Goal: Task Accomplishment & Management: Use online tool/utility

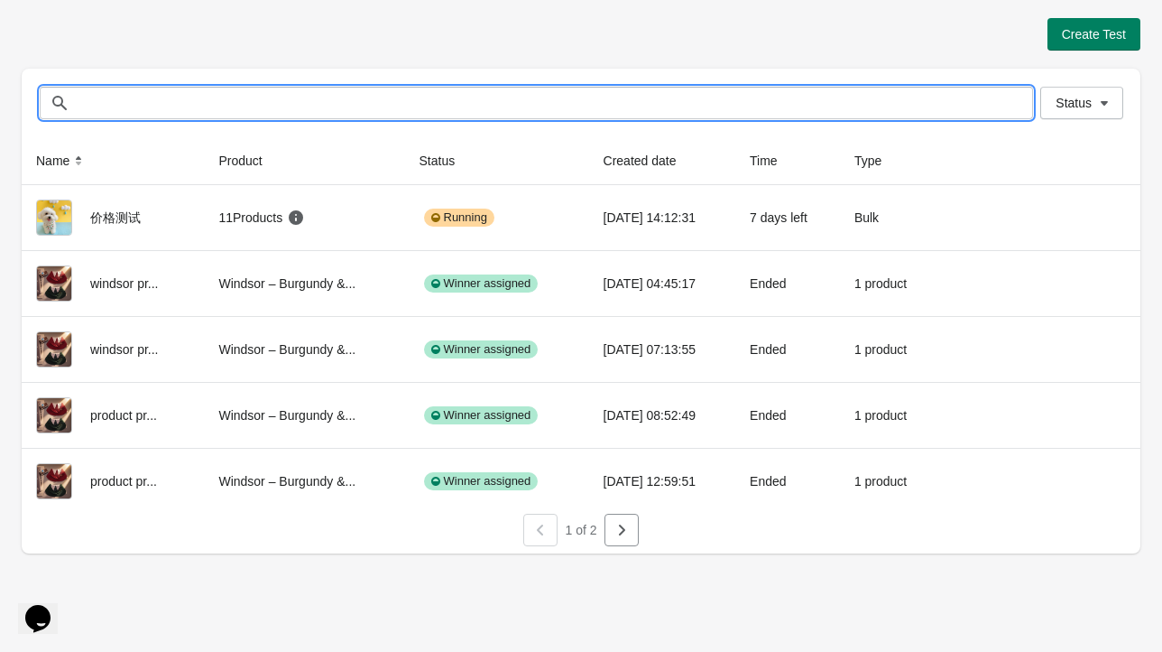
click at [208, 105] on input "text" at bounding box center [554, 103] width 957 height 32
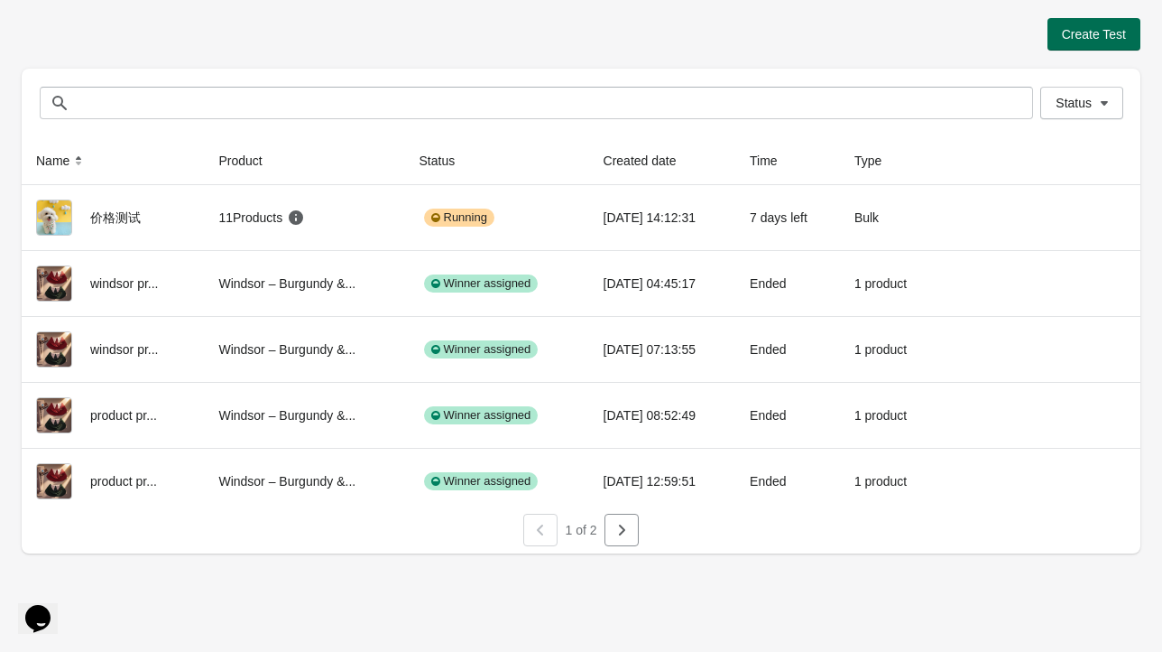
click at [1092, 42] on button "Create Test" at bounding box center [1094, 34] width 93 height 32
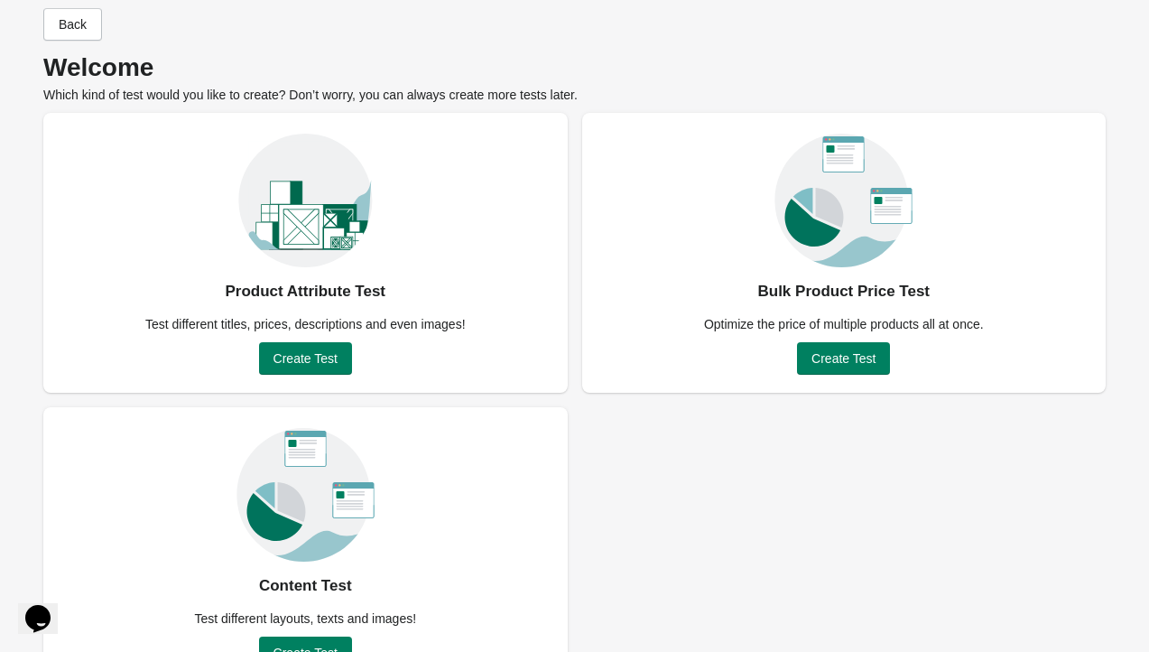
scroll to position [77, 0]
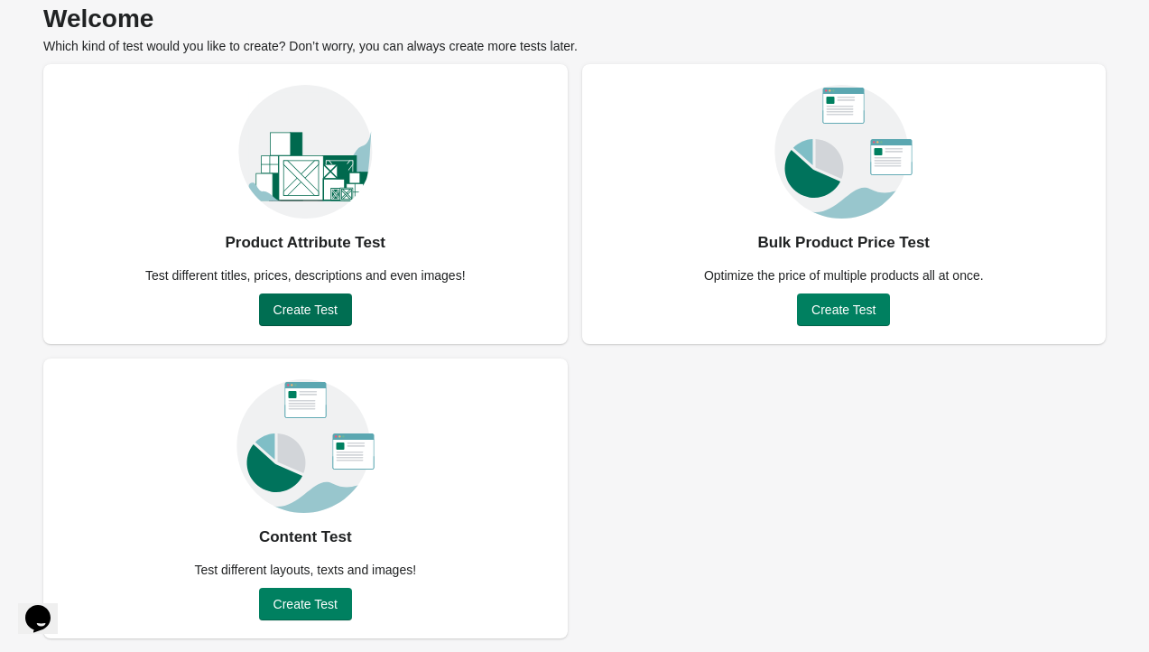
click at [318, 303] on span "Create Test" at bounding box center [305, 309] width 64 height 14
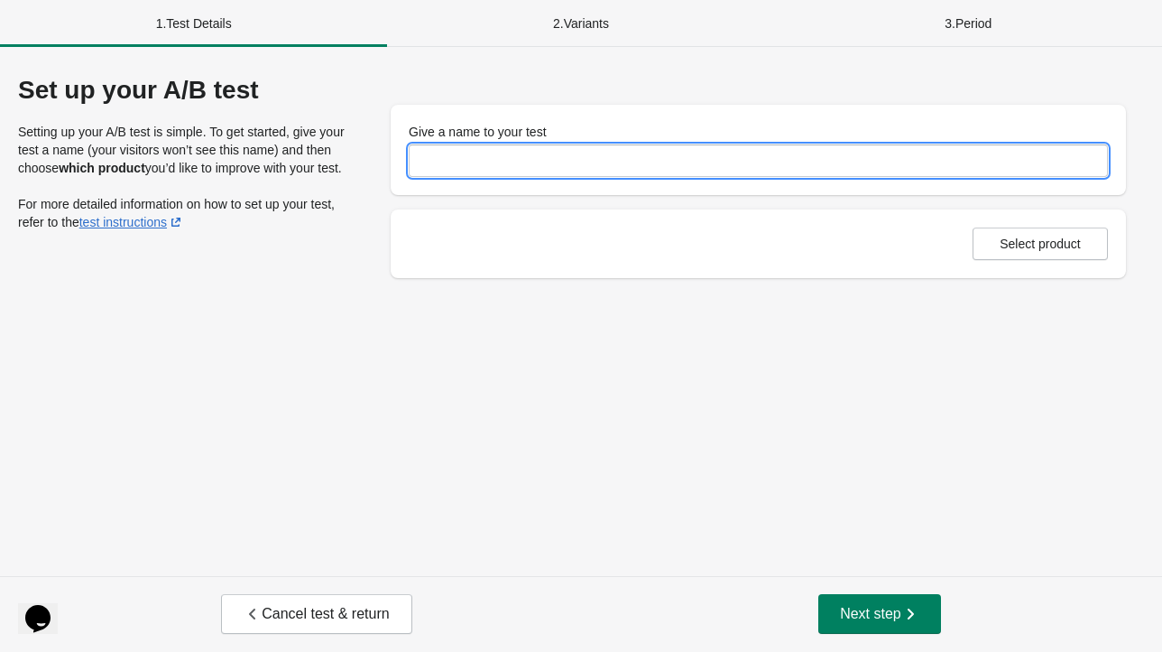
click at [458, 168] on input "Give a name to your test" at bounding box center [758, 160] width 699 height 32
type input "*"
type input "**"
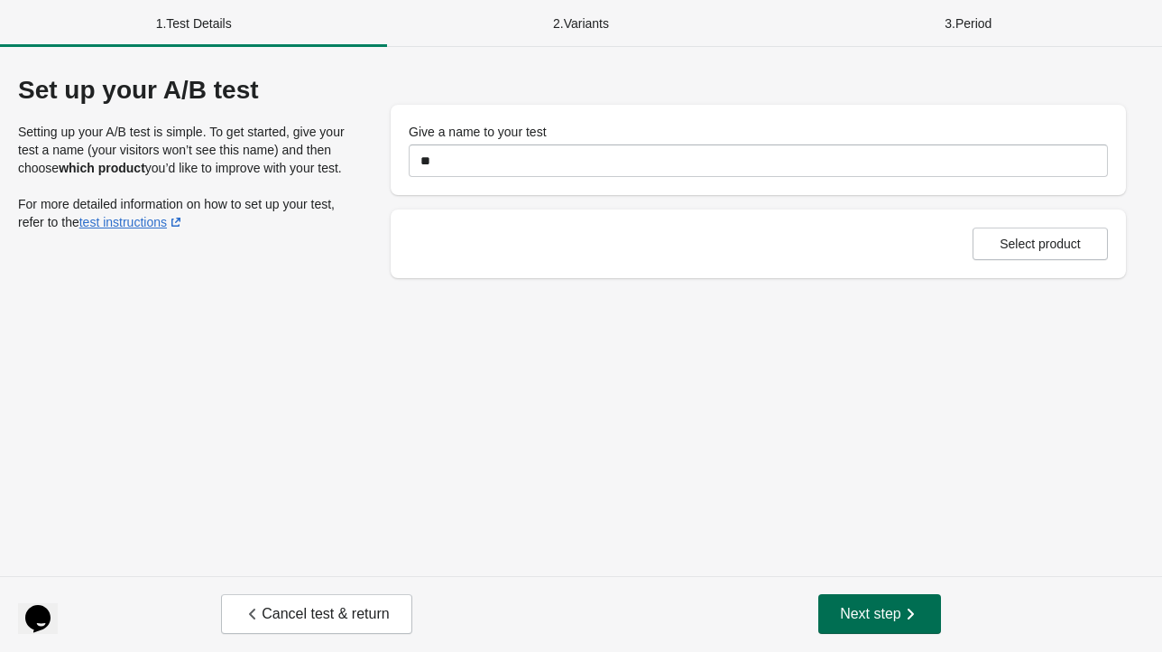
click at [890, 609] on span "Next step" at bounding box center [879, 614] width 79 height 18
click at [1024, 258] on button "Select product" at bounding box center [1040, 243] width 135 height 32
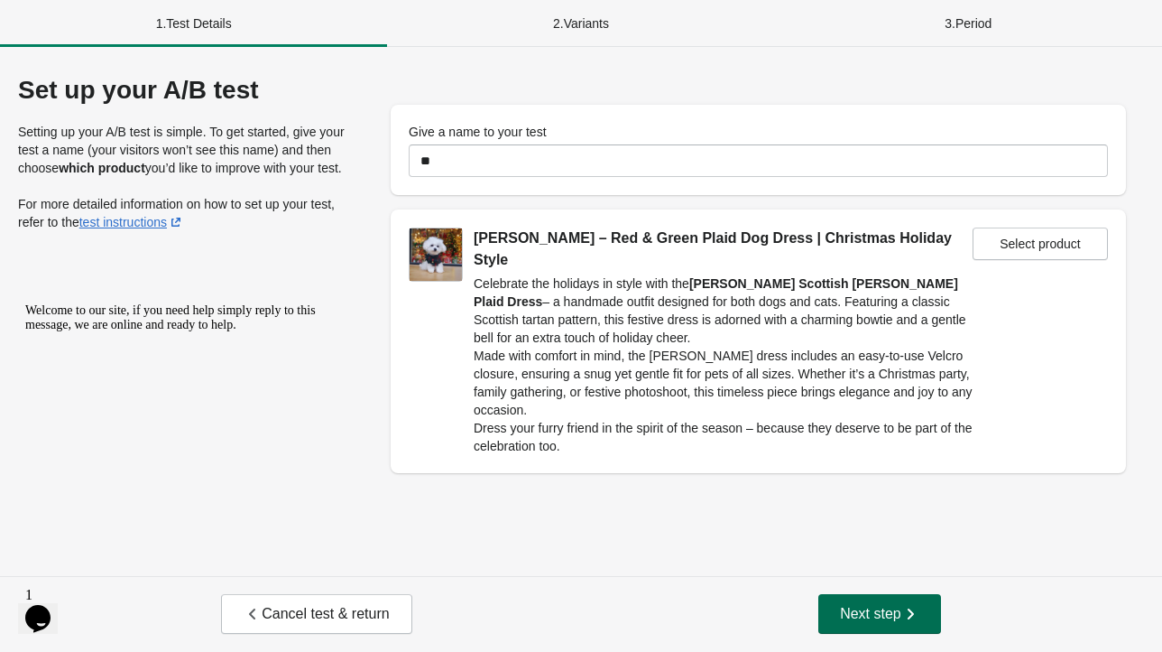
click at [891, 609] on span "Next step" at bounding box center [879, 614] width 79 height 18
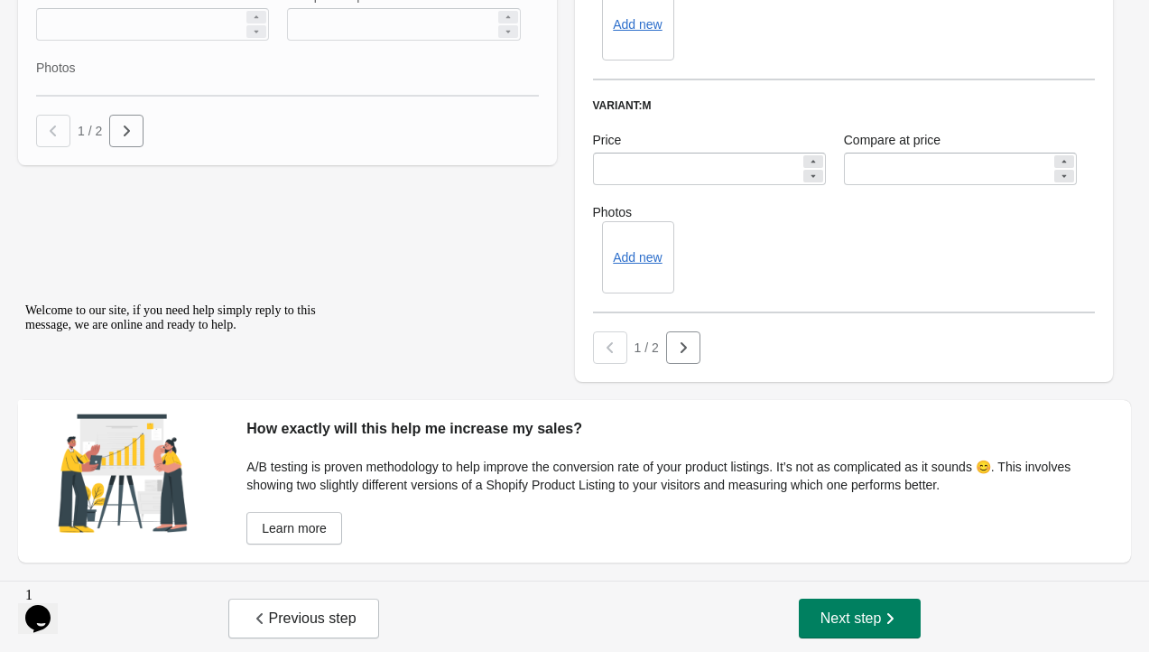
scroll to position [1284, 0]
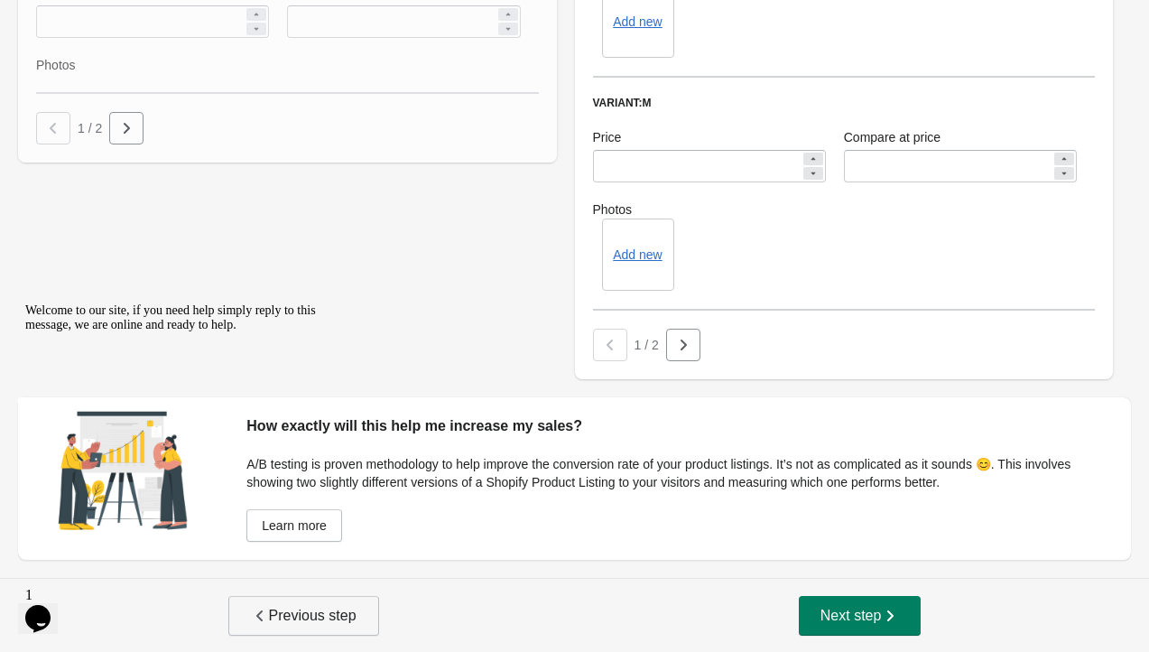
click at [268, 620] on span "Previous step" at bounding box center [304, 615] width 106 height 18
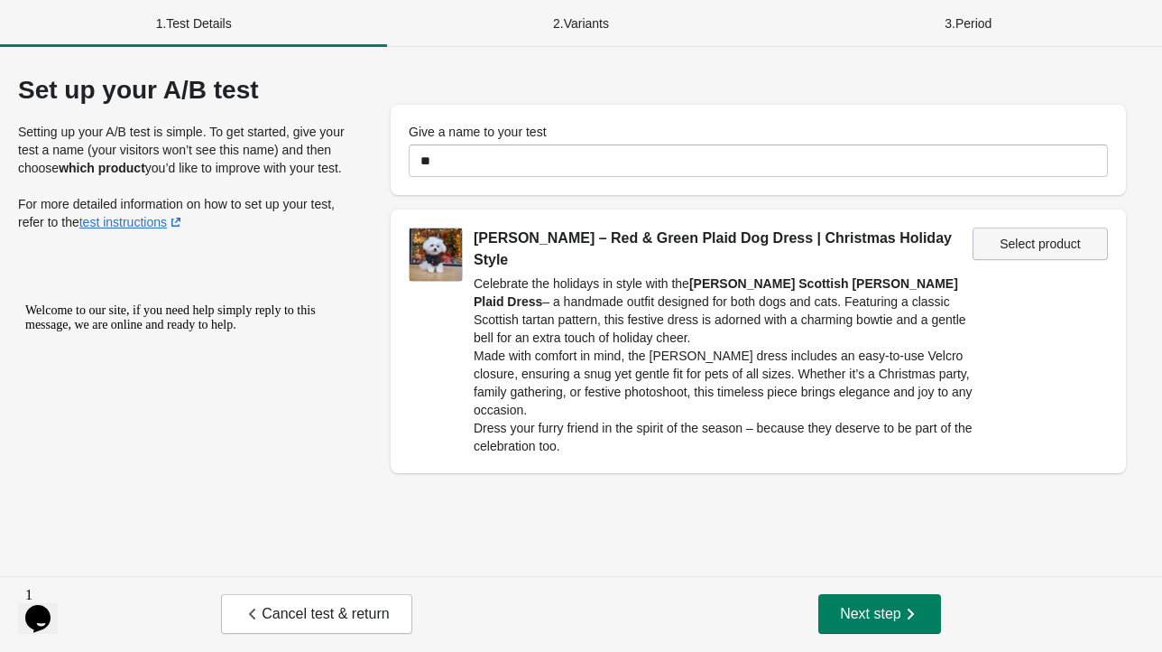
click at [1021, 245] on span "Select product" at bounding box center [1040, 243] width 81 height 14
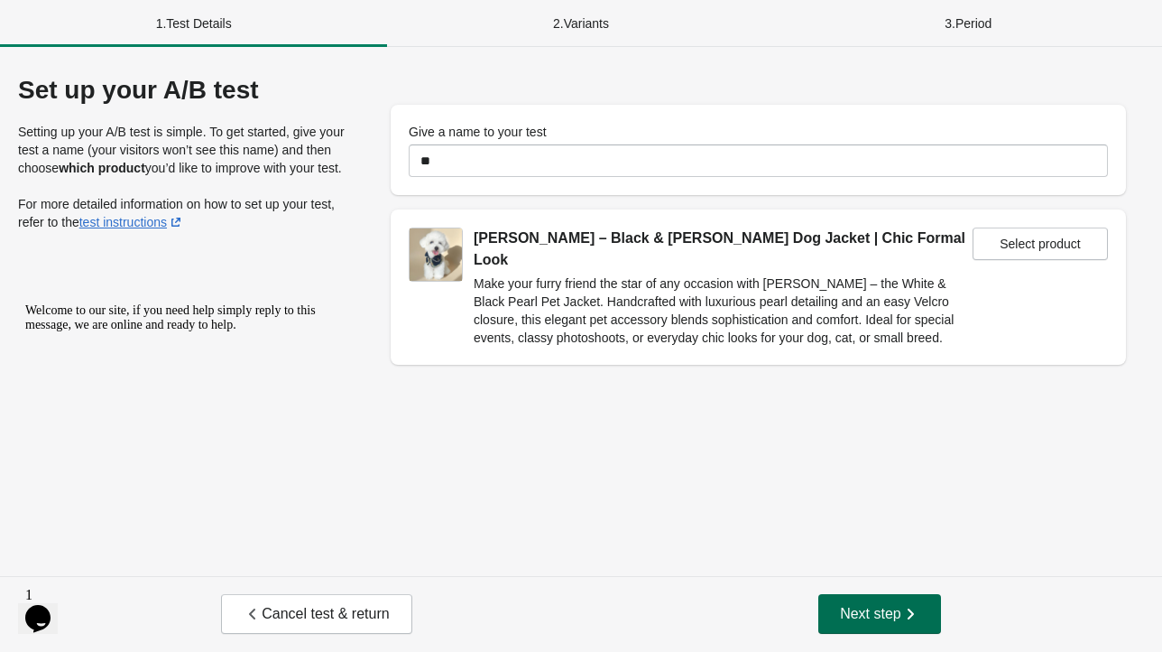
click at [871, 612] on span "Next step" at bounding box center [879, 614] width 79 height 18
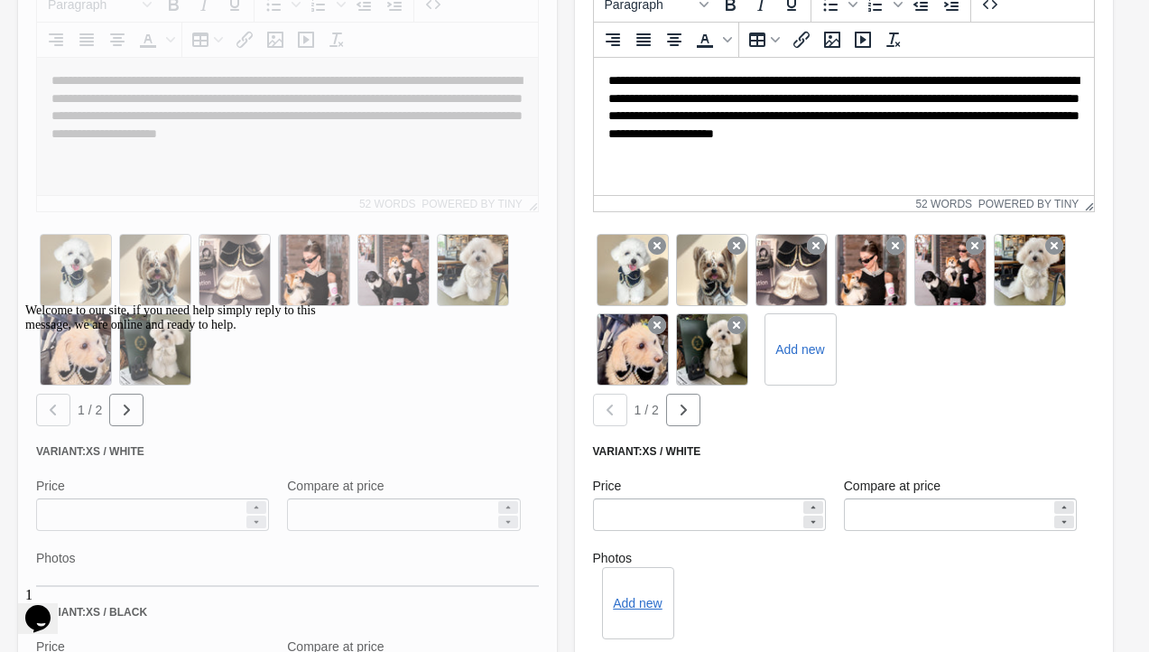
scroll to position [451, 0]
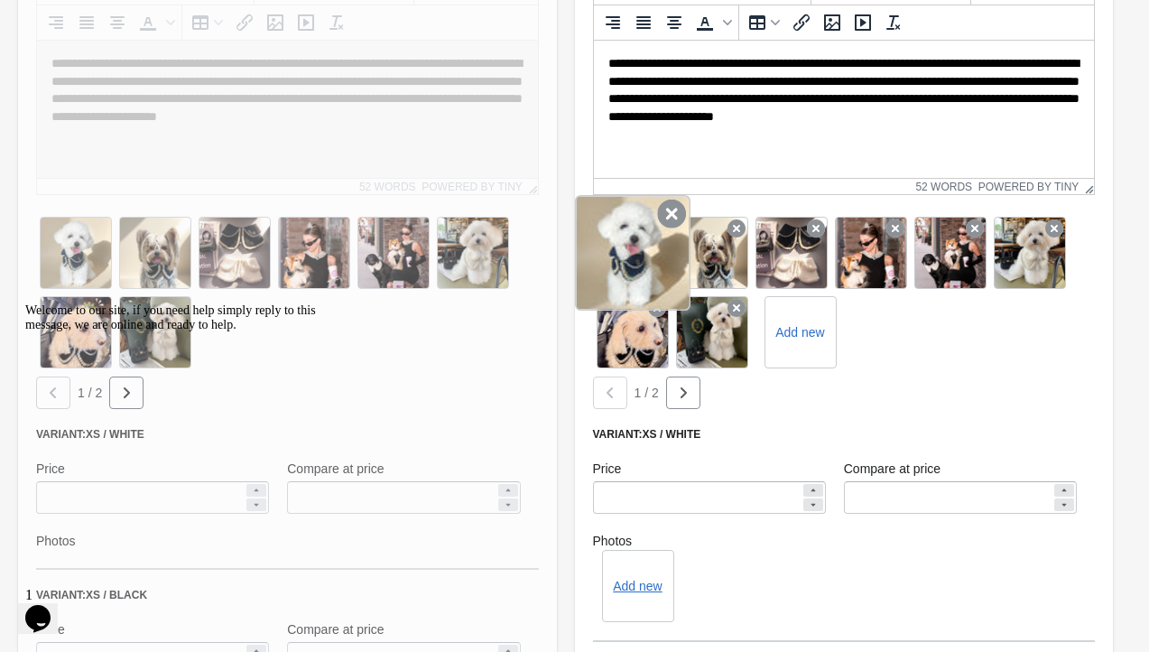
click at [670, 212] on icon at bounding box center [671, 213] width 29 height 29
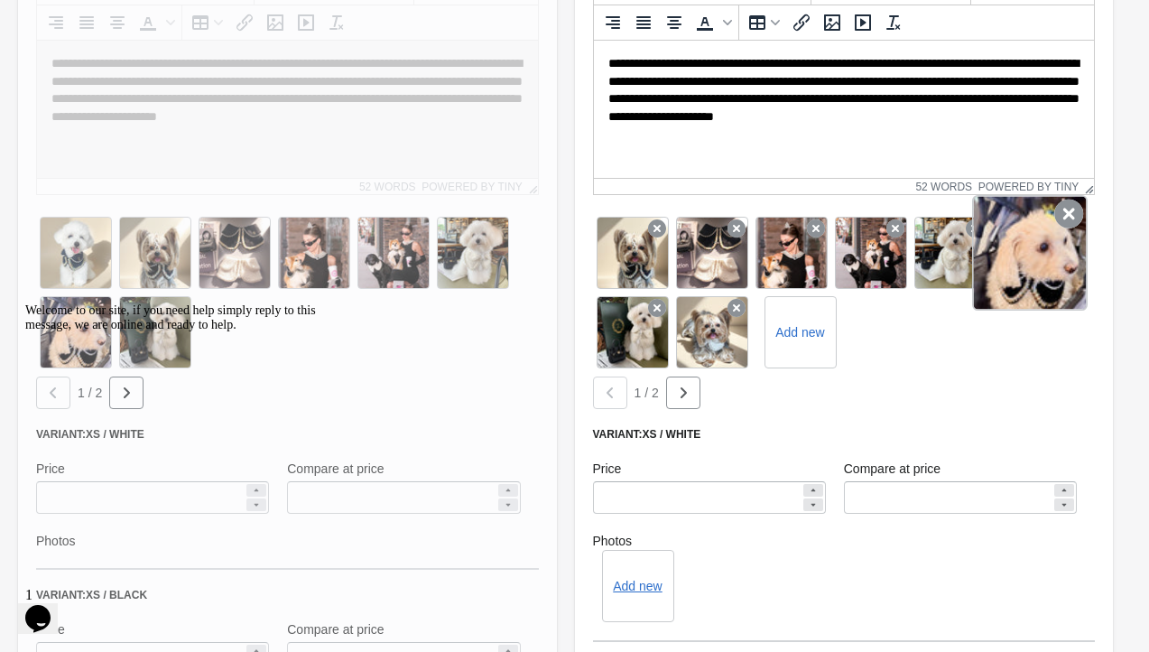
click at [1068, 215] on icon at bounding box center [1068, 213] width 29 height 29
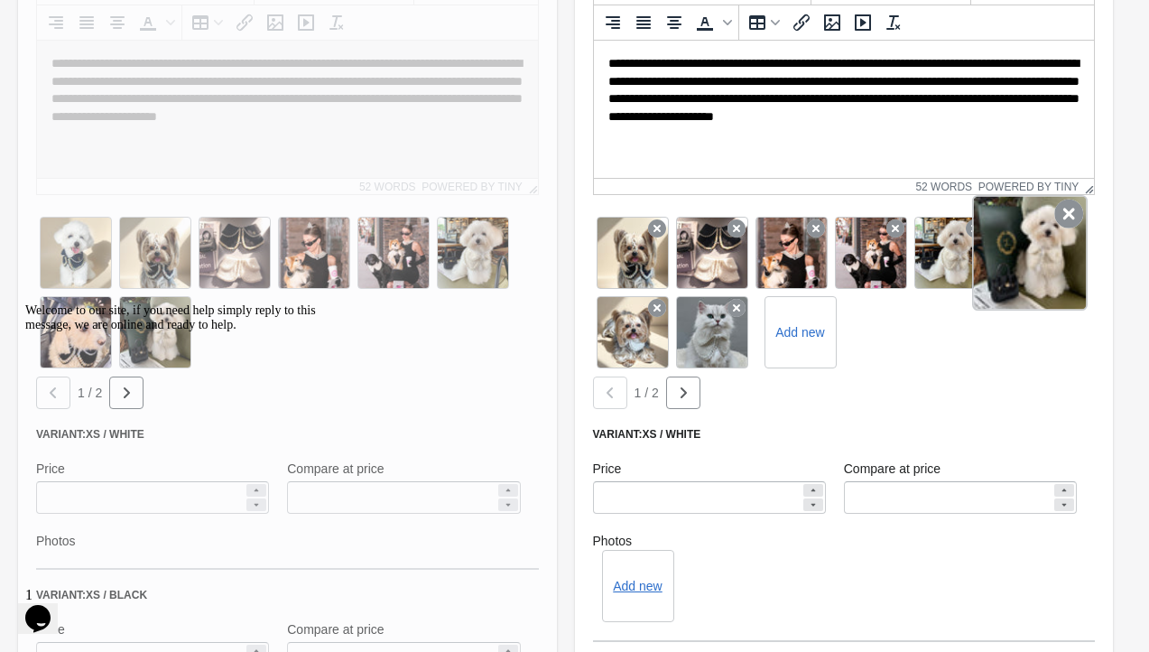
click at [1067, 217] on icon at bounding box center [1068, 213] width 29 height 29
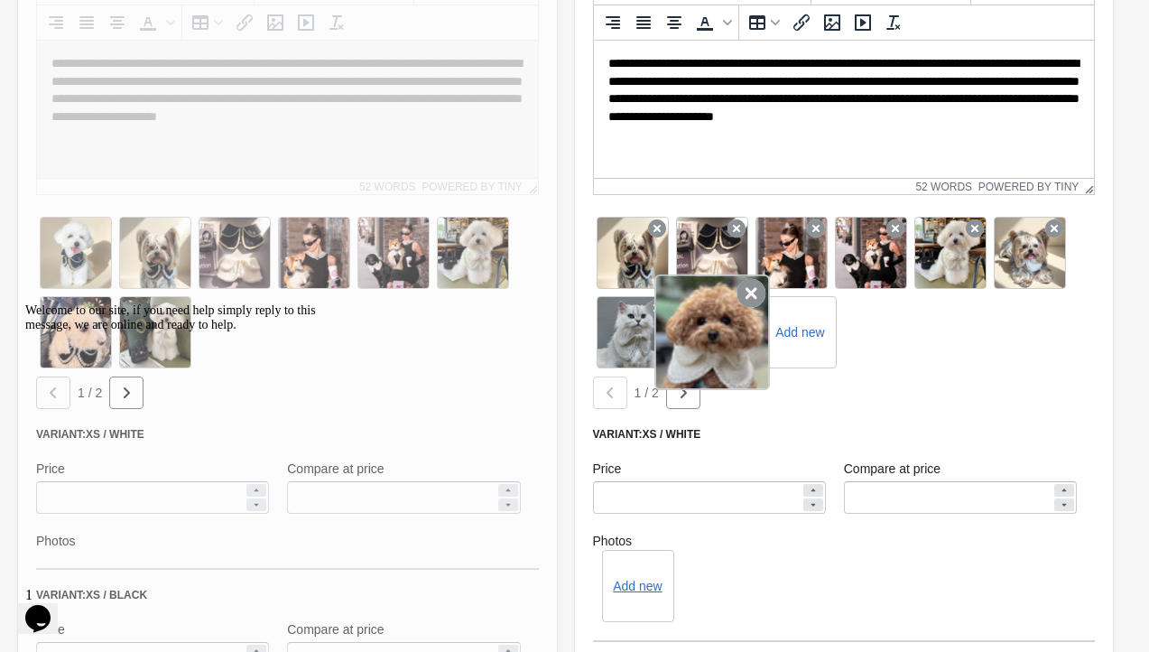
click at [754, 286] on icon at bounding box center [750, 293] width 29 height 29
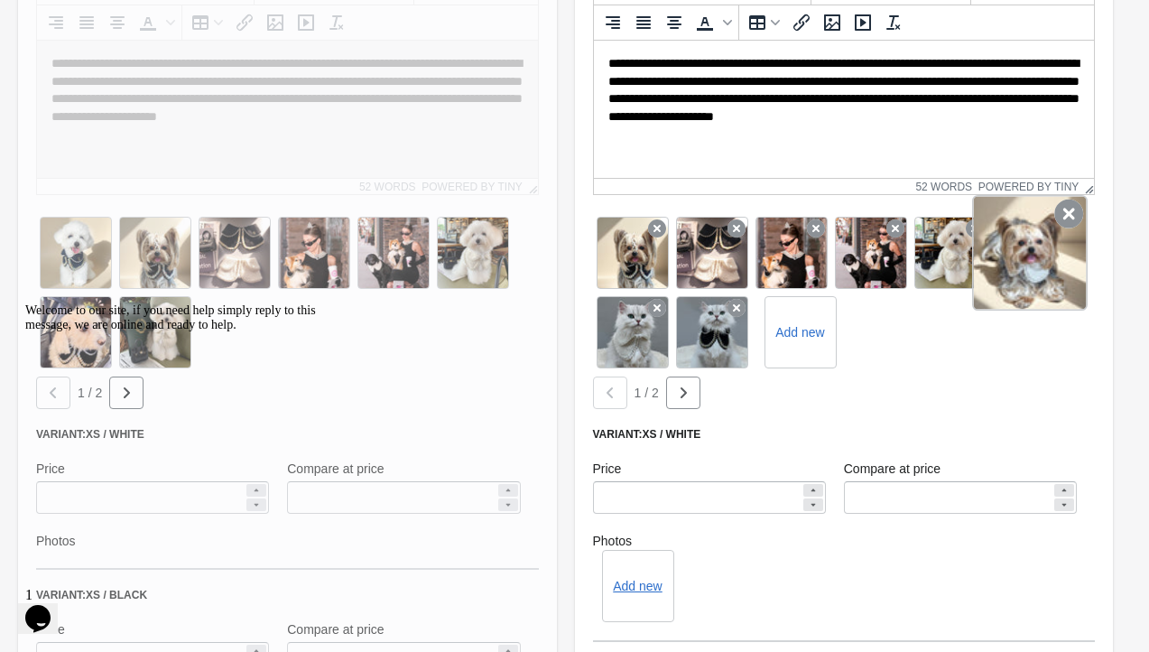
click at [1067, 213] on icon at bounding box center [1068, 213] width 29 height 29
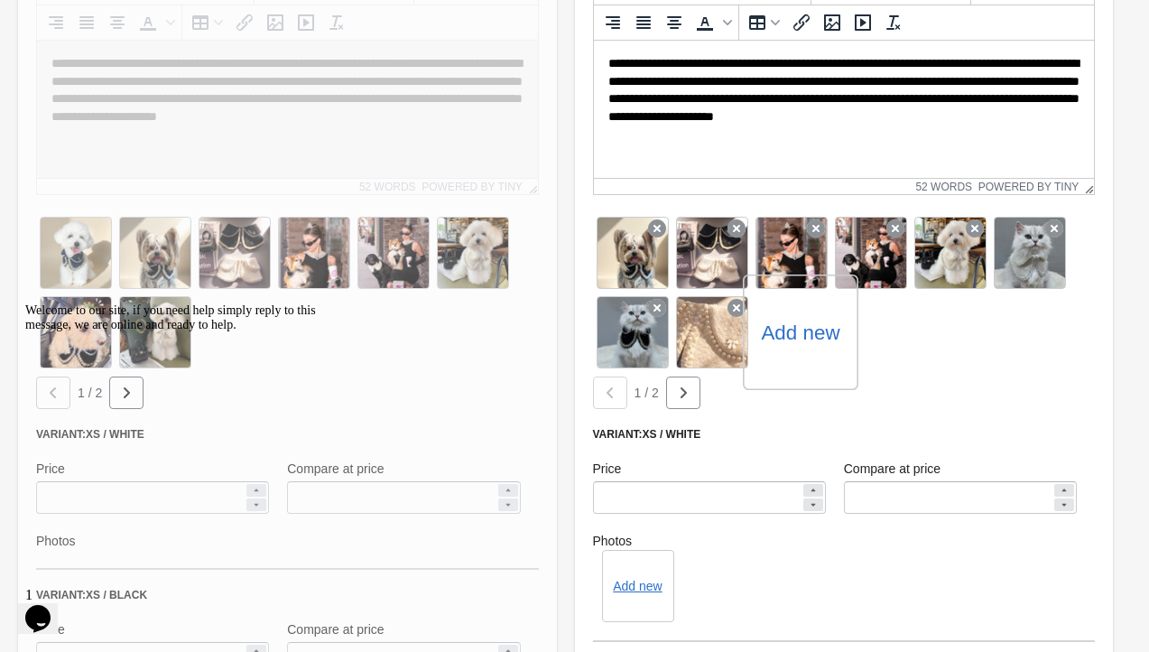
click at [796, 344] on label "Add new" at bounding box center [800, 332] width 79 height 29
click at [0, 0] on input "Add new" at bounding box center [0, 0] width 0 height 0
click at [787, 339] on label "Add new" at bounding box center [800, 332] width 79 height 29
click at [0, 0] on input "Add new" at bounding box center [0, 0] width 0 height 0
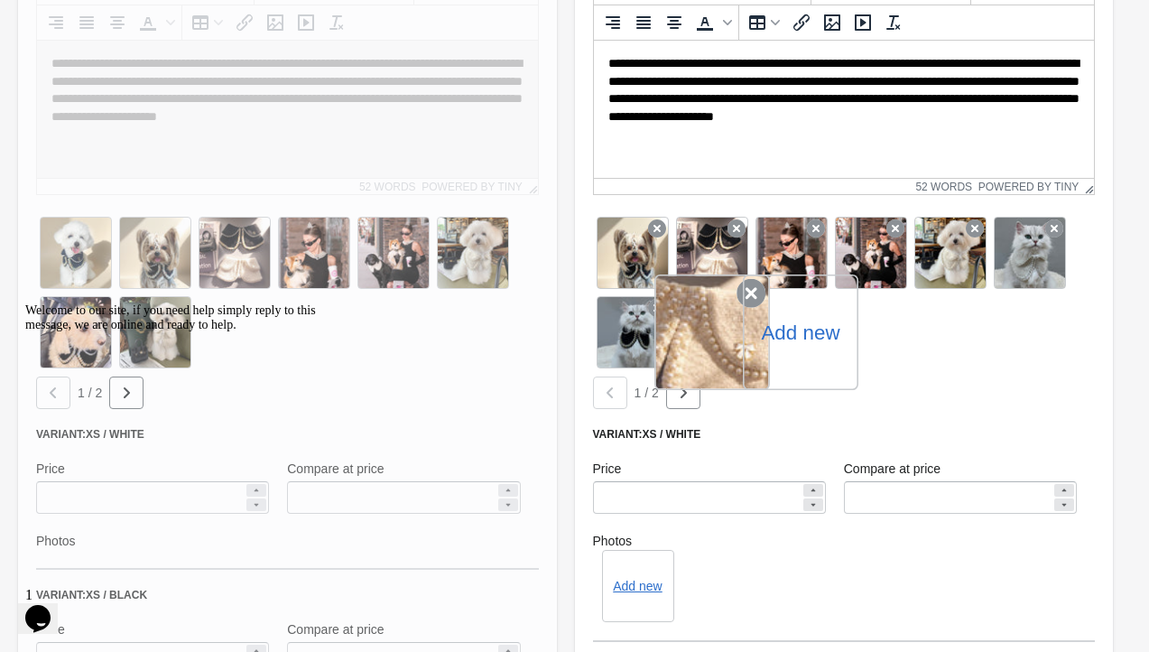
click at [748, 291] on icon at bounding box center [750, 293] width 29 height 29
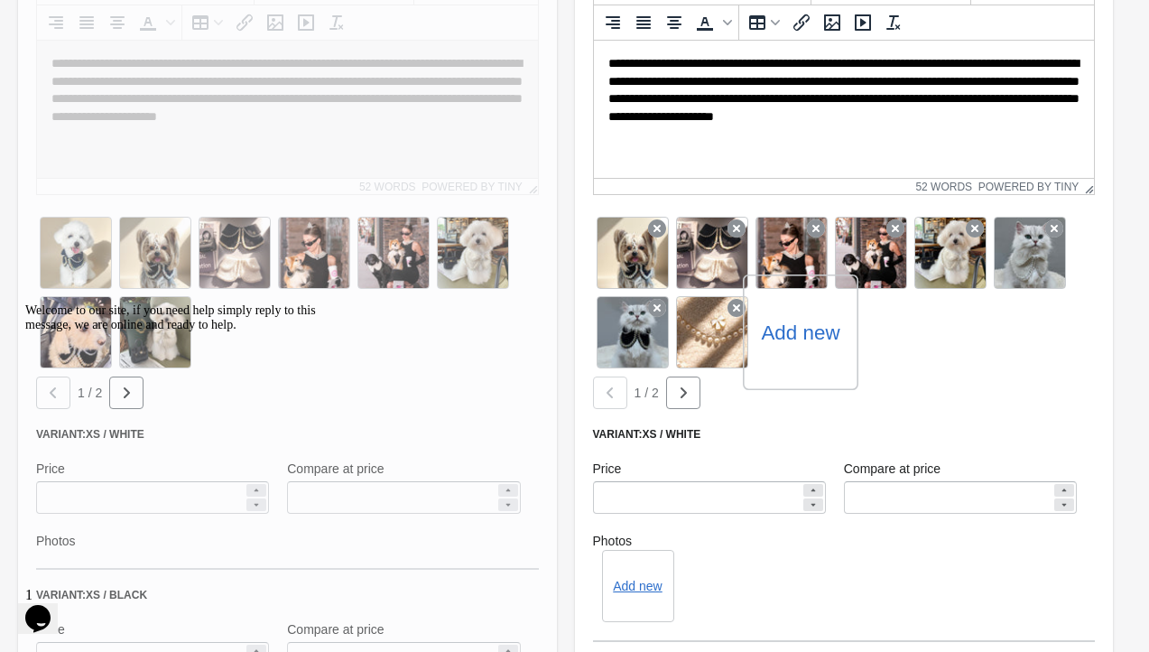
click at [935, 345] on div "Add new" at bounding box center [844, 292] width 503 height 159
click at [693, 402] on button "button" at bounding box center [683, 392] width 34 height 32
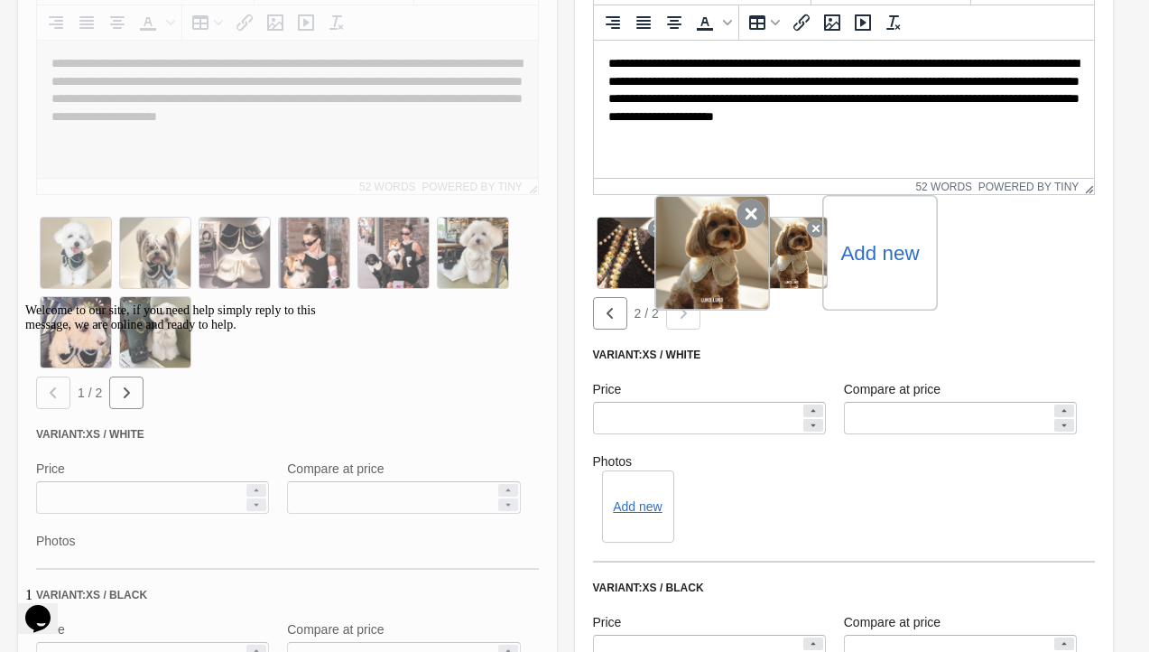
click at [755, 213] on icon at bounding box center [750, 213] width 29 height 29
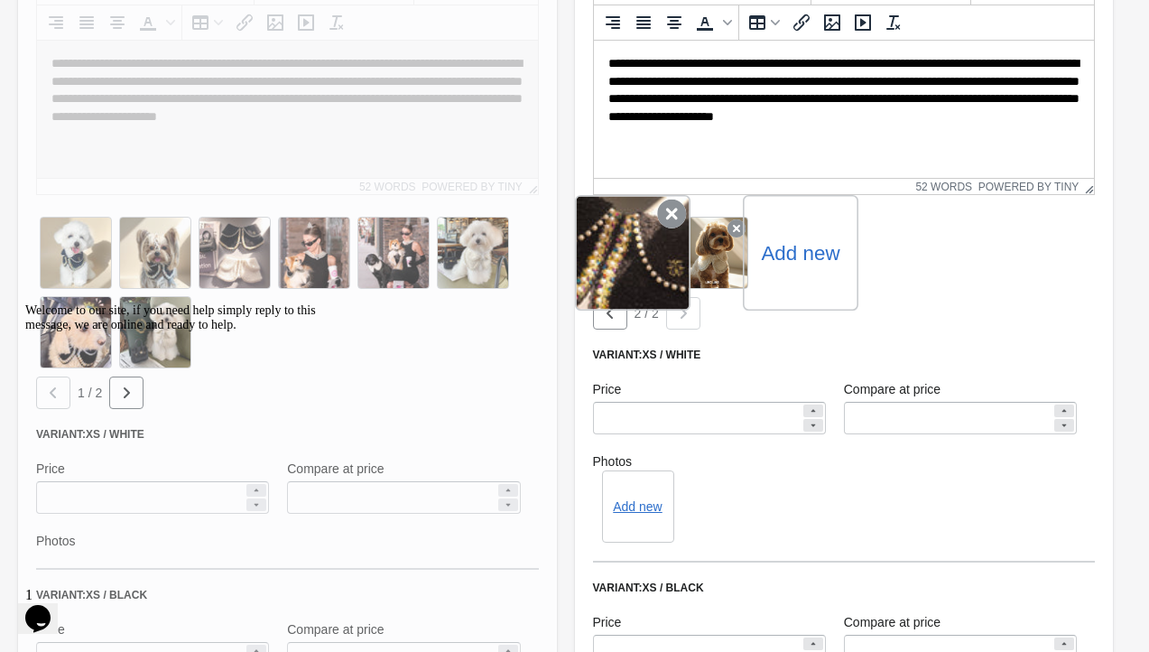
drag, startPoint x: 711, startPoint y: 265, endPoint x: 609, endPoint y: 264, distance: 102.0
click at [609, 264] on div "Add new" at bounding box center [844, 252] width 503 height 79
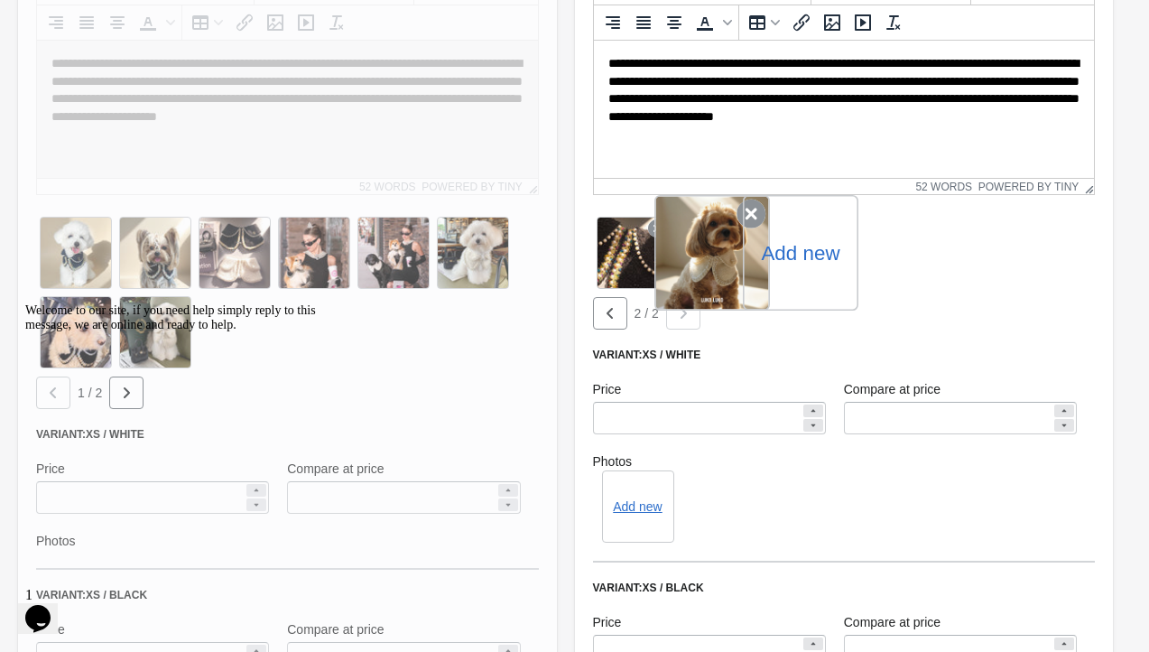
click at [709, 261] on div at bounding box center [712, 253] width 116 height 116
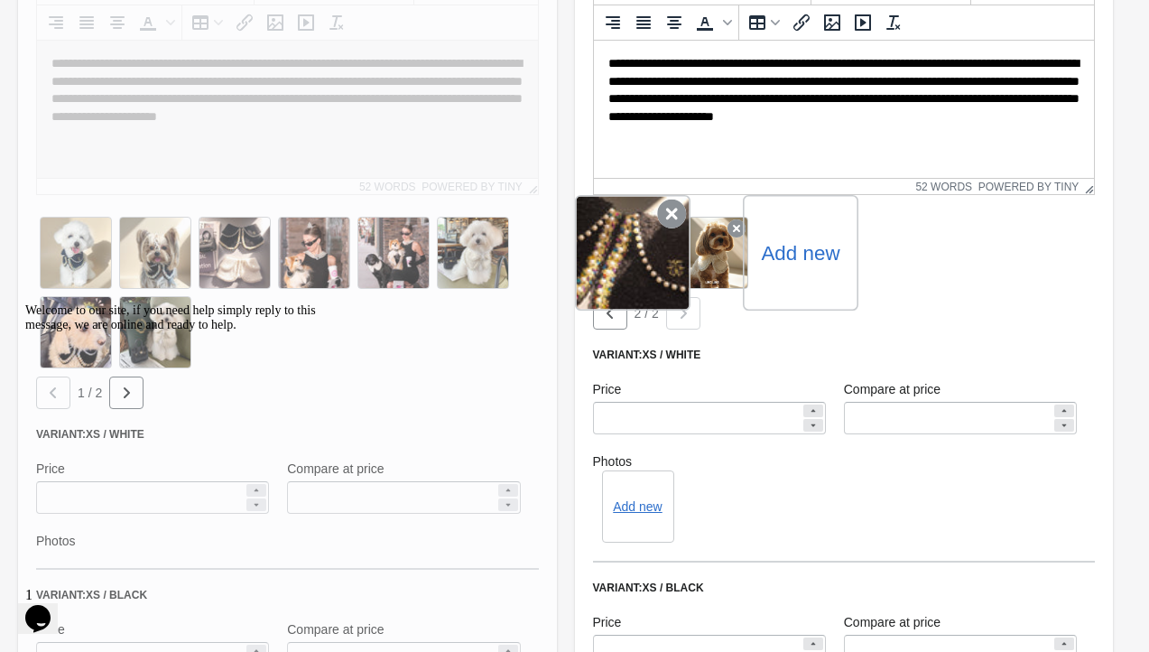
drag, startPoint x: 707, startPoint y: 261, endPoint x: 629, endPoint y: 266, distance: 78.7
click at [629, 266] on div "Add new" at bounding box center [844, 252] width 503 height 79
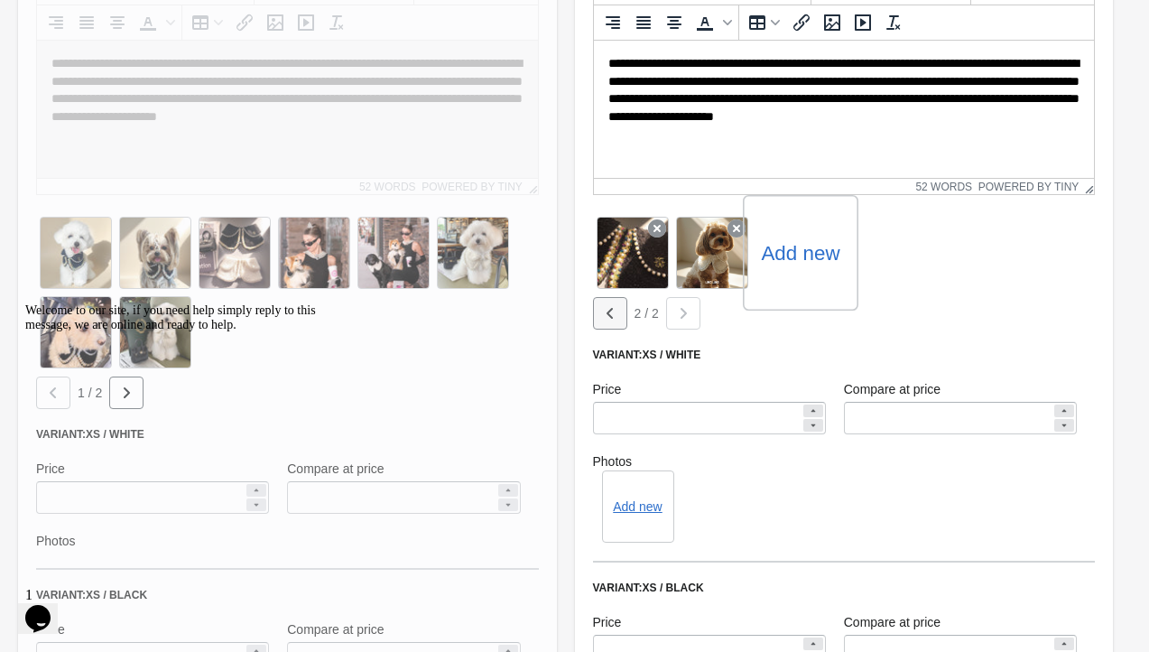
click at [615, 327] on button "button" at bounding box center [610, 313] width 34 height 32
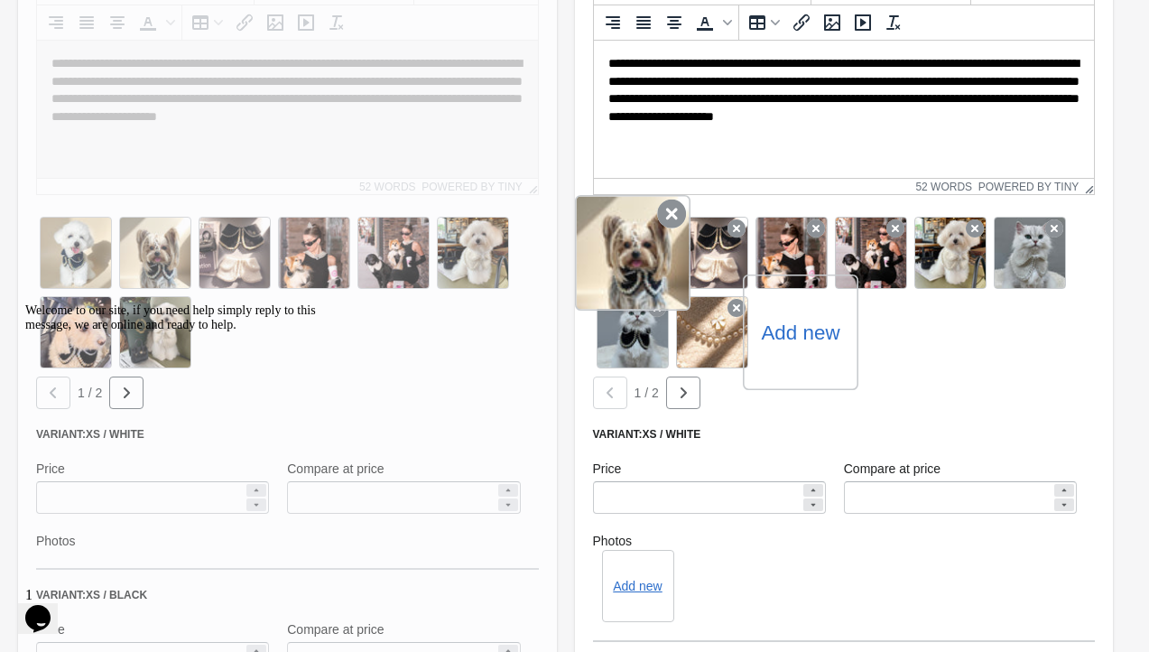
click at [639, 258] on div at bounding box center [633, 253] width 116 height 116
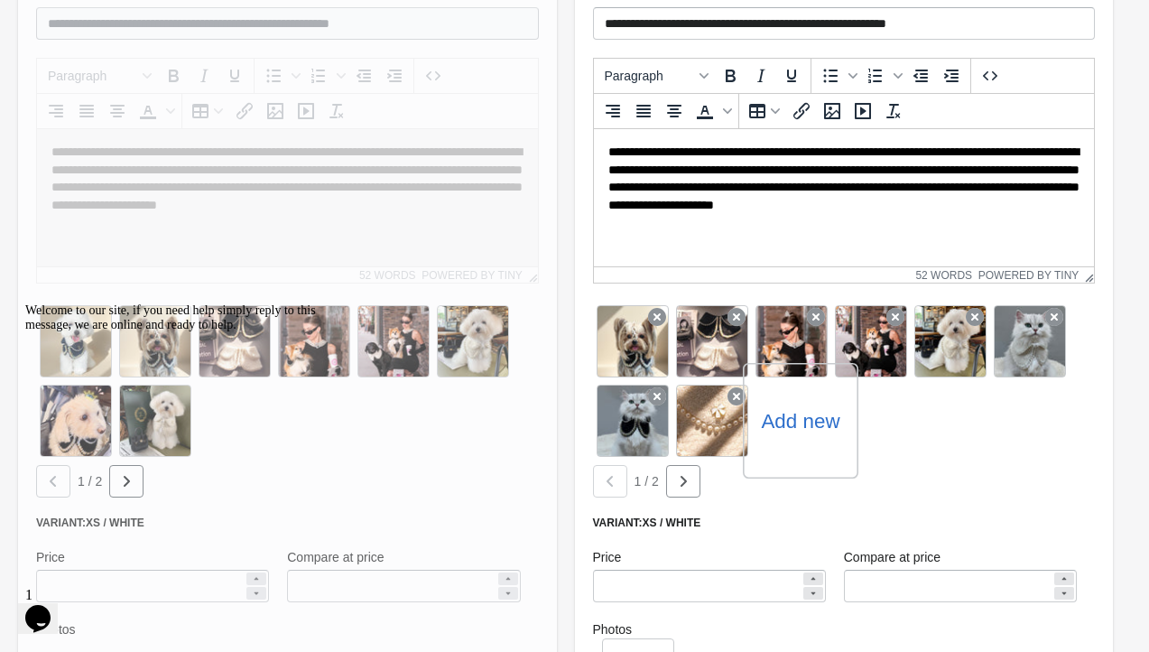
scroll to position [361, 0]
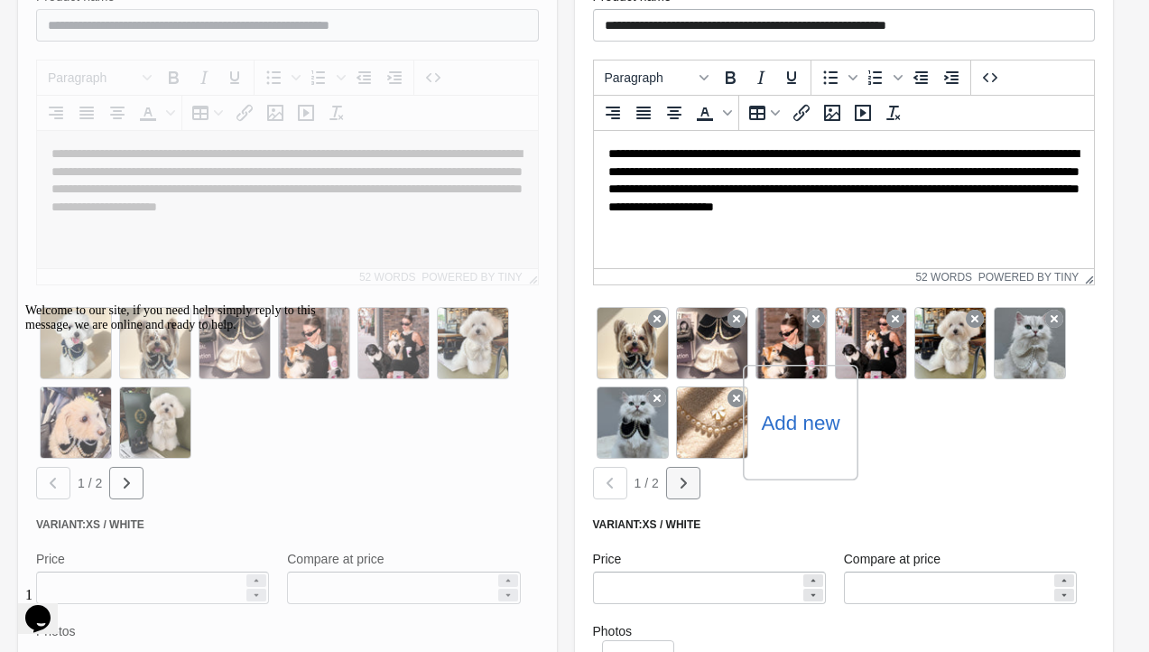
click at [683, 489] on icon "button" at bounding box center [683, 483] width 18 height 18
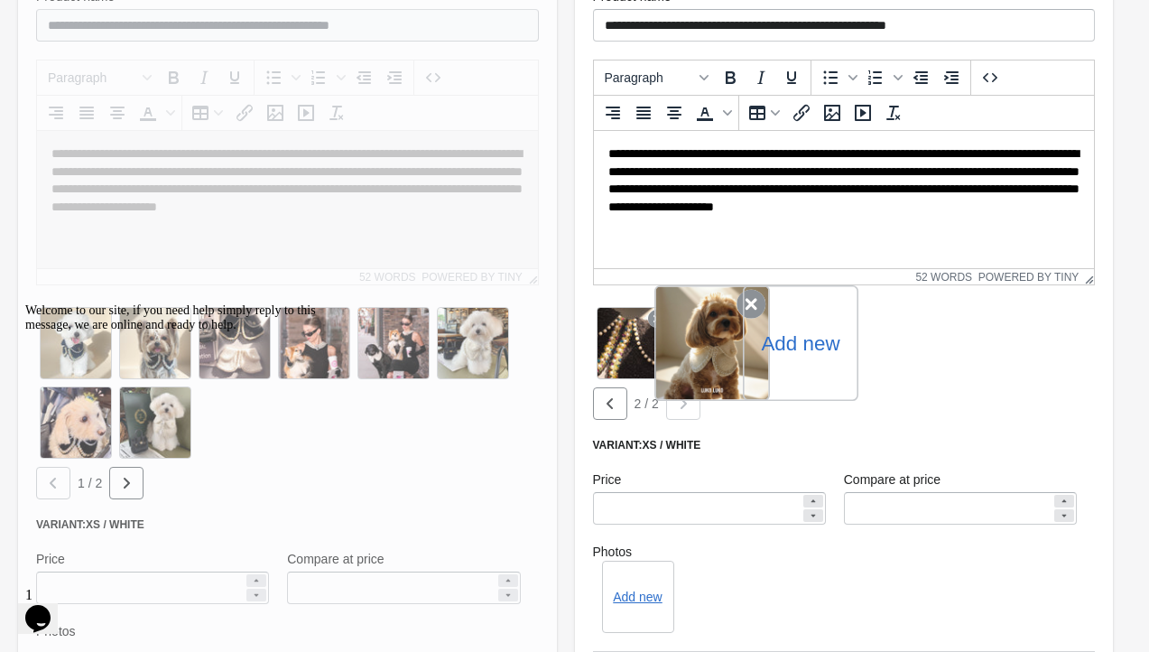
click at [725, 356] on div at bounding box center [712, 343] width 116 height 116
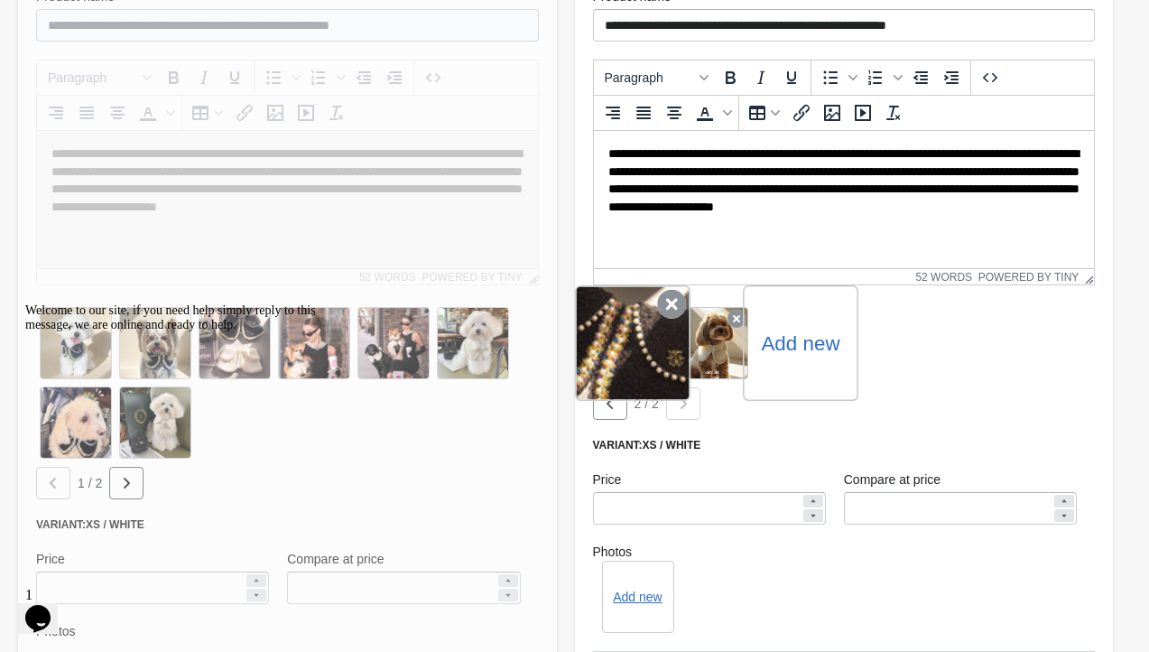
drag, startPoint x: 718, startPoint y: 356, endPoint x: 622, endPoint y: 364, distance: 96.9
click at [622, 364] on div "Add new" at bounding box center [844, 342] width 503 height 79
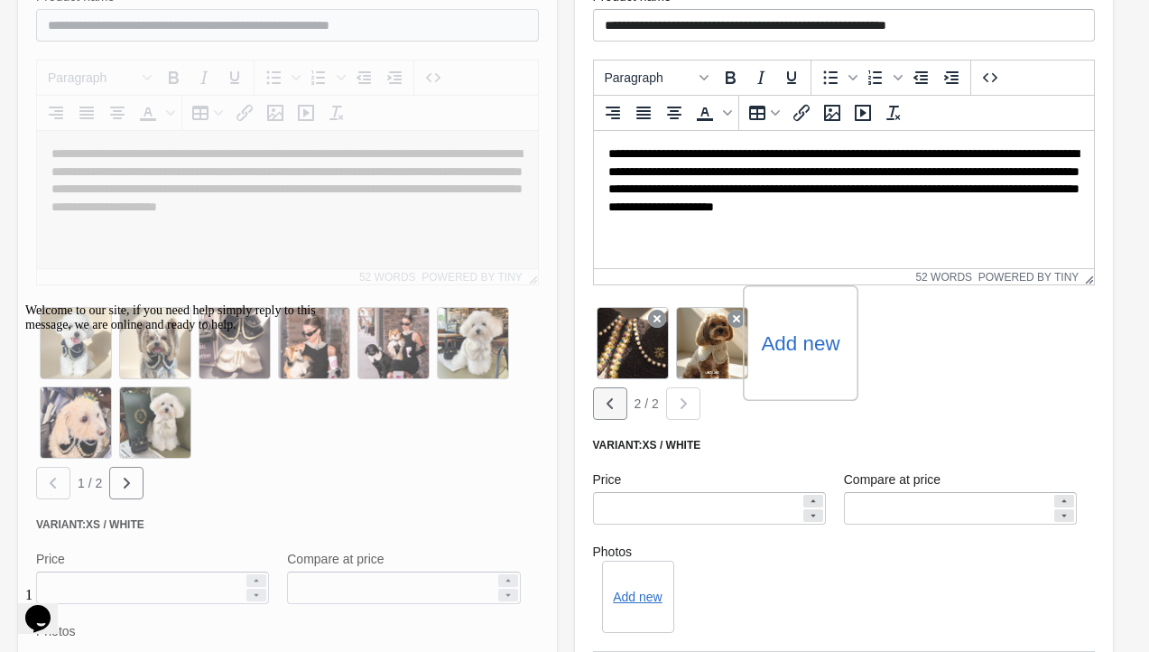
click at [609, 402] on icon "button" at bounding box center [610, 403] width 18 height 18
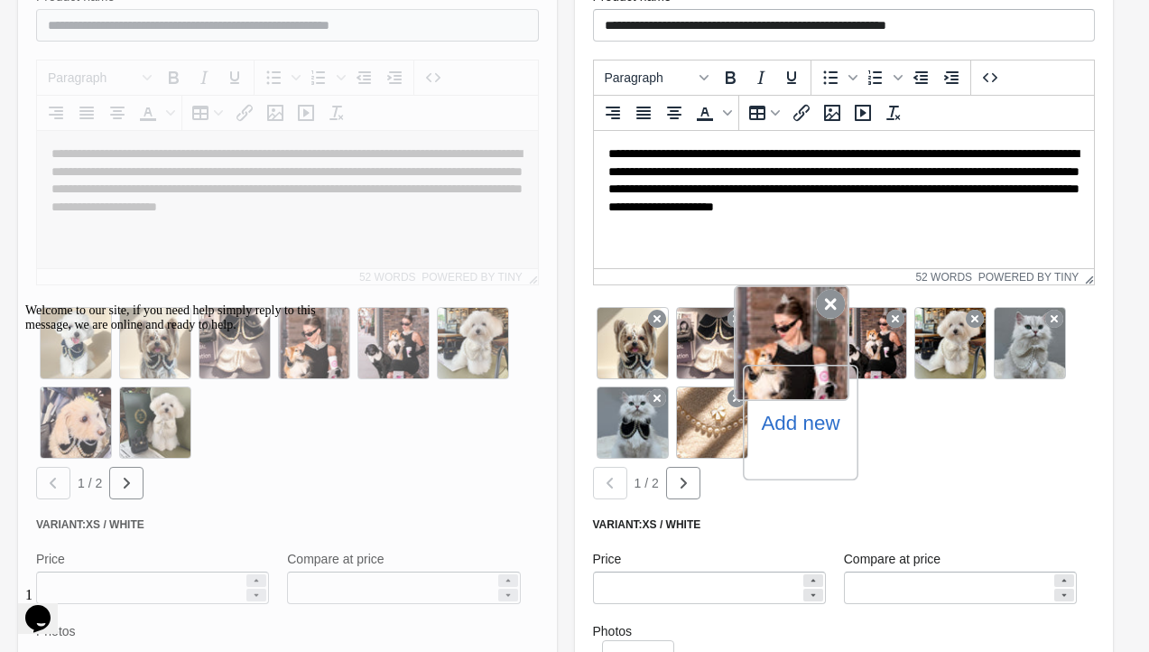
click at [827, 305] on icon at bounding box center [830, 304] width 29 height 29
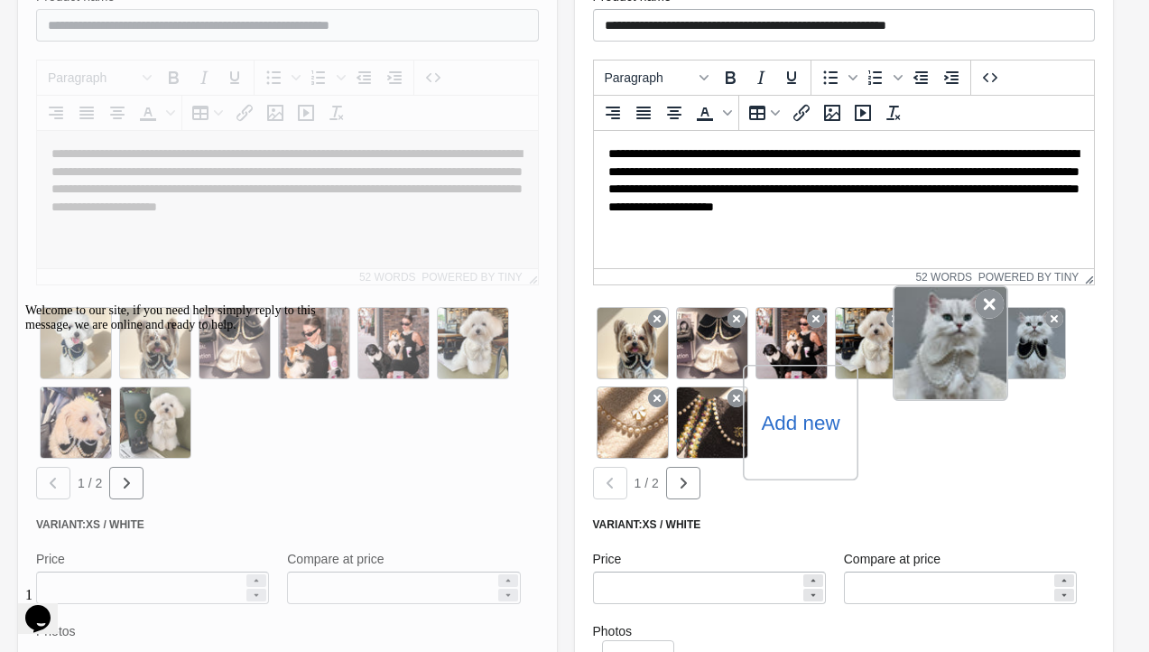
click at [993, 305] on icon at bounding box center [989, 304] width 29 height 29
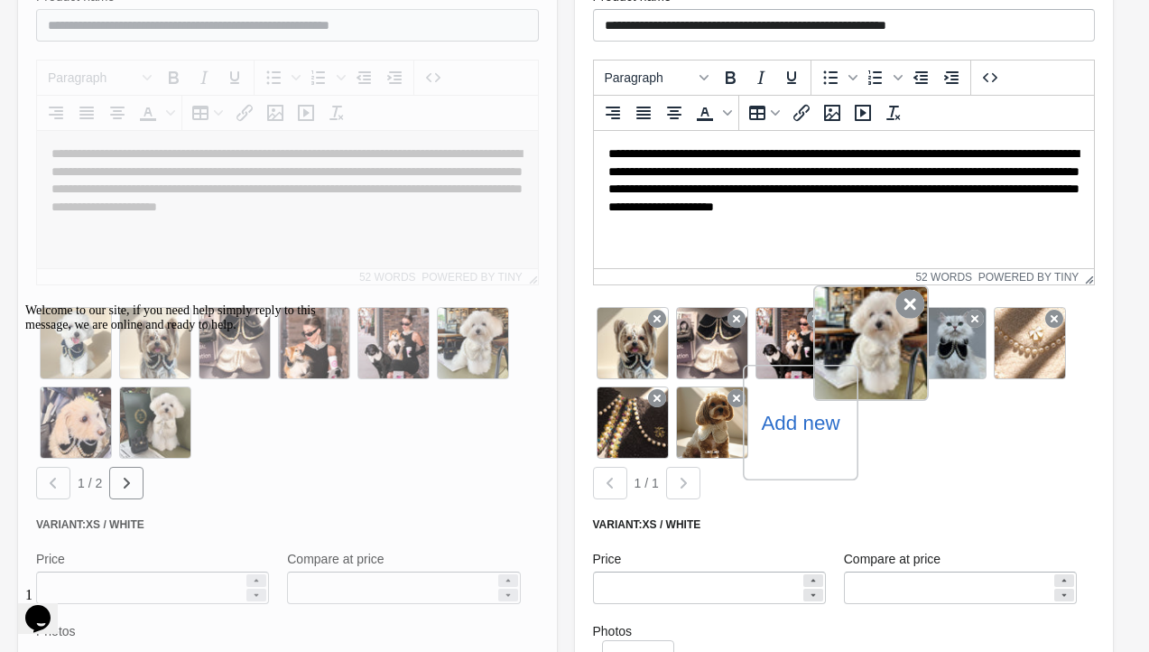
click at [906, 309] on icon at bounding box center [909, 304] width 29 height 29
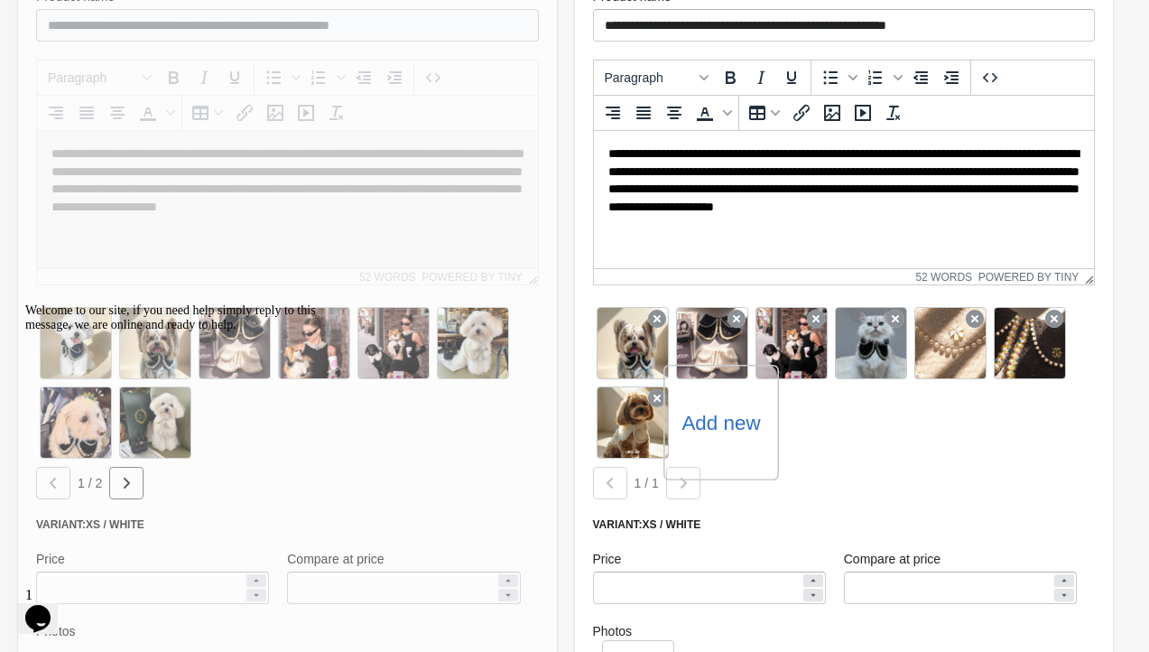
click at [728, 441] on div "Add new" at bounding box center [721, 423] width 116 height 116
click at [718, 445] on div "Add new" at bounding box center [721, 423] width 116 height 116
click at [725, 421] on label "Add new" at bounding box center [720, 422] width 79 height 29
click at [0, 0] on input "Add new" at bounding box center [0, 0] width 0 height 0
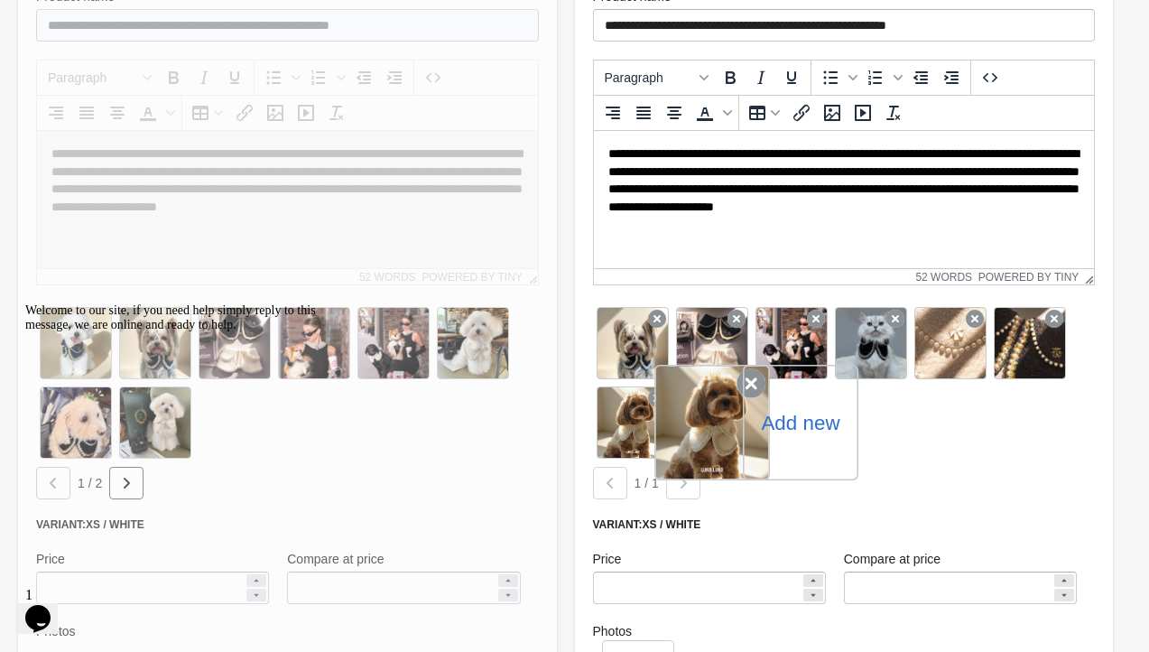
click at [750, 381] on icon at bounding box center [750, 383] width 29 height 29
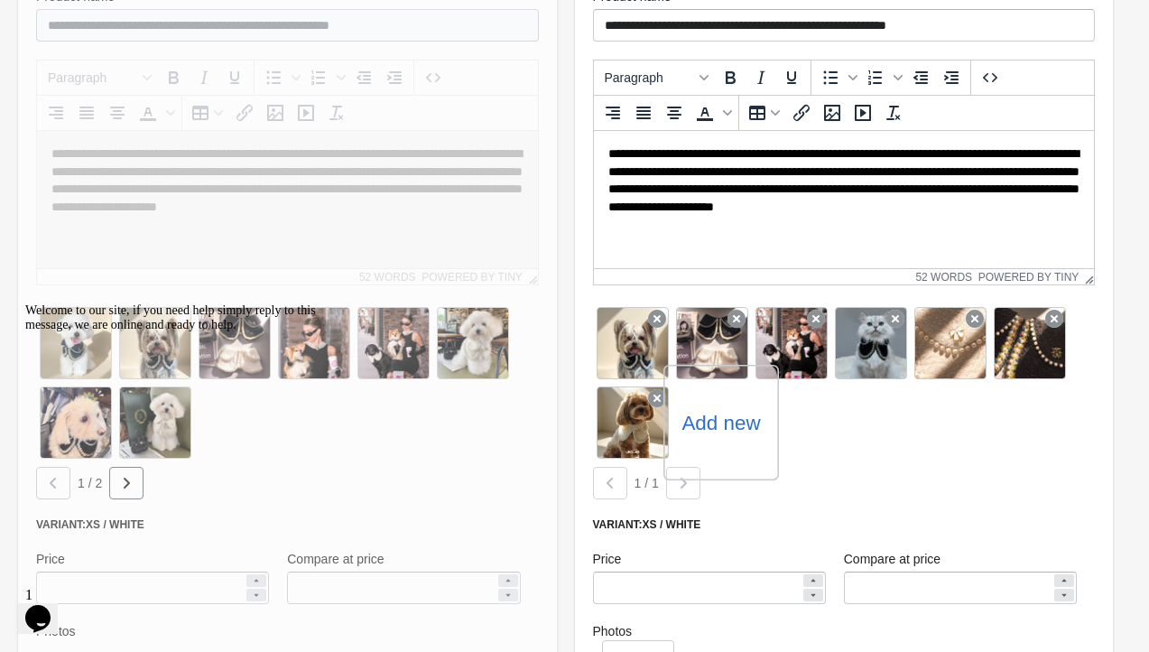
click at [718, 417] on label "Add new" at bounding box center [720, 422] width 79 height 29
click at [0, 0] on input "Add new" at bounding box center [0, 0] width 0 height 0
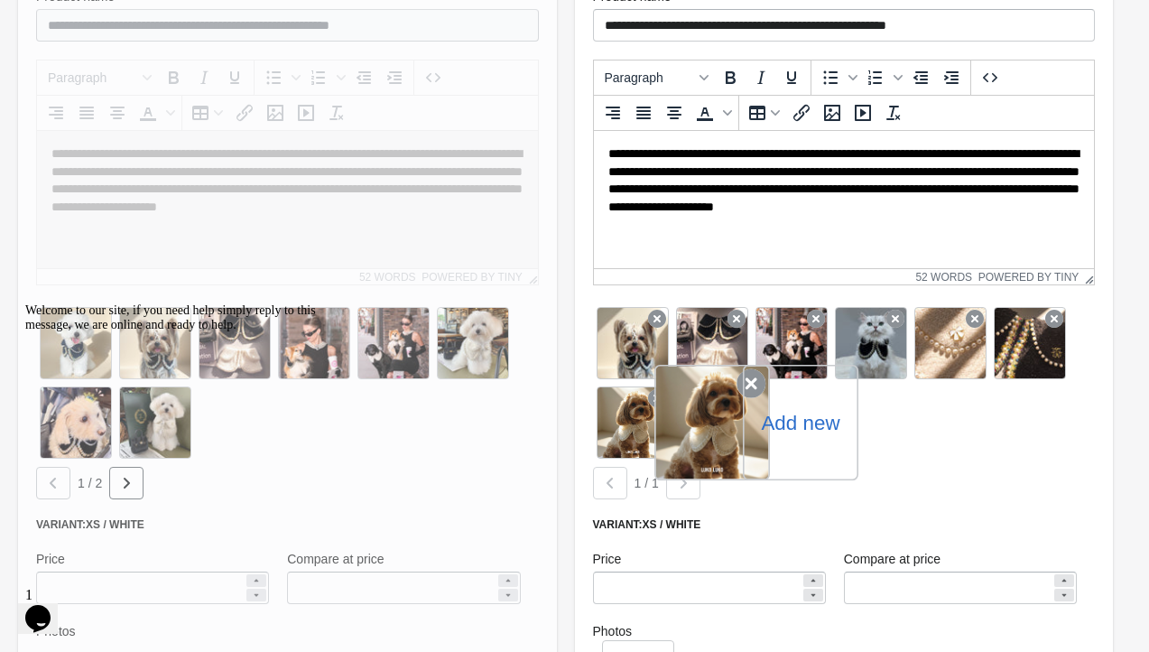
click at [750, 385] on icon at bounding box center [750, 383] width 29 height 29
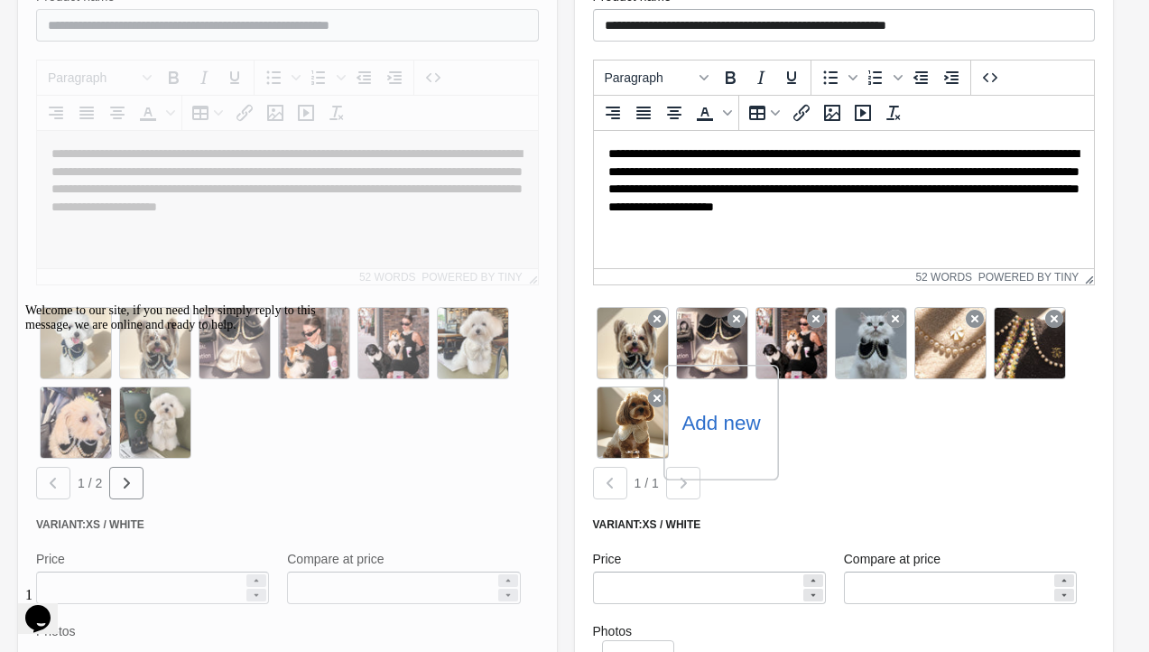
click at [749, 416] on label "Add new" at bounding box center [720, 422] width 79 height 29
click at [0, 0] on input "Add new" at bounding box center [0, 0] width 0 height 0
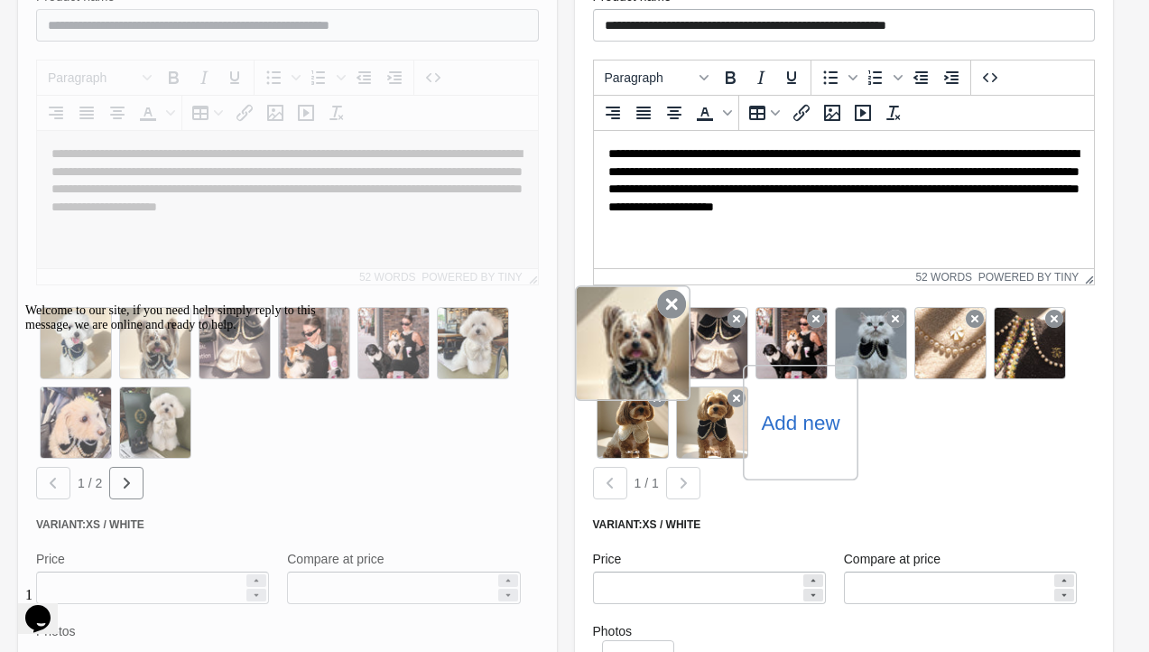
drag, startPoint x: 717, startPoint y: 438, endPoint x: 672, endPoint y: 315, distance: 130.8
click at [672, 315] on div "Add new" at bounding box center [844, 382] width 503 height 159
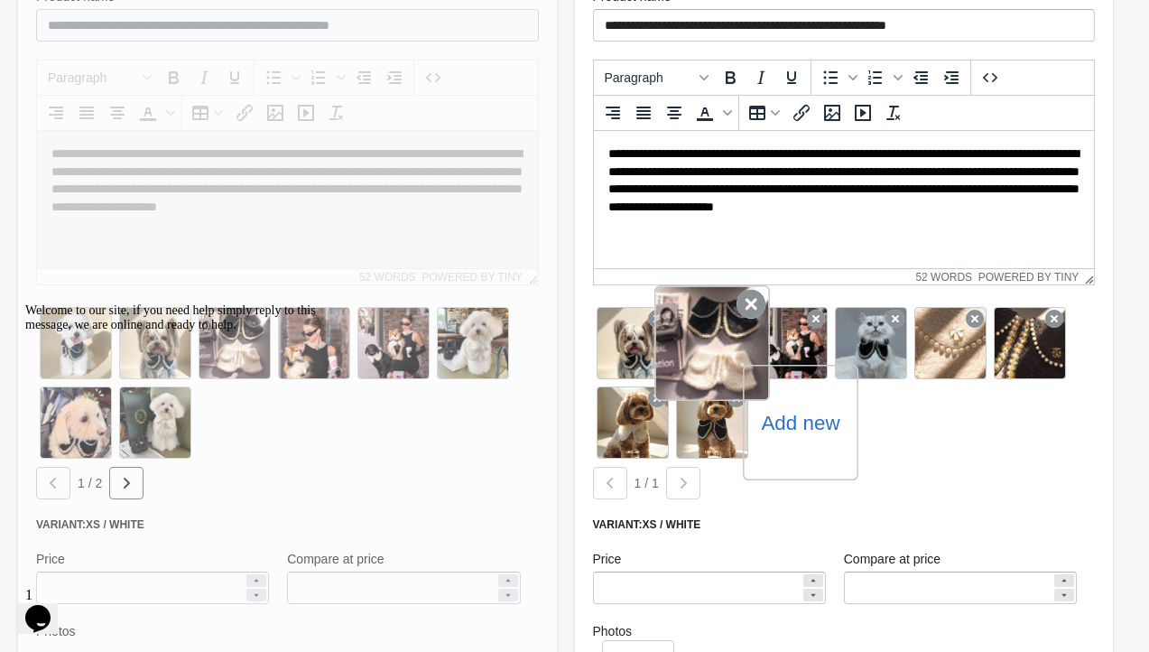
drag, startPoint x: 722, startPoint y: 446, endPoint x: 715, endPoint y: 317, distance: 129.2
click at [715, 317] on div "Add new" at bounding box center [844, 382] width 503 height 159
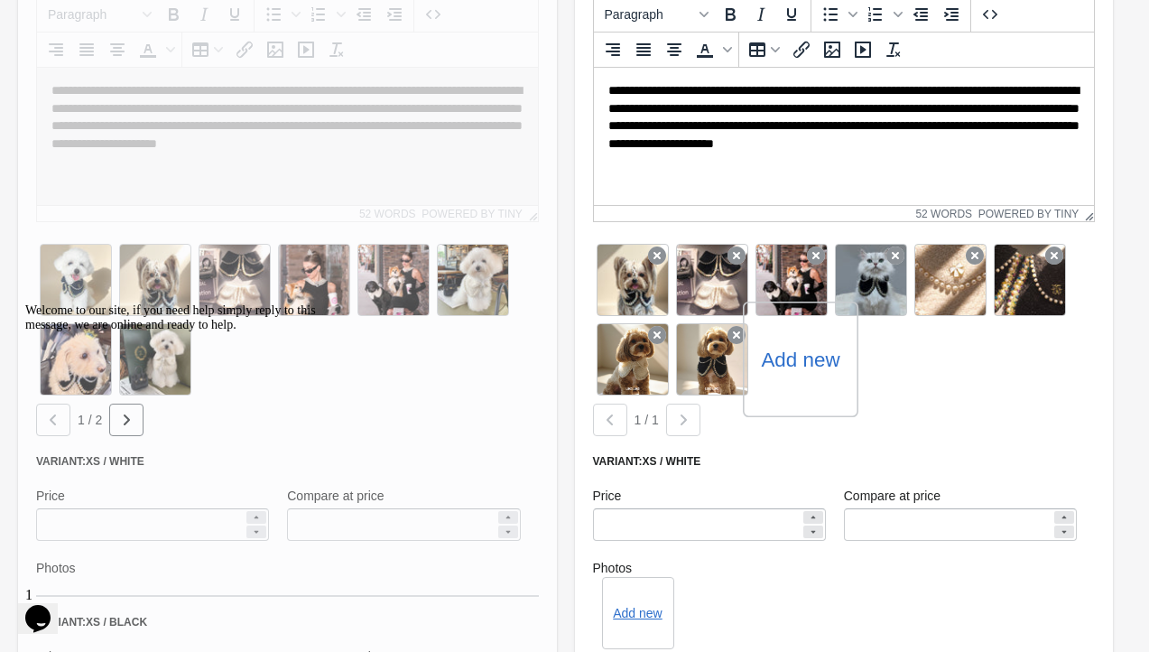
scroll to position [451, 0]
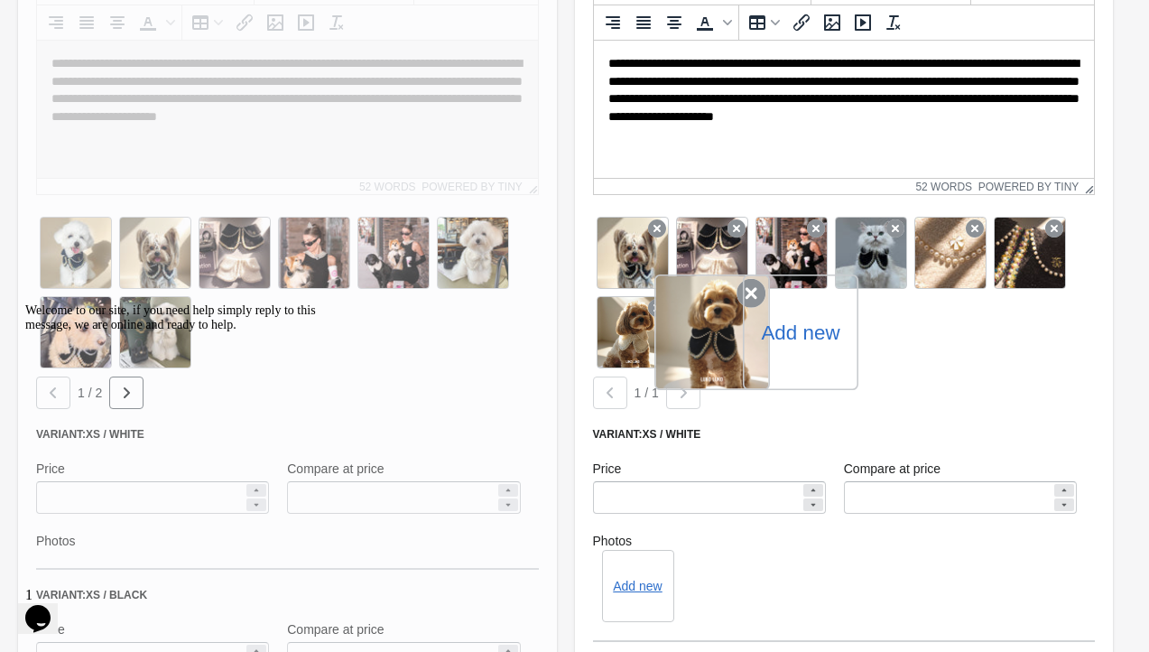
click at [715, 340] on div at bounding box center [712, 332] width 116 height 116
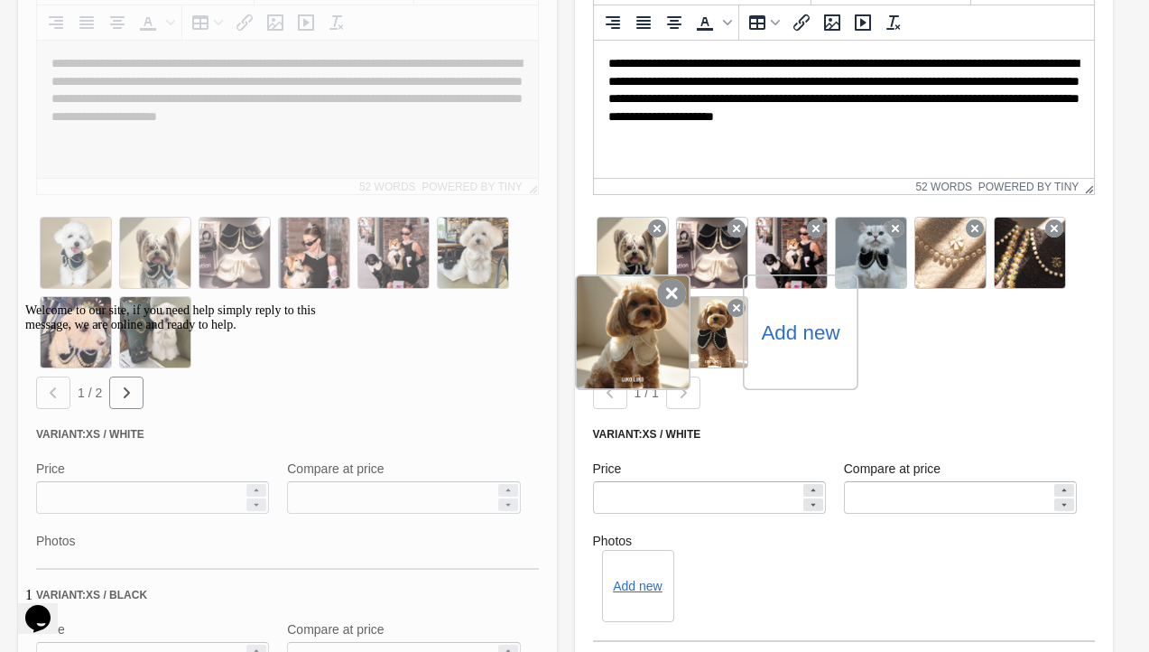
click at [640, 333] on div at bounding box center [633, 332] width 116 height 116
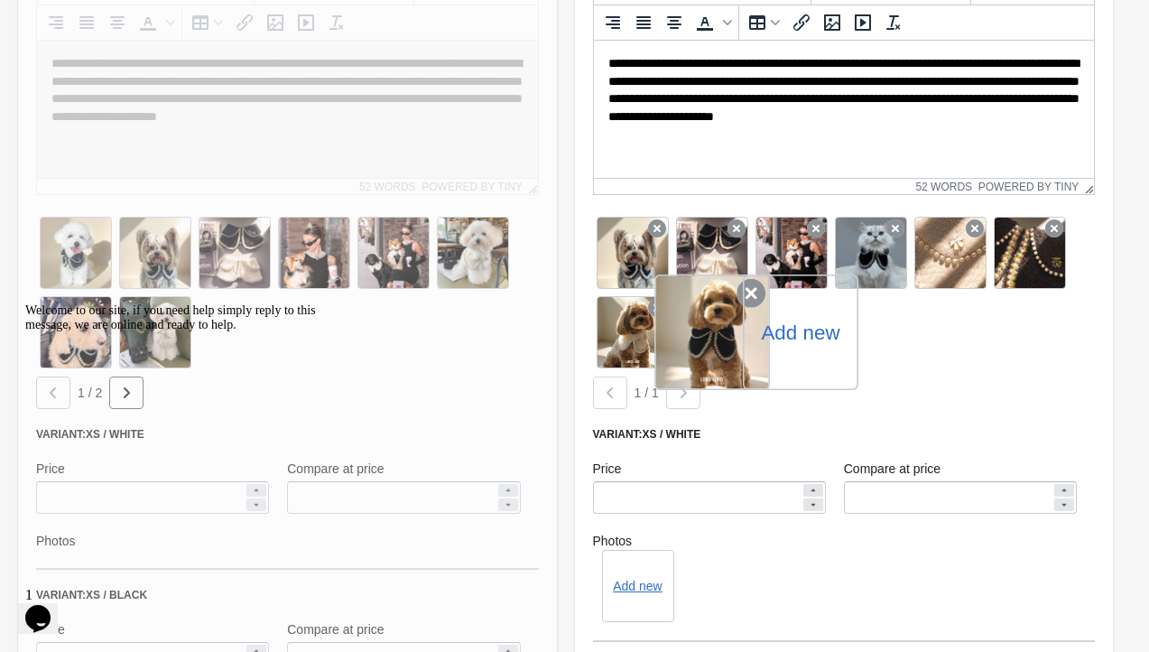
drag, startPoint x: 633, startPoint y: 343, endPoint x: 717, endPoint y: 340, distance: 84.0
click at [717, 340] on div "Add new" at bounding box center [844, 292] width 503 height 159
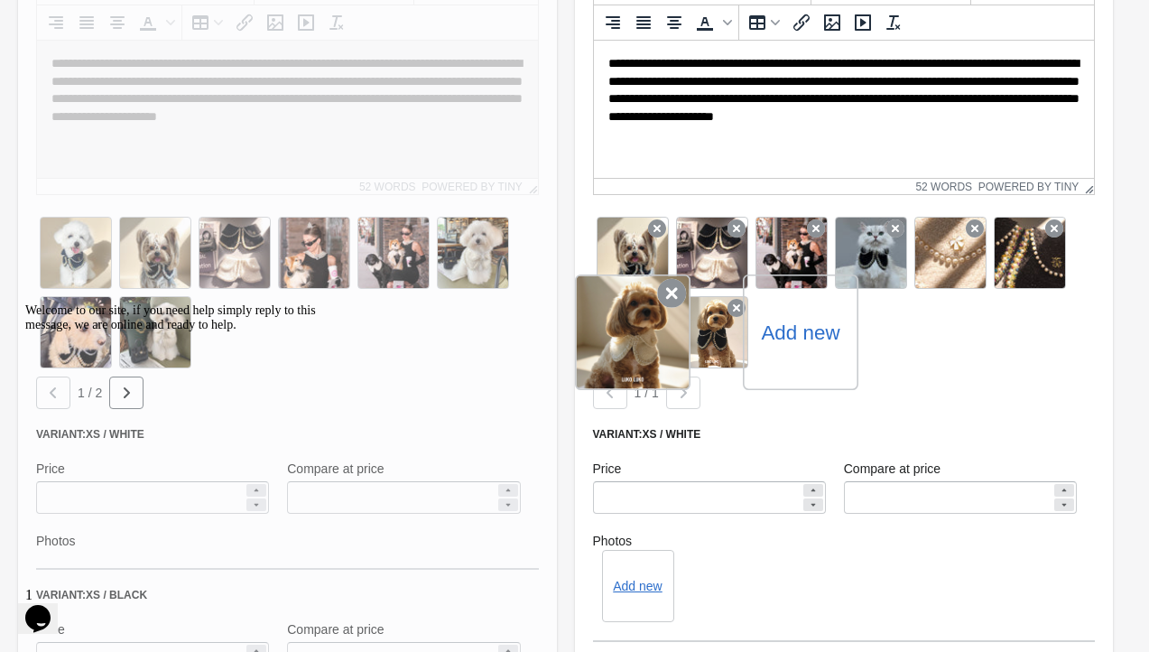
drag, startPoint x: 717, startPoint y: 340, endPoint x: 632, endPoint y: 336, distance: 84.9
click at [632, 336] on div "Add new" at bounding box center [844, 292] width 503 height 159
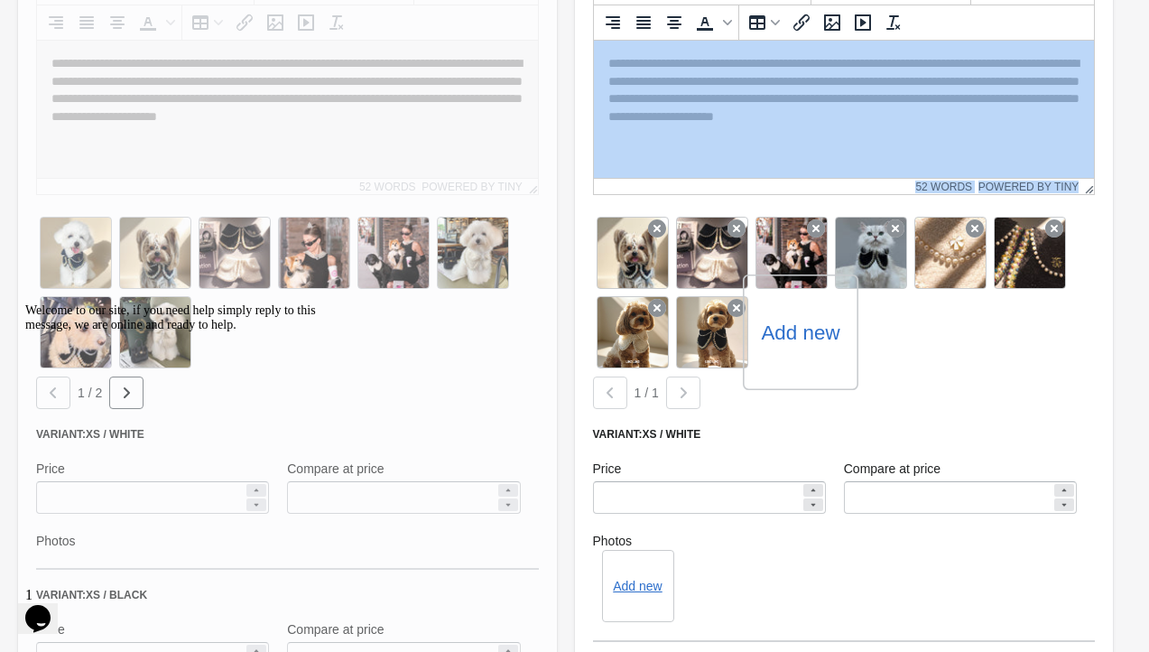
drag, startPoint x: 1311, startPoint y: 393, endPoint x: 714, endPoint y: 161, distance: 640.8
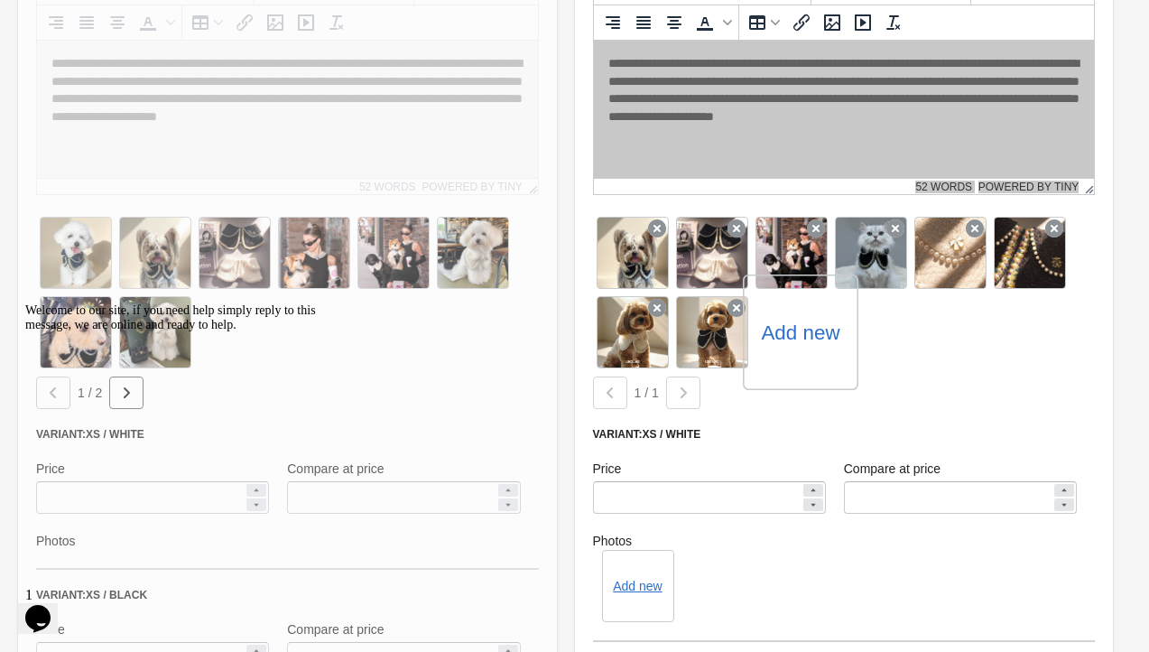
click at [714, 158] on html "**********" at bounding box center [843, 99] width 501 height 117
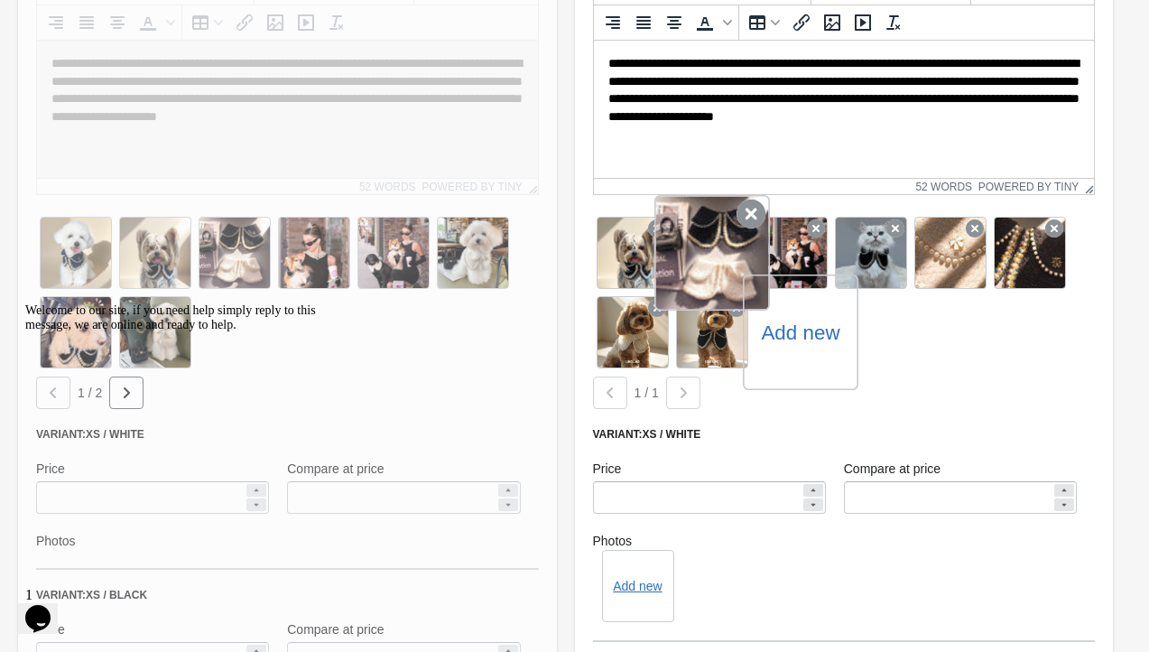
drag, startPoint x: 721, startPoint y: 358, endPoint x: 720, endPoint y: 232, distance: 126.3
click at [720, 232] on div "Add new" at bounding box center [844, 292] width 503 height 159
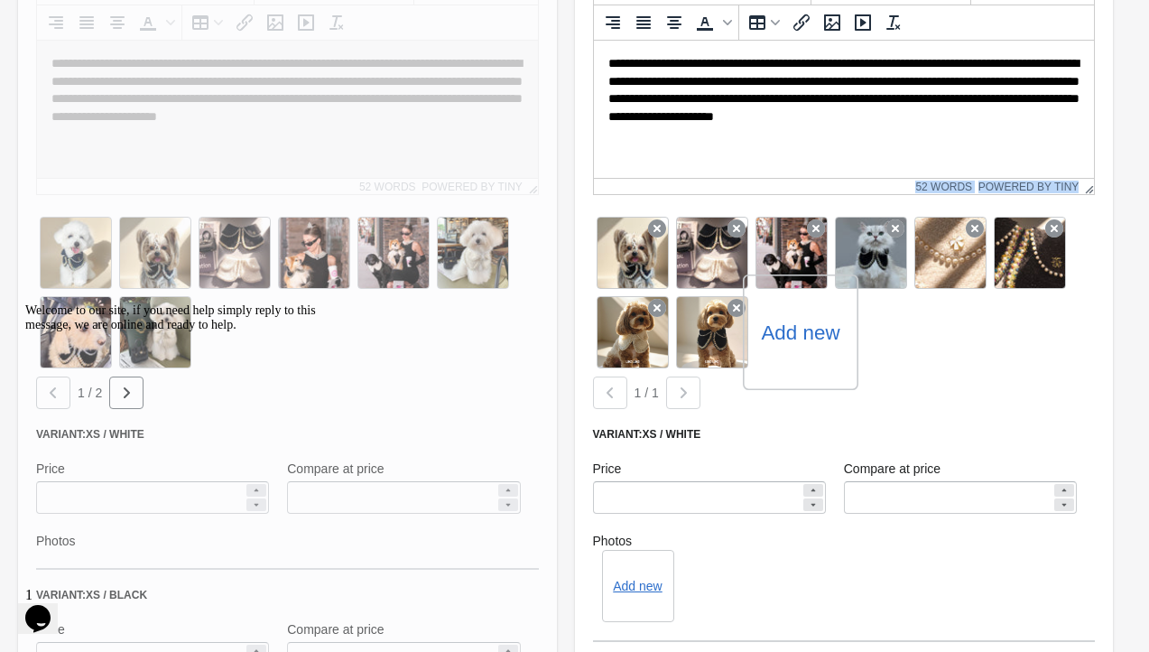
drag, startPoint x: 722, startPoint y: 351, endPoint x: 704, endPoint y: 190, distance: 162.5
click at [704, 190] on div "**********" at bounding box center [844, 527] width 539 height 1297
click at [1016, 349] on div "Add new" at bounding box center [844, 292] width 503 height 159
click at [1087, 197] on div "**********" at bounding box center [844, 527] width 539 height 1297
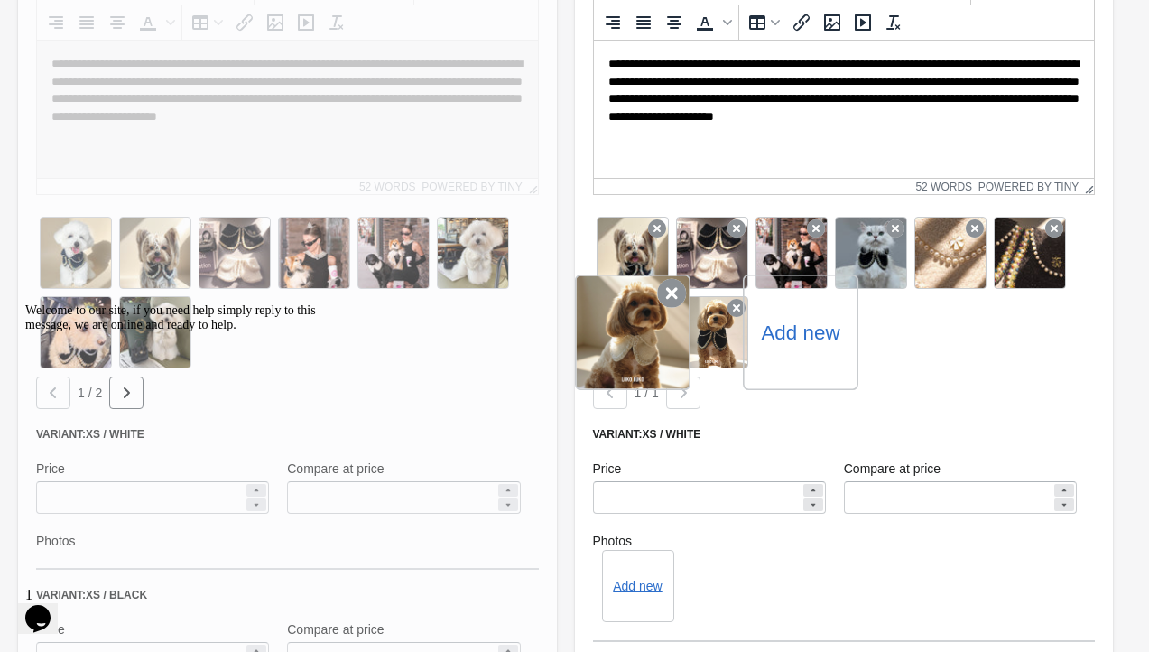
drag, startPoint x: 717, startPoint y: 348, endPoint x: 643, endPoint y: 339, distance: 75.4
click at [643, 339] on div "Add new" at bounding box center [844, 292] width 503 height 159
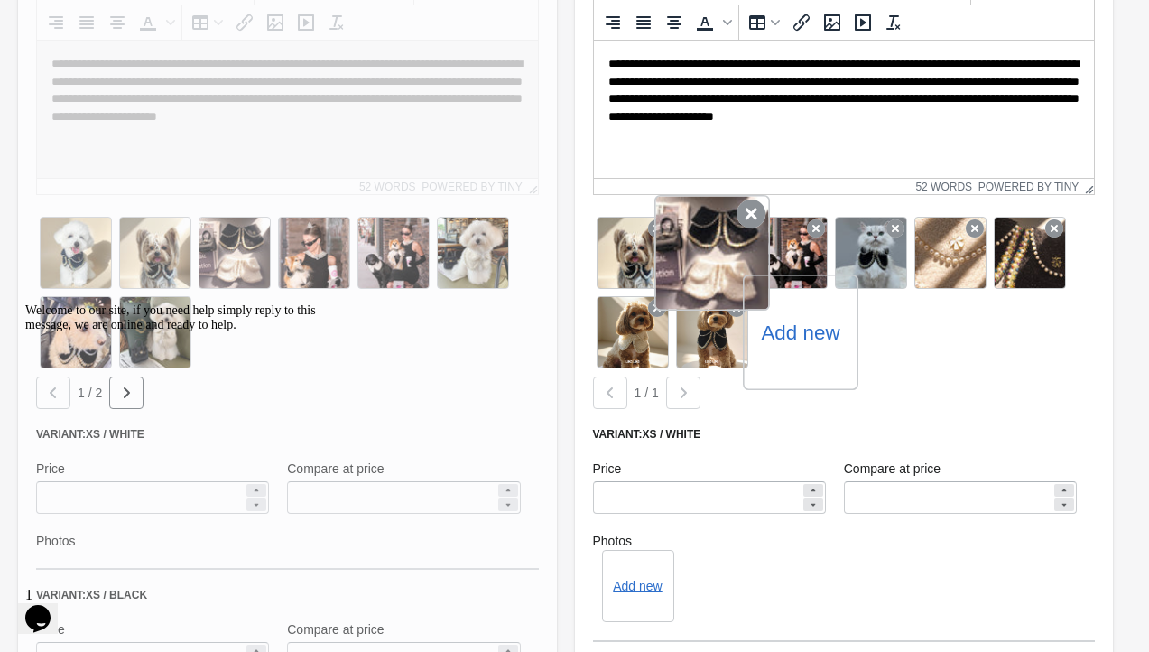
drag, startPoint x: 704, startPoint y: 338, endPoint x: 704, endPoint y: 264, distance: 74.0
click at [704, 264] on div "Add new" at bounding box center [844, 292] width 503 height 159
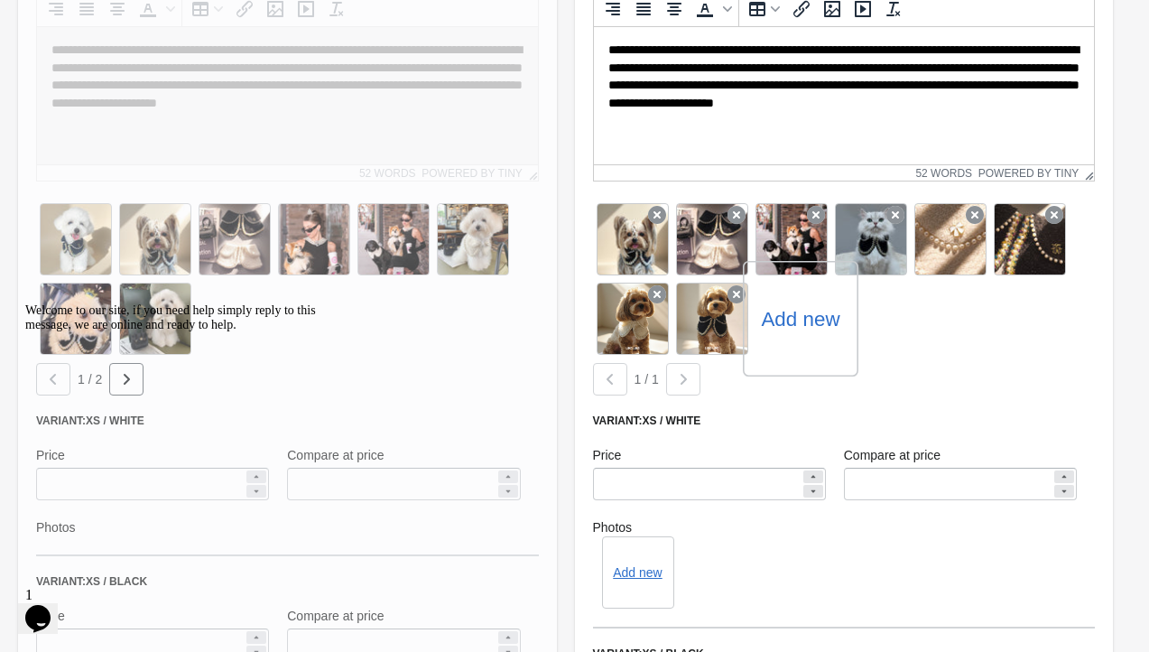
scroll to position [346, 0]
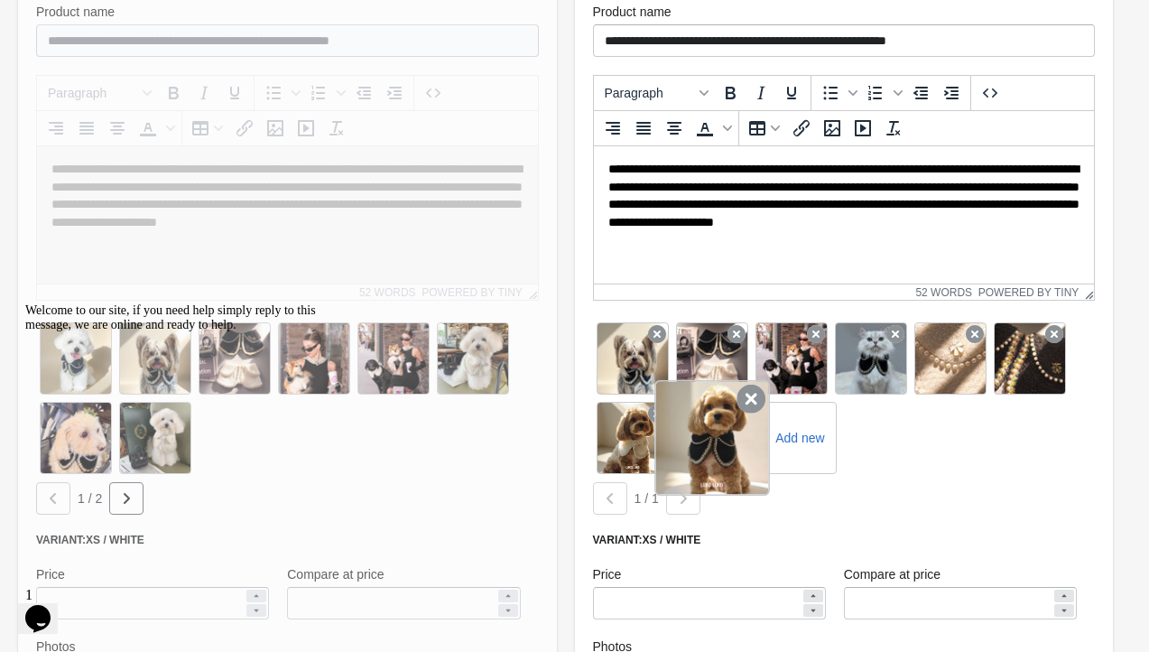
click at [722, 446] on div at bounding box center [712, 438] width 116 height 116
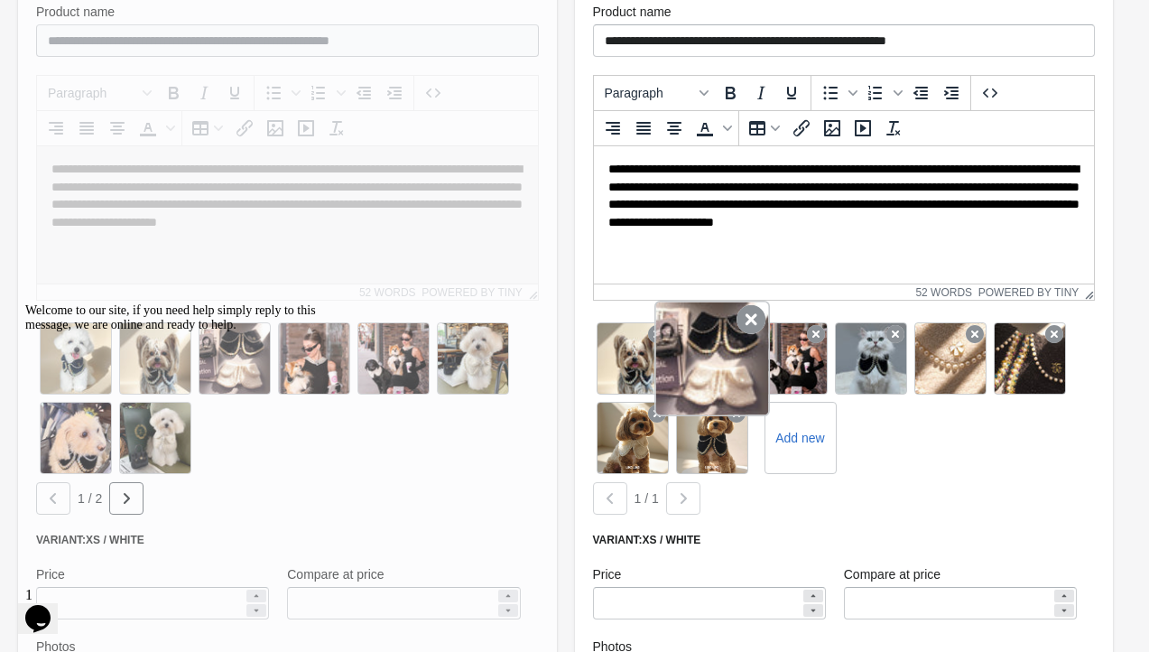
click at [711, 354] on div at bounding box center [712, 359] width 116 height 116
drag, startPoint x: 712, startPoint y: 444, endPoint x: 735, endPoint y: 352, distance: 95.0
click at [735, 352] on div "Add new" at bounding box center [844, 398] width 503 height 159
drag, startPoint x: 704, startPoint y: 440, endPoint x: 714, endPoint y: 337, distance: 104.3
click at [714, 337] on div "Add new" at bounding box center [844, 398] width 503 height 159
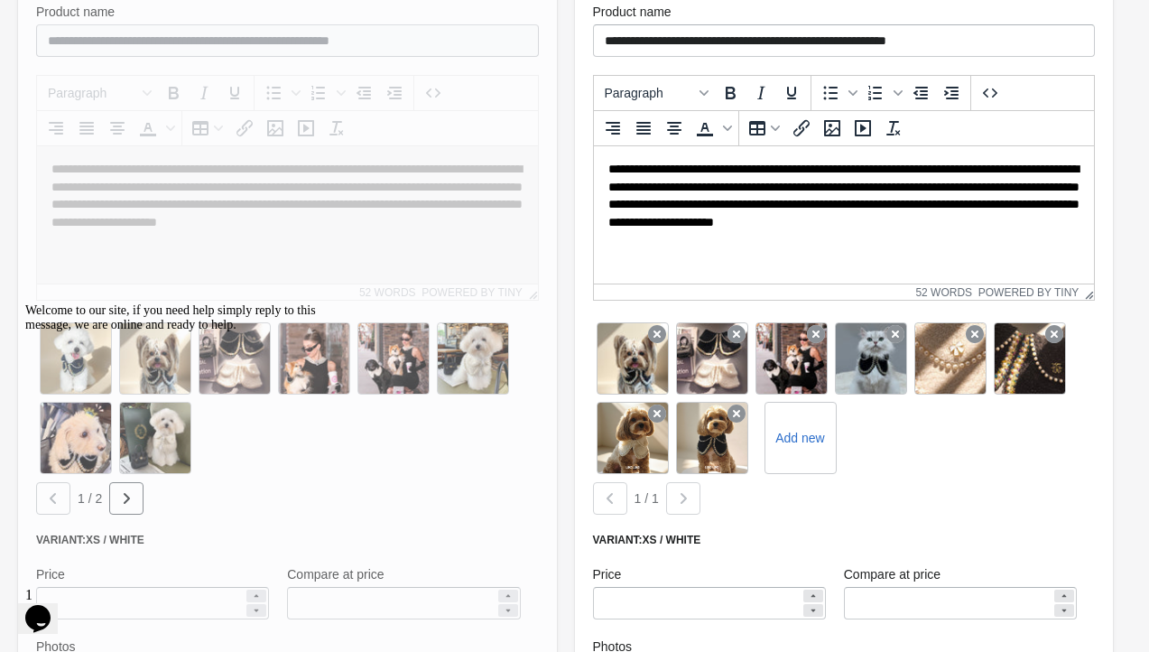
click at [674, 502] on div at bounding box center [683, 498] width 34 height 32
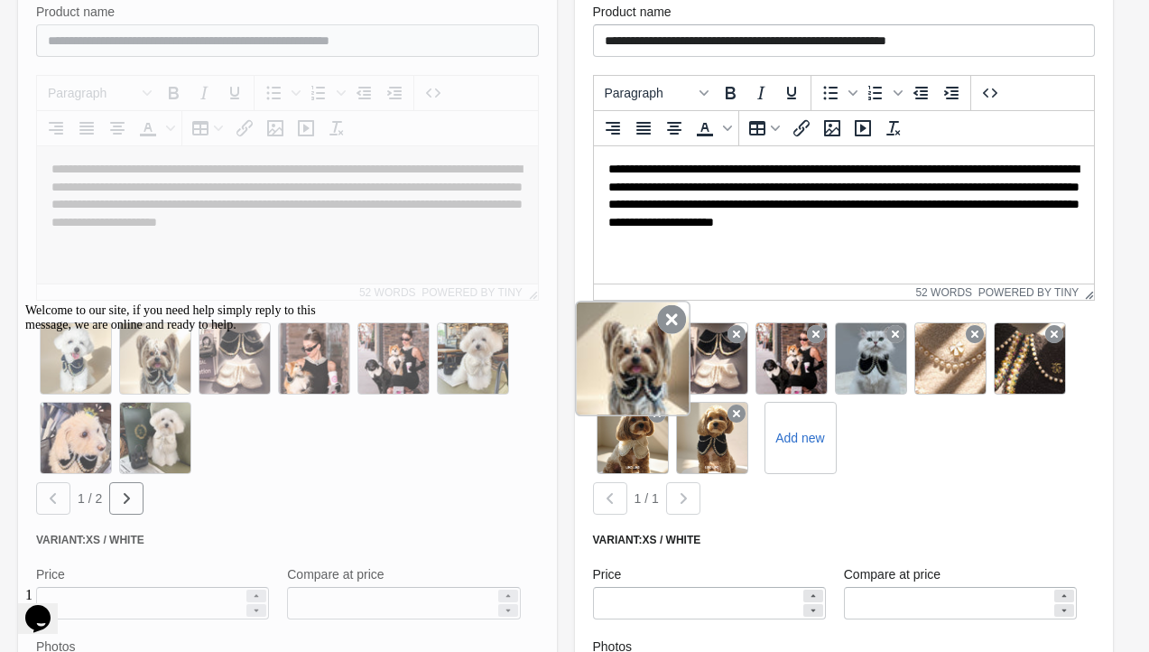
drag, startPoint x: 634, startPoint y: 457, endPoint x: 639, endPoint y: 356, distance: 100.3
click at [639, 356] on div "Add new" at bounding box center [844, 398] width 503 height 159
drag, startPoint x: 707, startPoint y: 464, endPoint x: 629, endPoint y: 372, distance: 121.0
click at [629, 372] on div "Add new" at bounding box center [844, 398] width 503 height 159
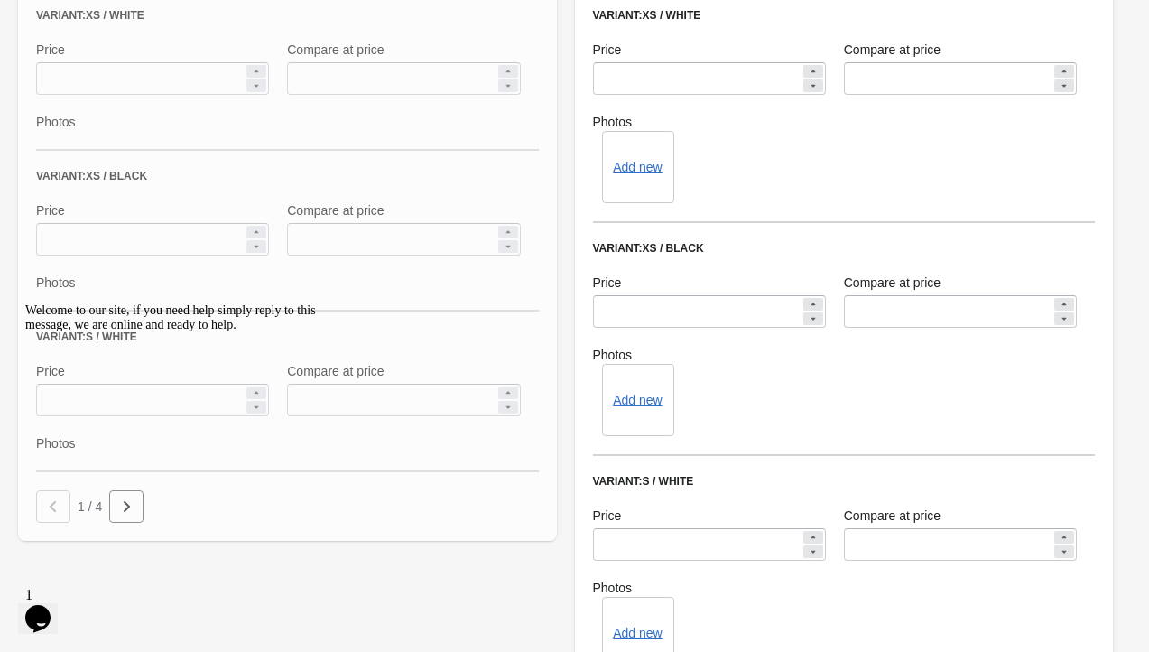
scroll to position [526, 0]
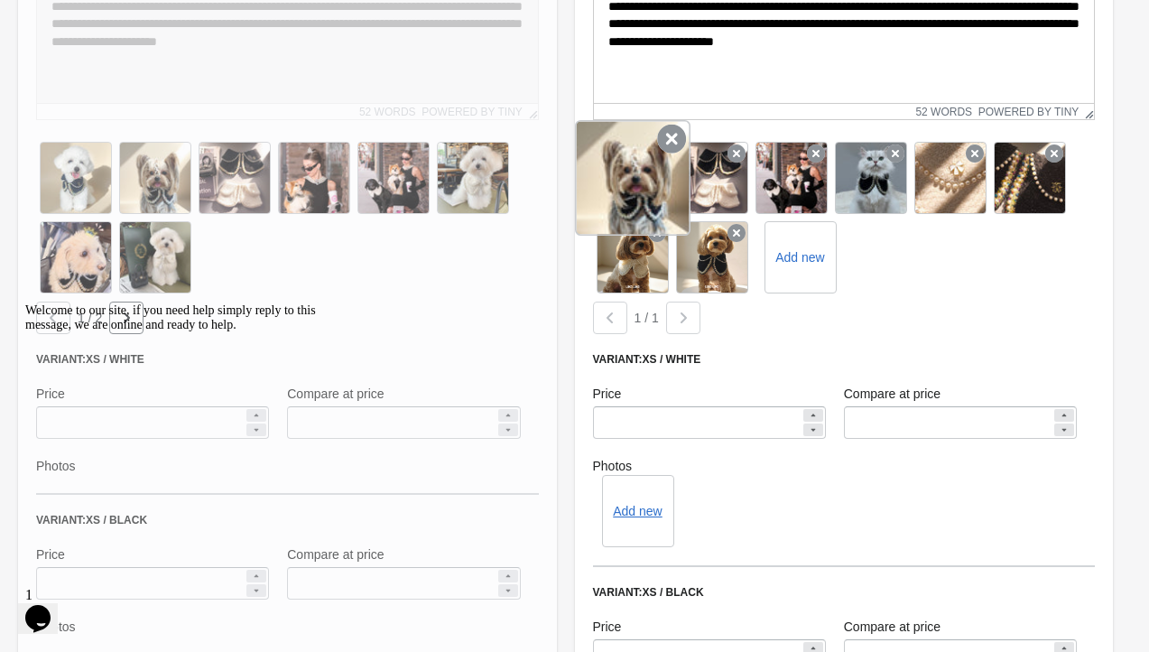
click at [620, 181] on div at bounding box center [633, 178] width 116 height 116
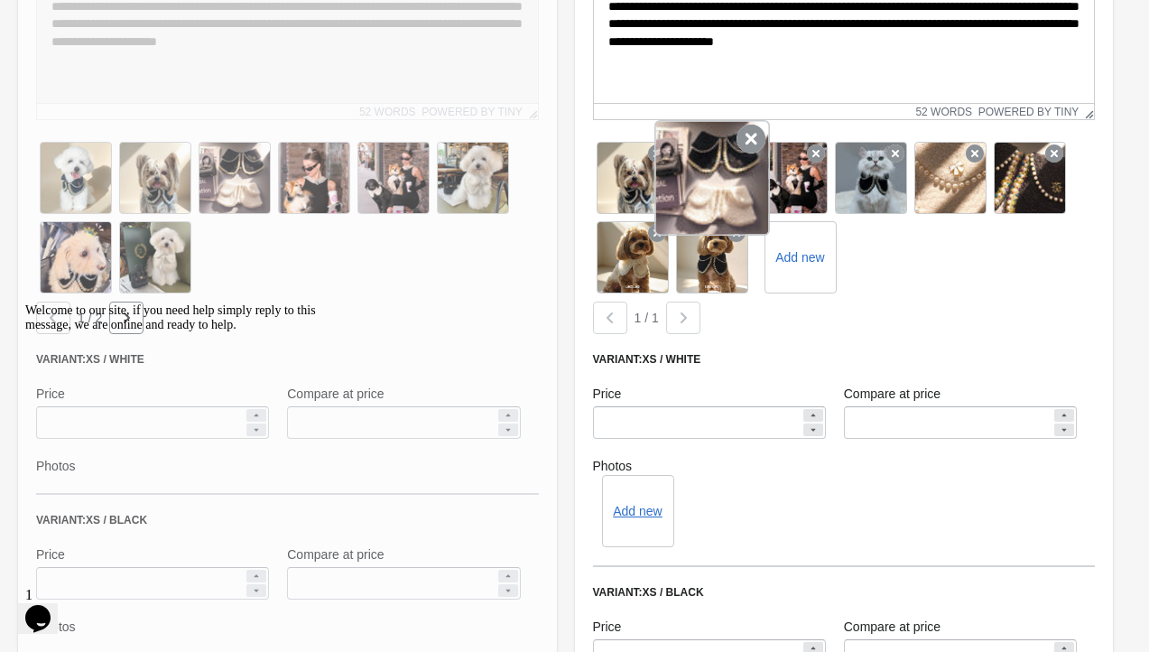
click at [708, 179] on div at bounding box center [712, 178] width 116 height 116
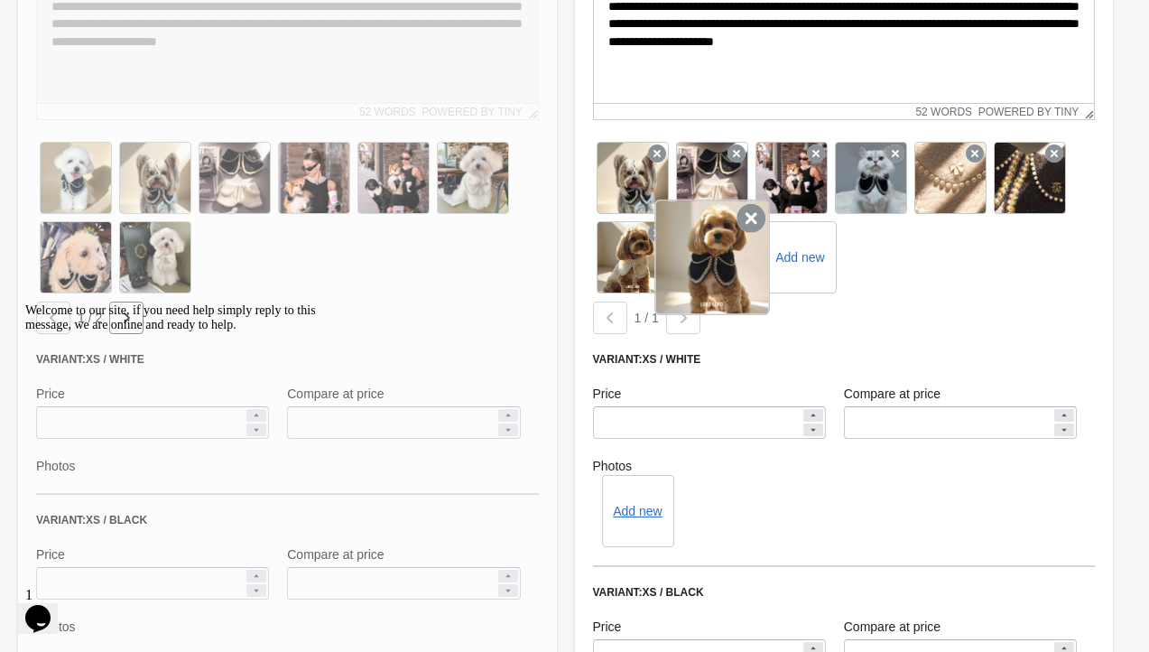
click at [707, 262] on div at bounding box center [712, 257] width 116 height 116
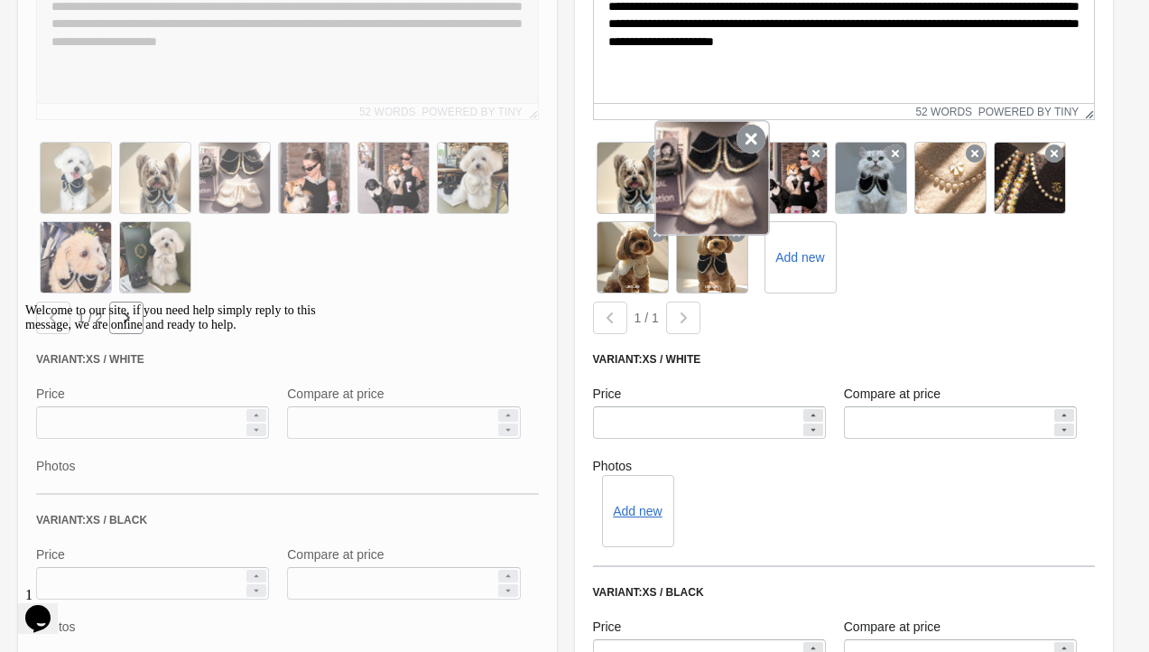
click at [704, 183] on div at bounding box center [712, 178] width 116 height 116
drag, startPoint x: 718, startPoint y: 245, endPoint x: 715, endPoint y: 181, distance: 63.3
click at [715, 181] on div "Add new" at bounding box center [844, 217] width 503 height 159
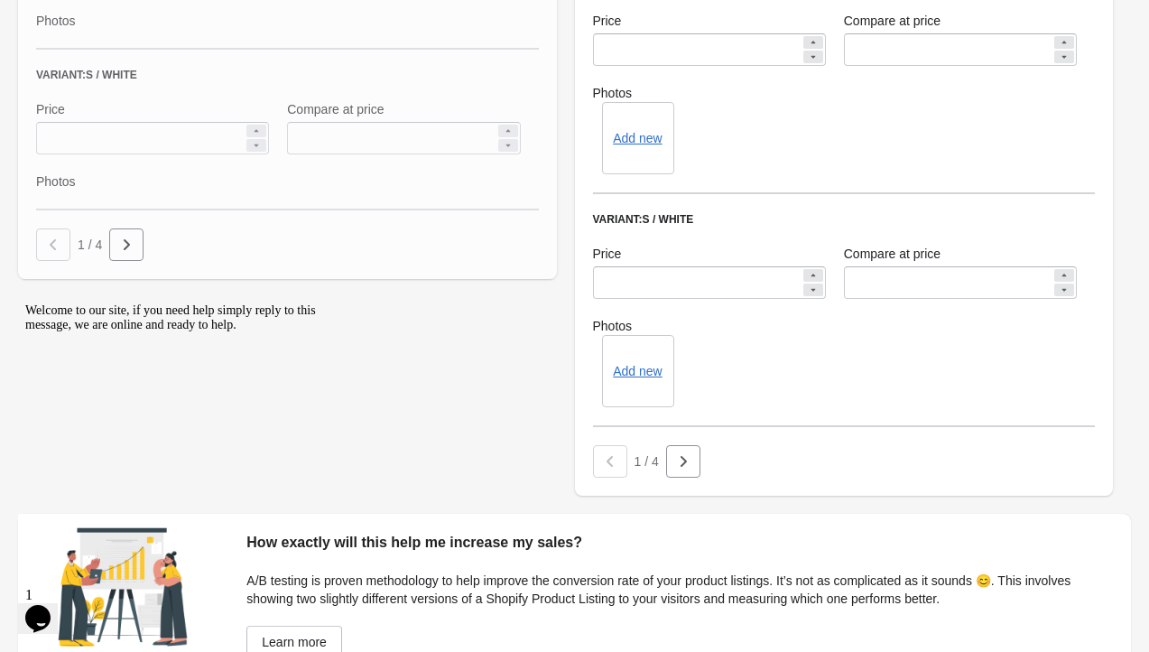
scroll to position [1248, 0]
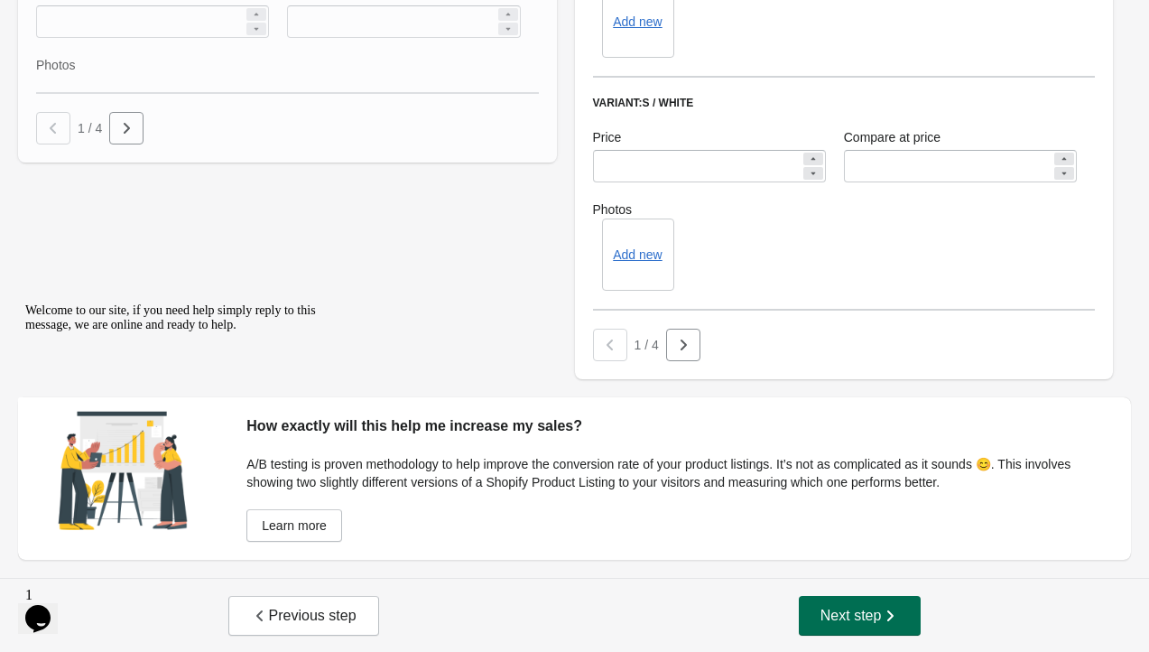
click at [837, 613] on span "Next step" at bounding box center [859, 615] width 79 height 18
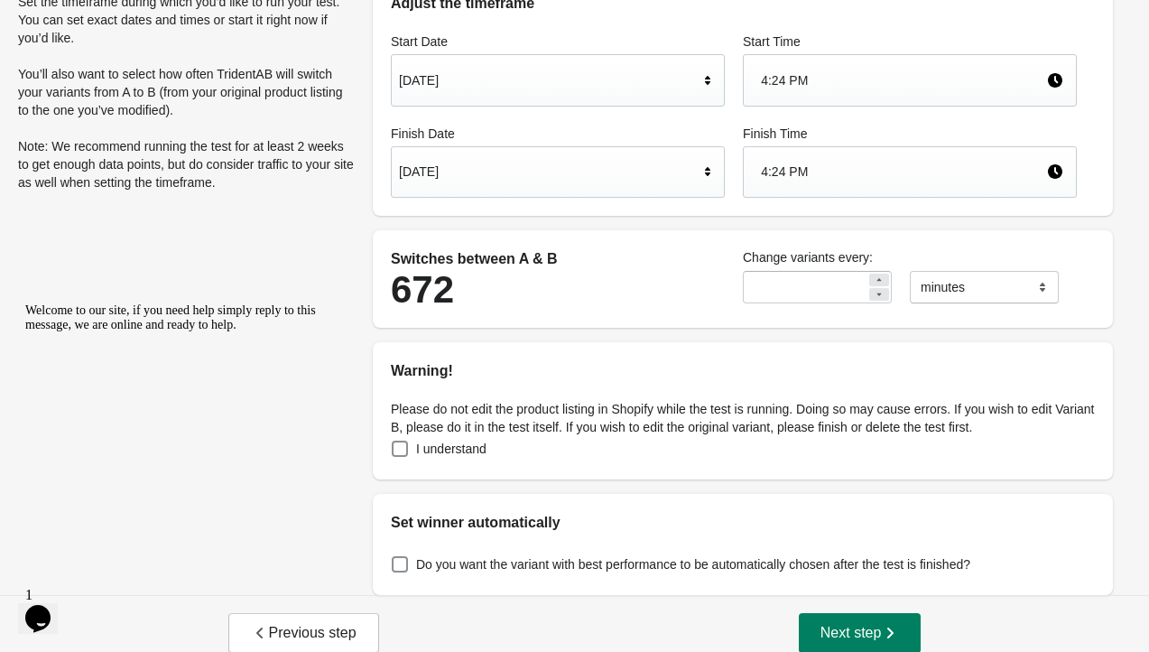
scroll to position [148, 0]
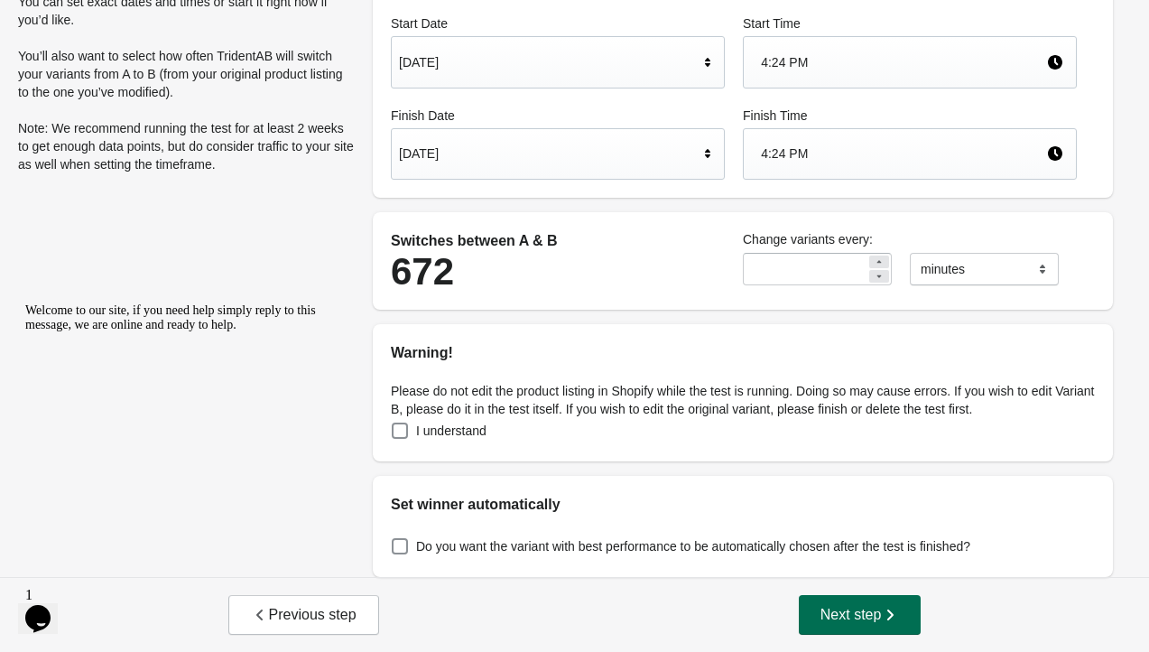
click at [855, 619] on span "Next step" at bounding box center [859, 615] width 79 height 18
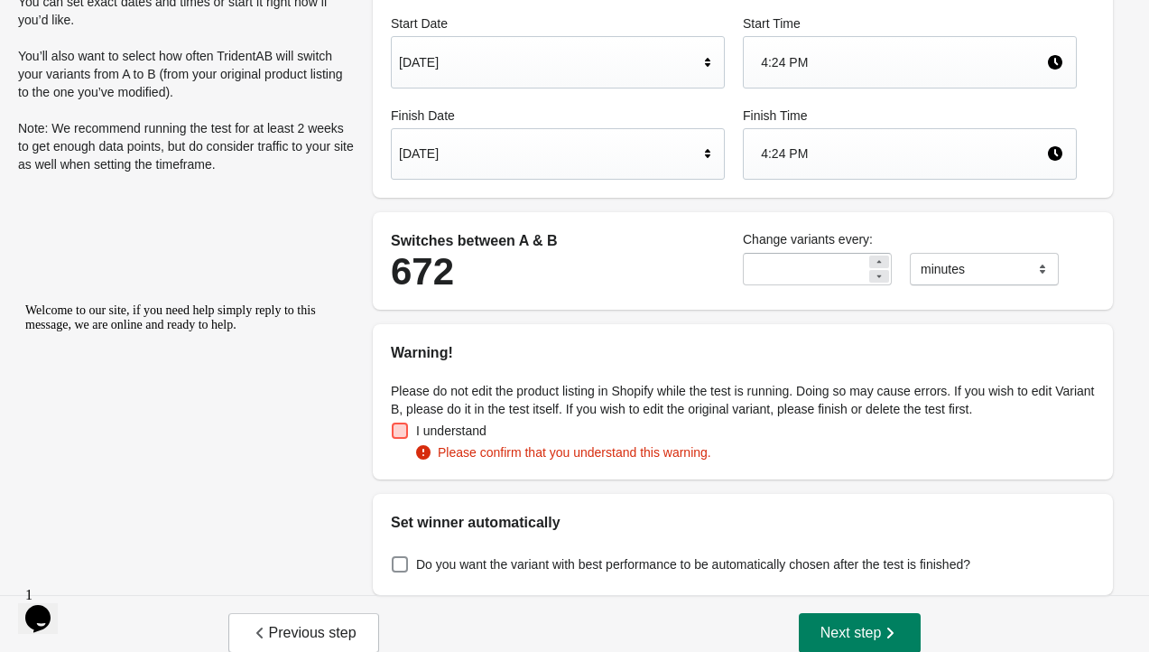
click at [401, 427] on span at bounding box center [400, 430] width 16 height 16
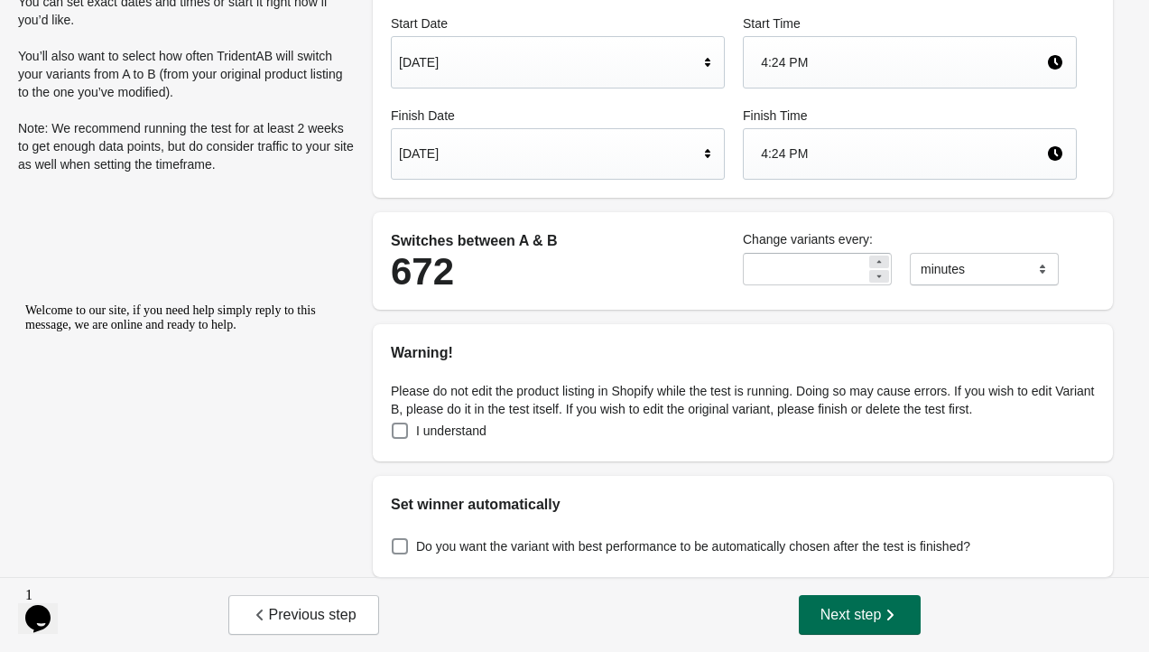
click at [869, 606] on span "Next step" at bounding box center [859, 615] width 79 height 18
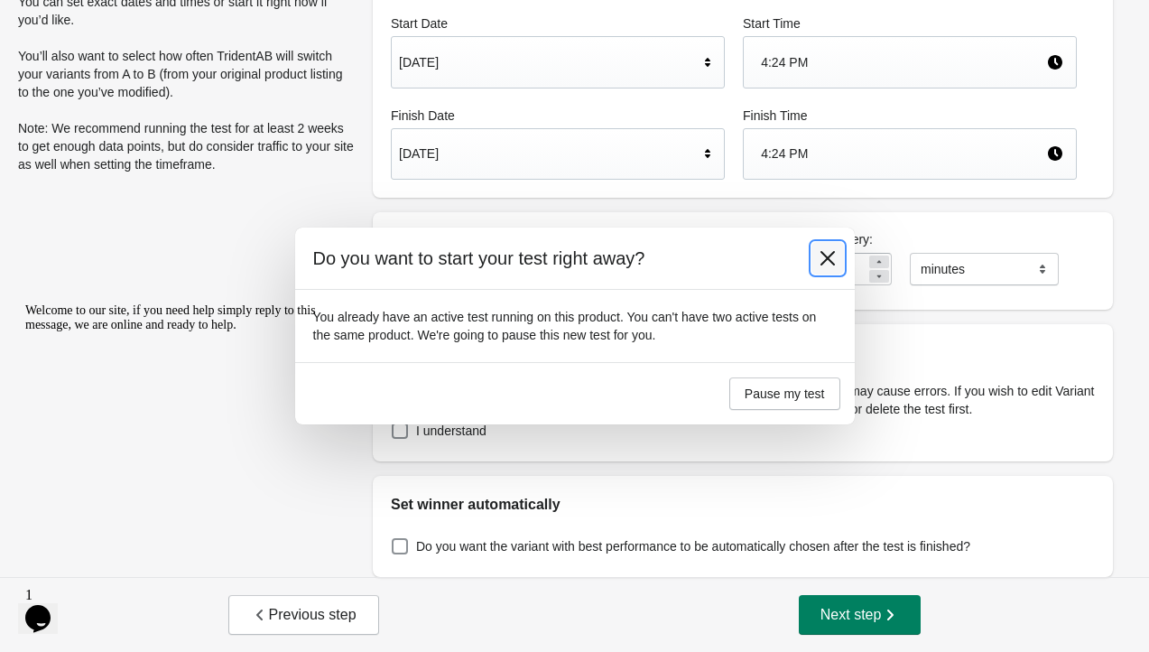
click at [822, 254] on icon at bounding box center [827, 258] width 18 height 18
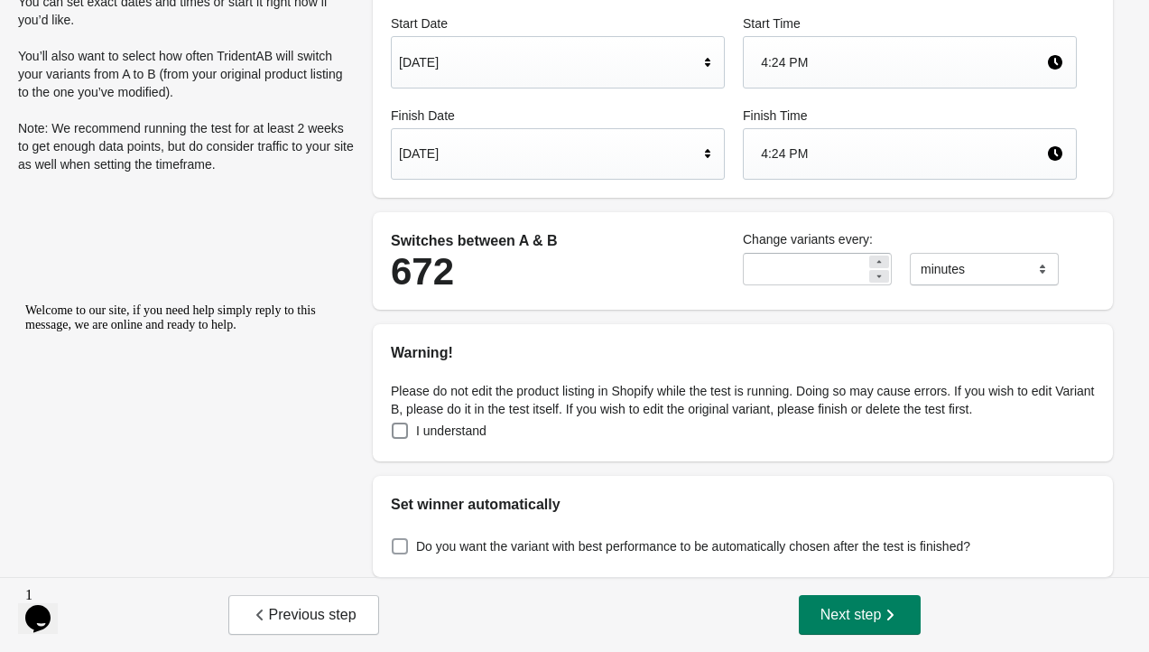
click at [411, 541] on label "Do you want the variant with best performance to be automatically chosen after …" at bounding box center [680, 545] width 579 height 25
click at [873, 608] on span "Next step" at bounding box center [859, 615] width 79 height 18
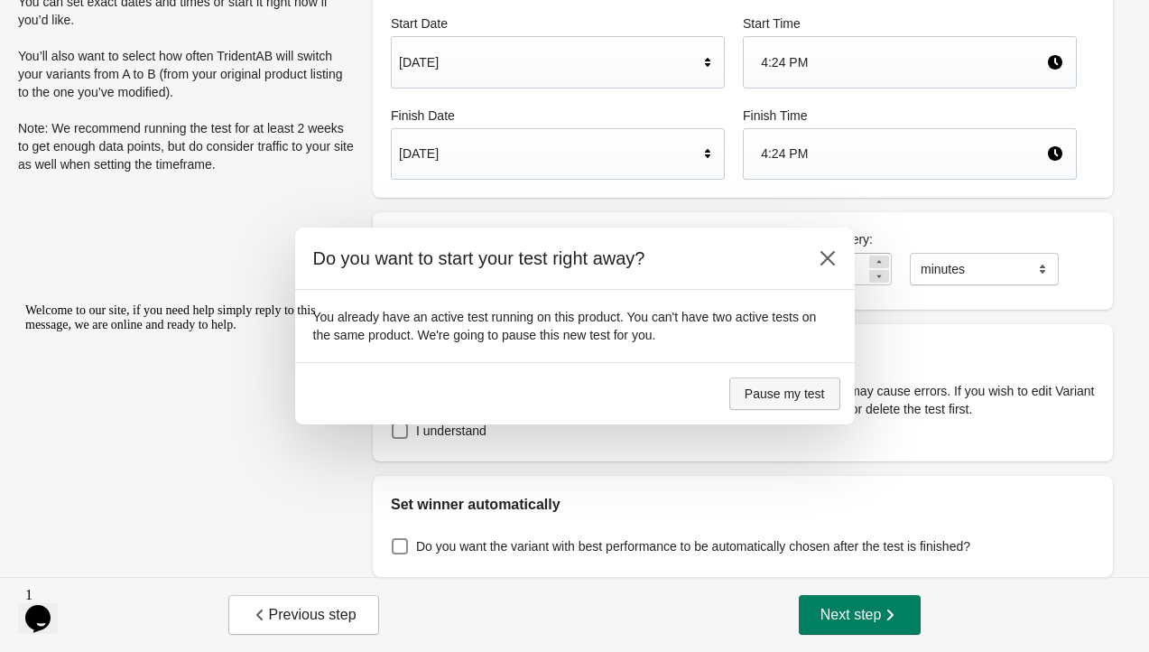
click at [785, 393] on span "Pause my test" at bounding box center [784, 393] width 80 height 14
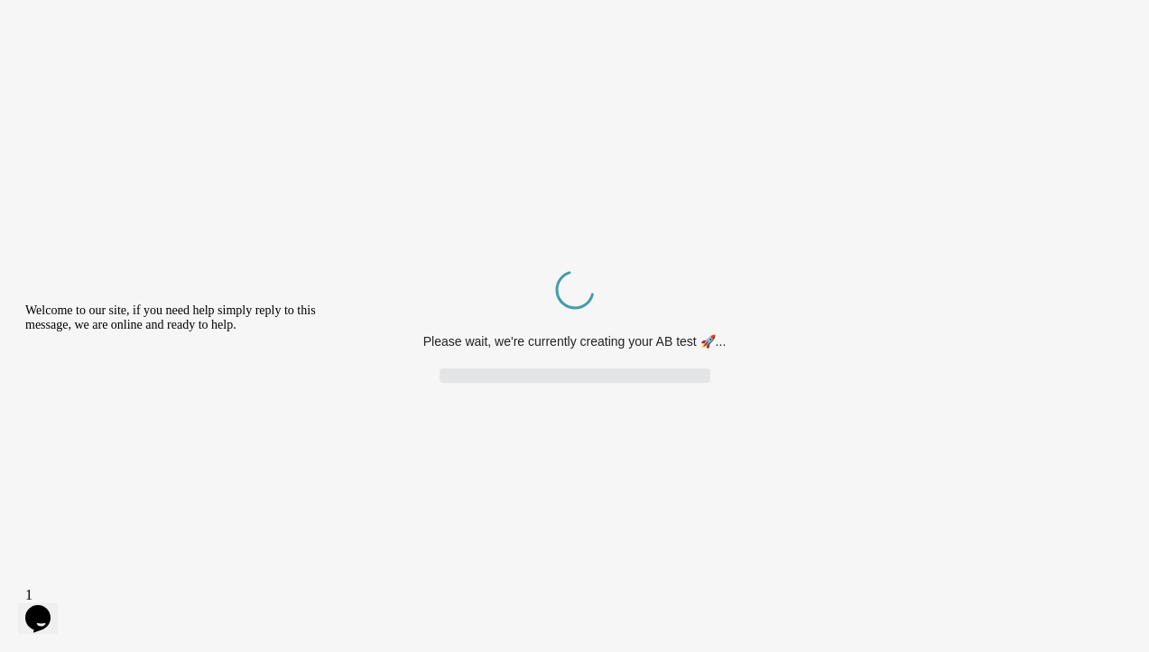
scroll to position [0, 0]
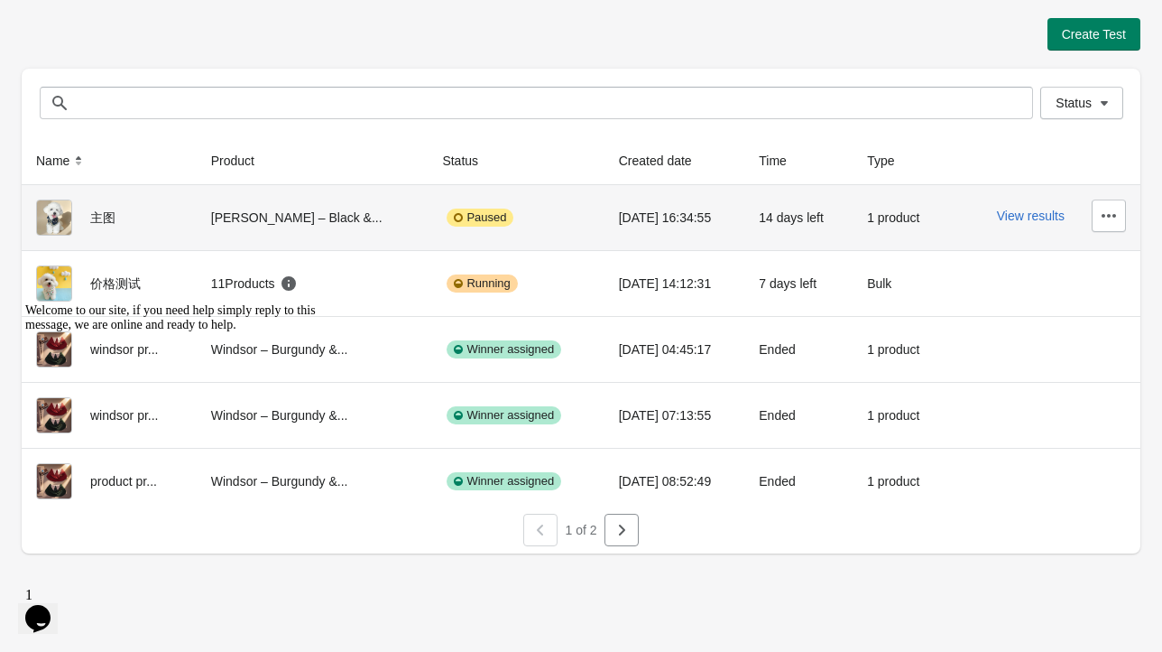
click at [449, 216] on div "Paused" at bounding box center [480, 217] width 67 height 18
drag, startPoint x: 445, startPoint y: 225, endPoint x: 390, endPoint y: 226, distance: 55.1
click at [390, 226] on td "[PERSON_NAME] – Black &..." at bounding box center [313, 217] width 232 height 65
click at [1042, 215] on button "View results" at bounding box center [1031, 215] width 68 height 14
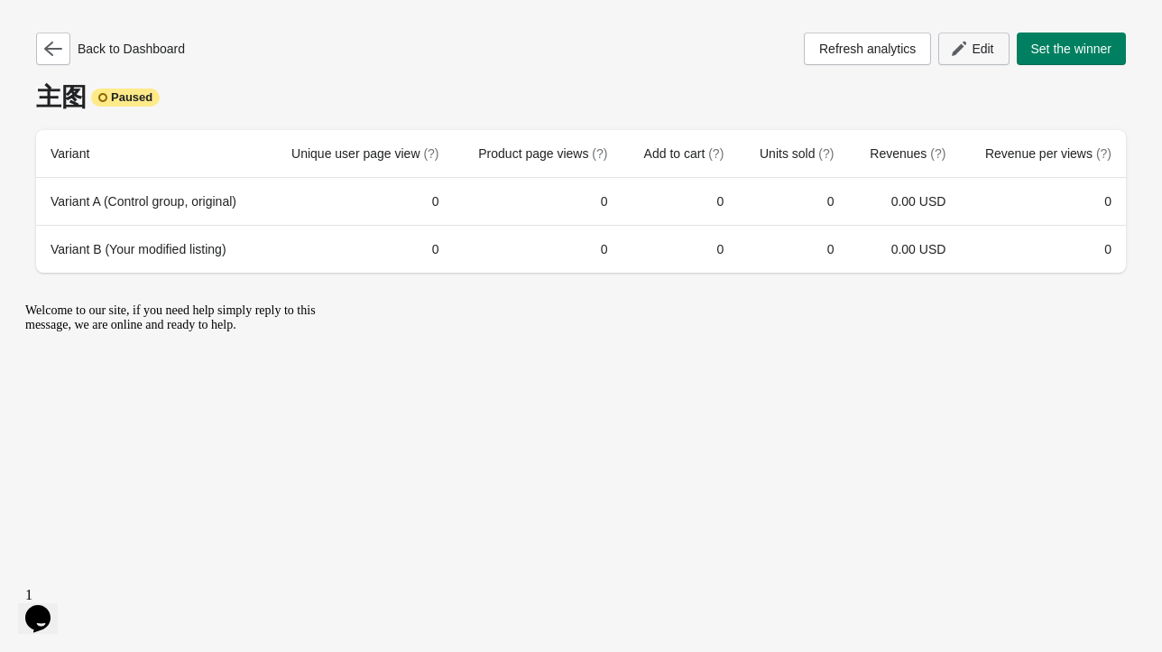
click at [972, 51] on span "Edit" at bounding box center [983, 49] width 22 height 14
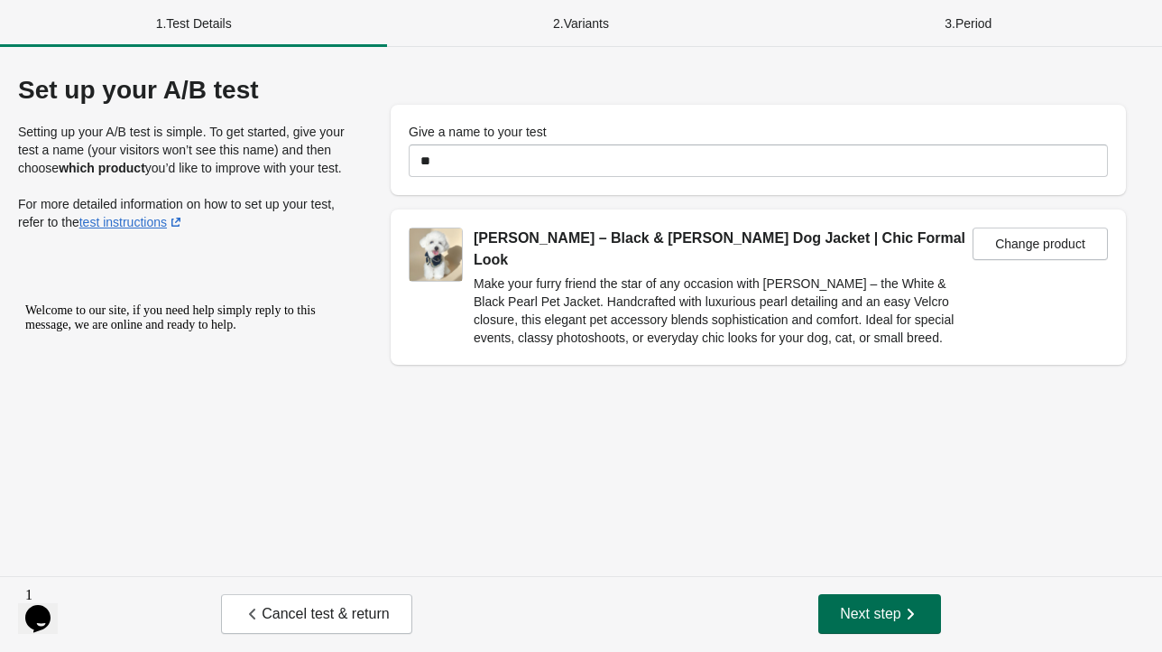
click at [886, 615] on span "Next step" at bounding box center [879, 614] width 79 height 18
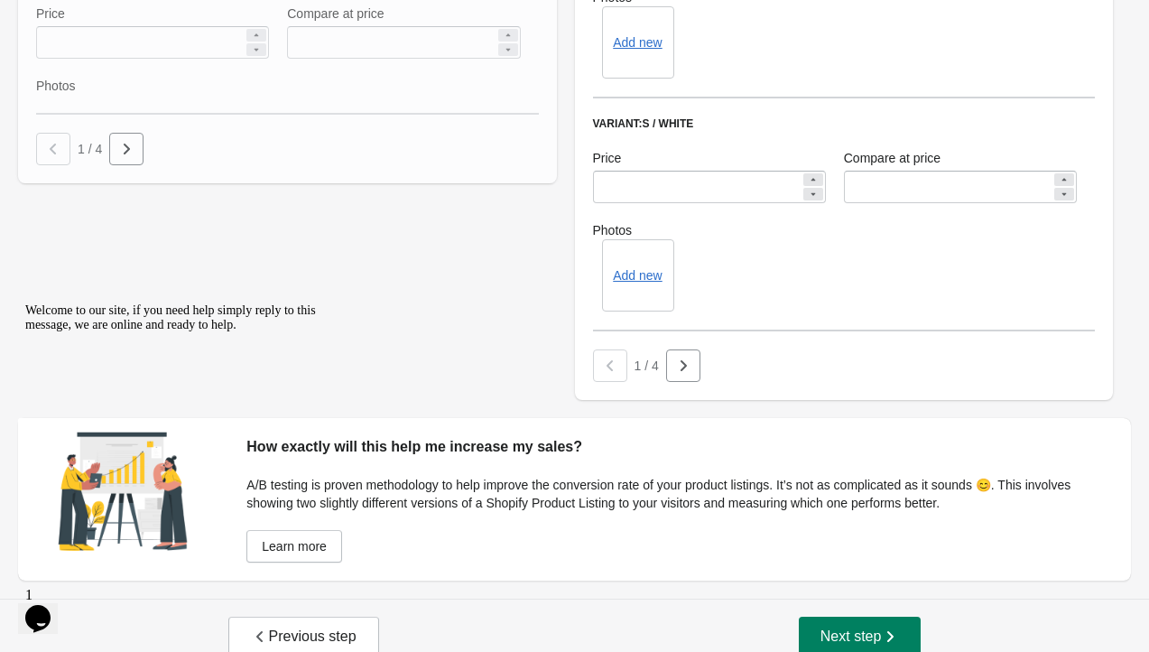
scroll to position [1248, 0]
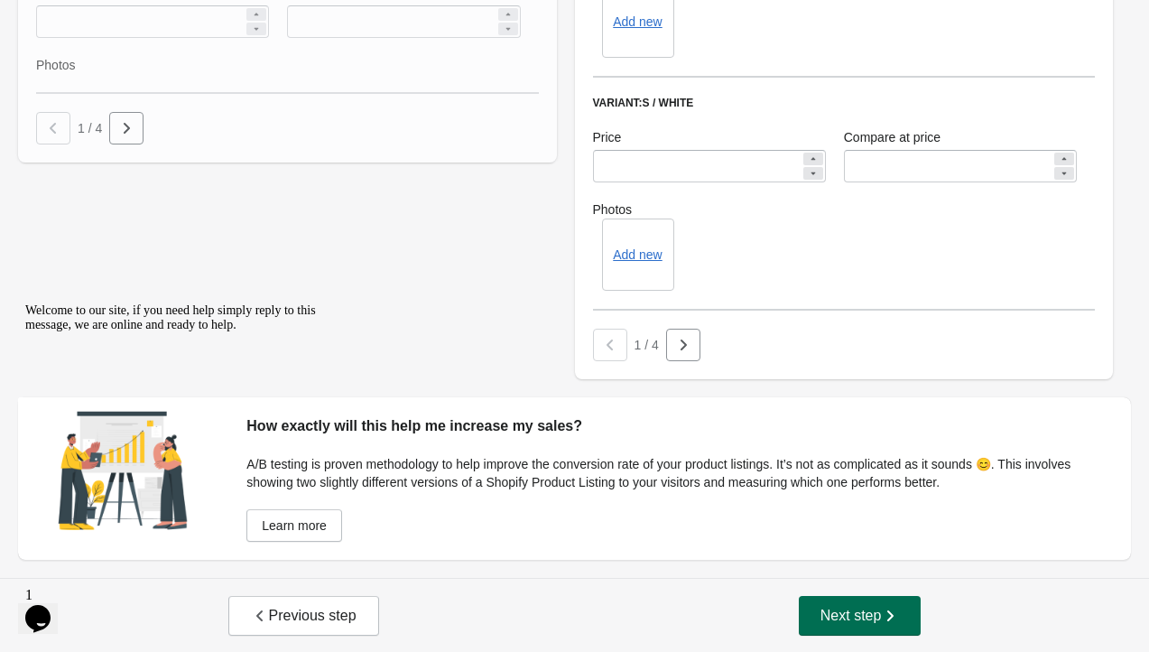
click at [860, 613] on span "Next step" at bounding box center [859, 615] width 79 height 18
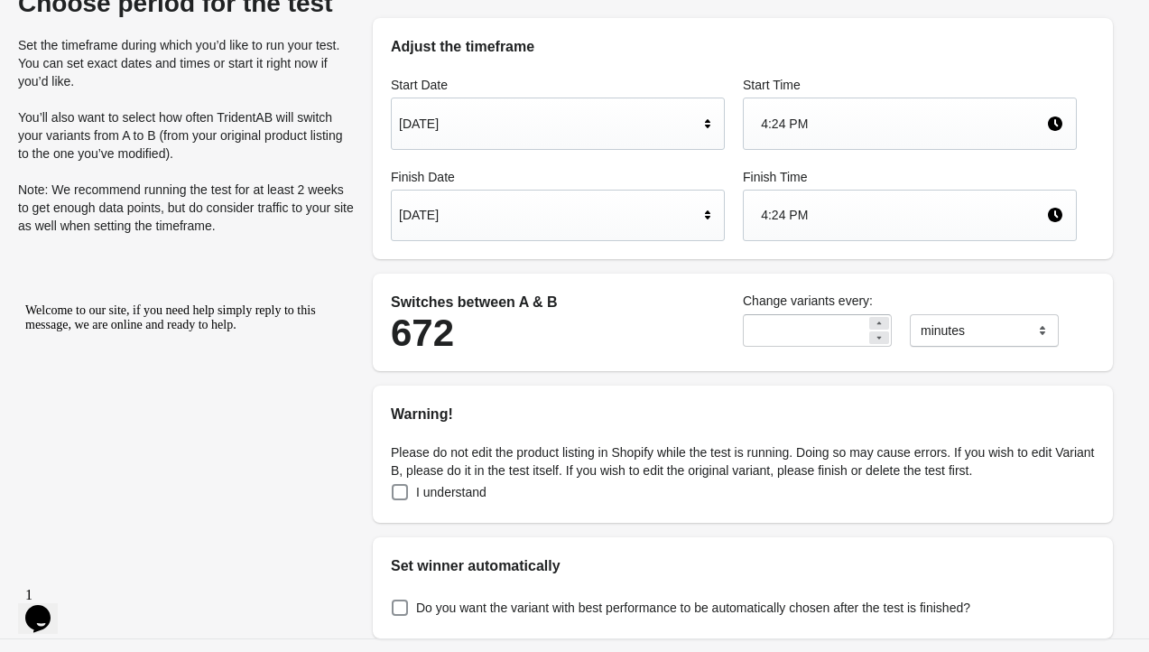
scroll to position [148, 0]
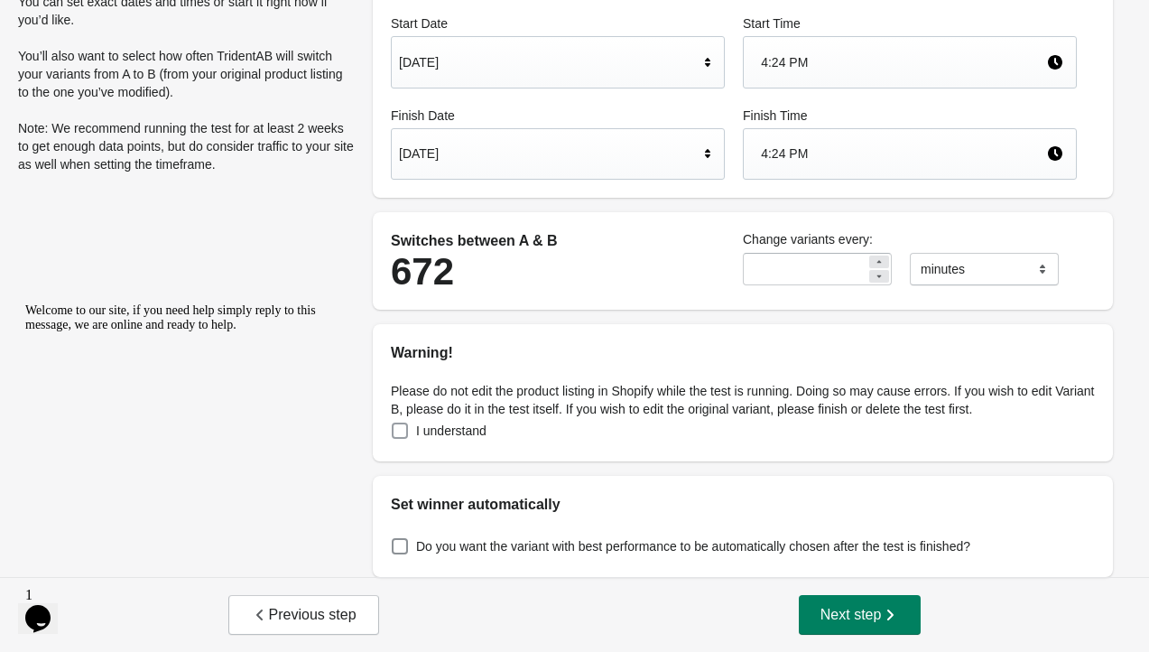
click at [401, 435] on span at bounding box center [400, 430] width 16 height 16
click at [404, 550] on span at bounding box center [400, 546] width 16 height 16
click at [874, 614] on span "Next step" at bounding box center [859, 615] width 79 height 18
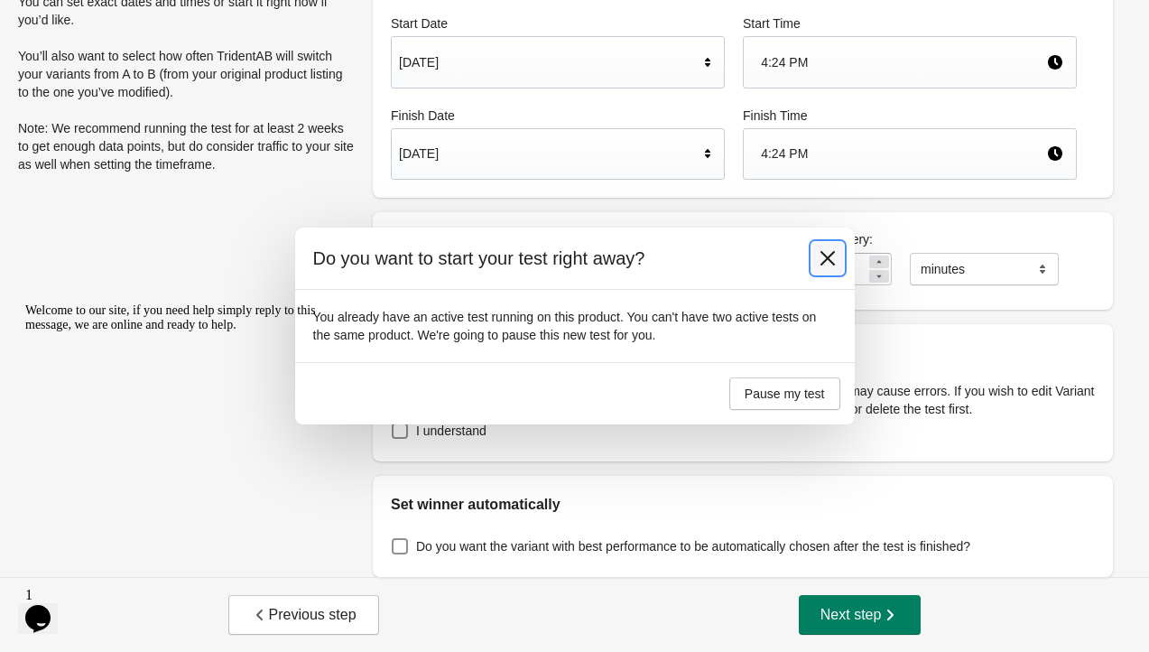
click at [823, 265] on icon at bounding box center [827, 258] width 18 height 18
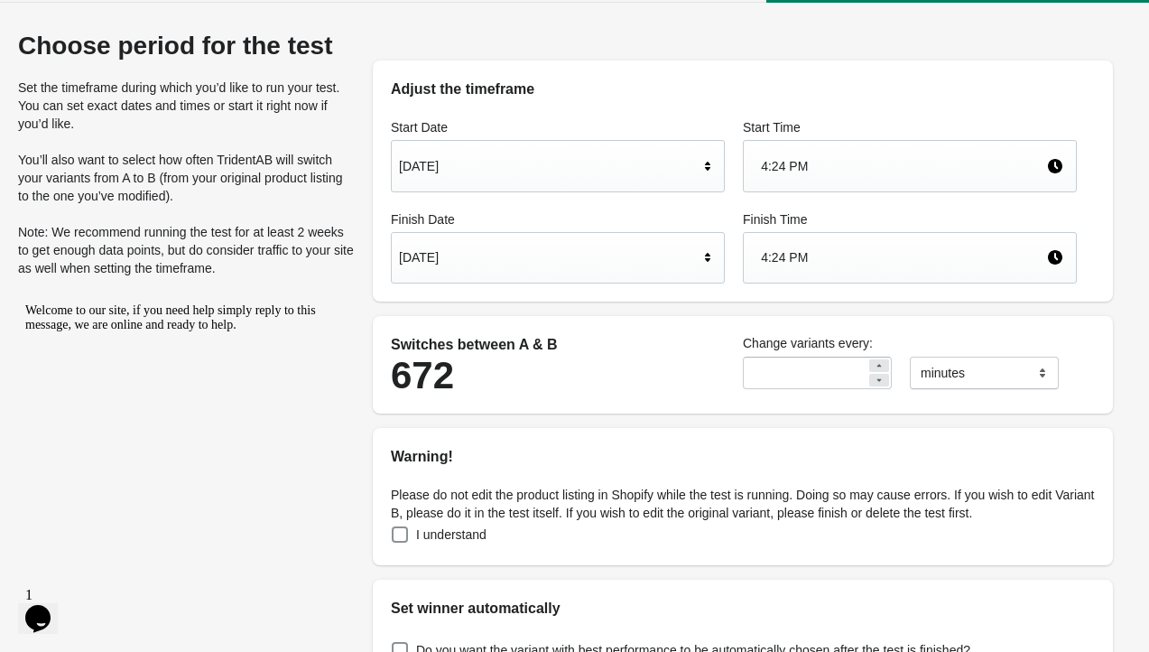
scroll to position [0, 0]
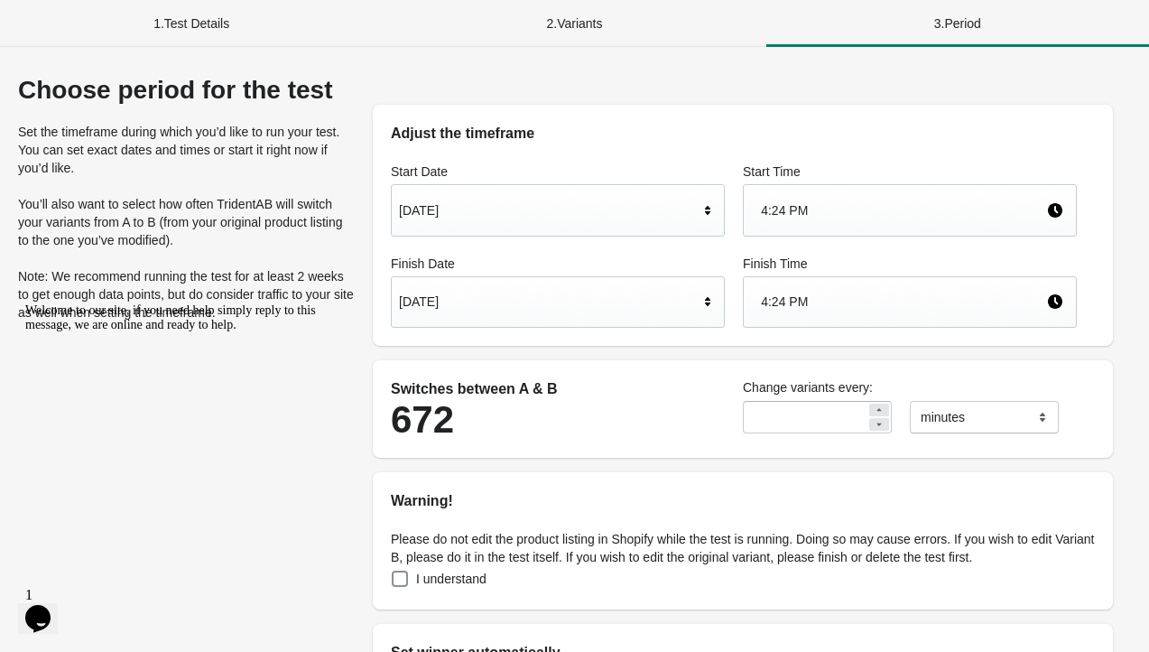
click at [541, 14] on div "2 . Variants" at bounding box center [574, 23] width 383 height 47
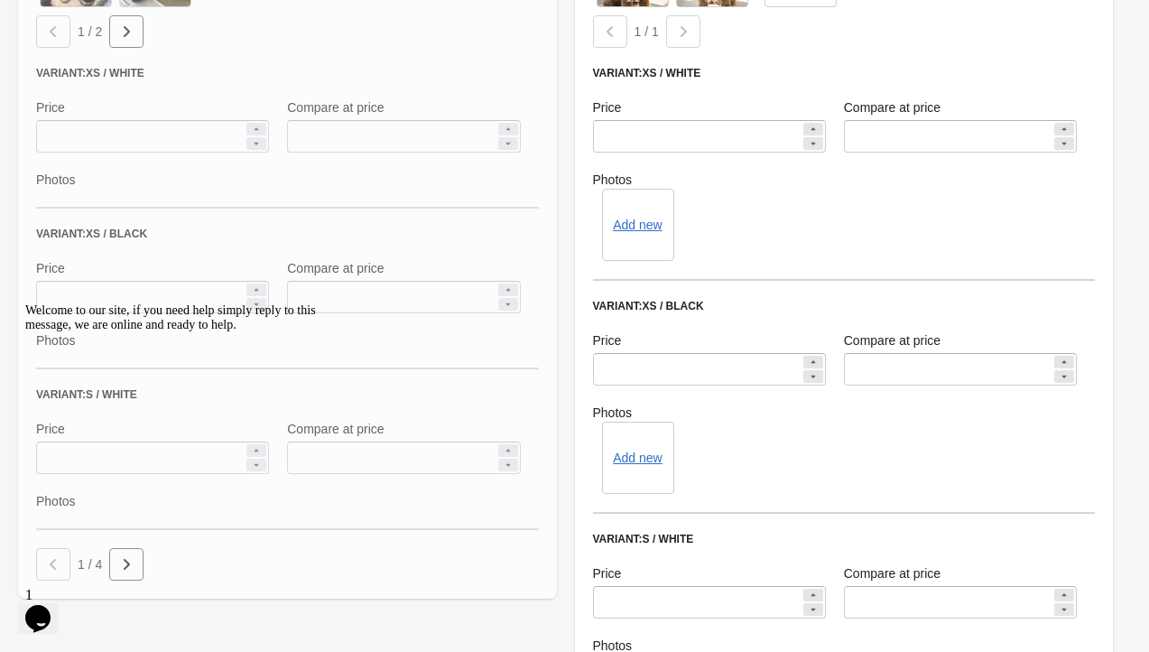
scroll to position [1248, 0]
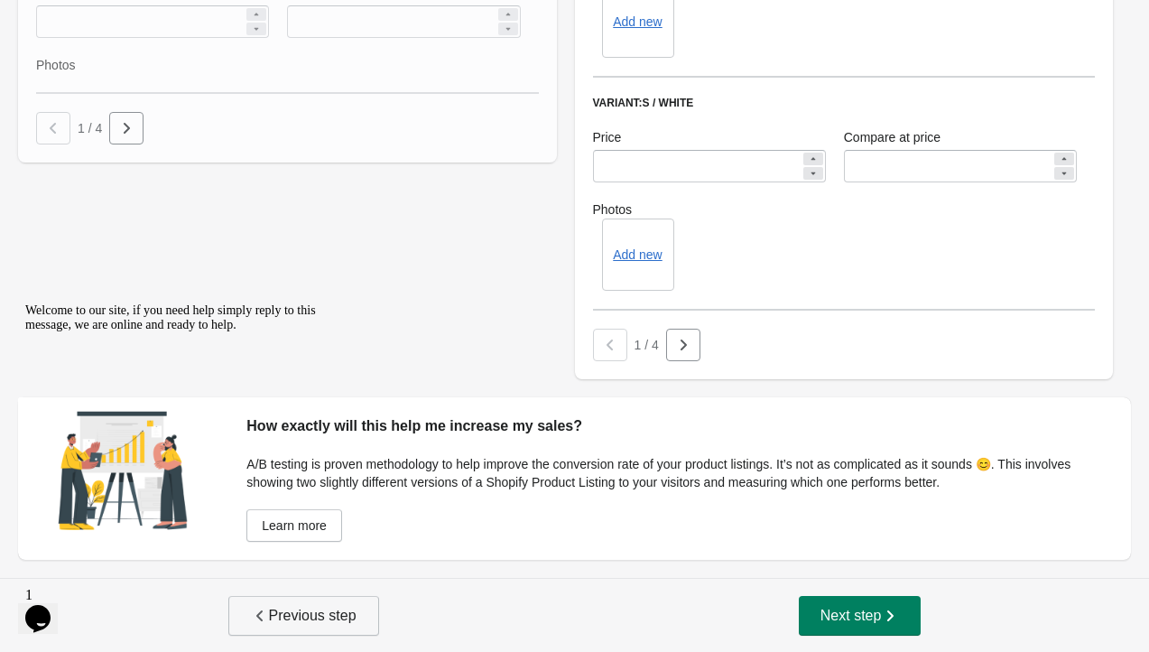
click at [282, 623] on span "Previous step" at bounding box center [304, 615] width 106 height 18
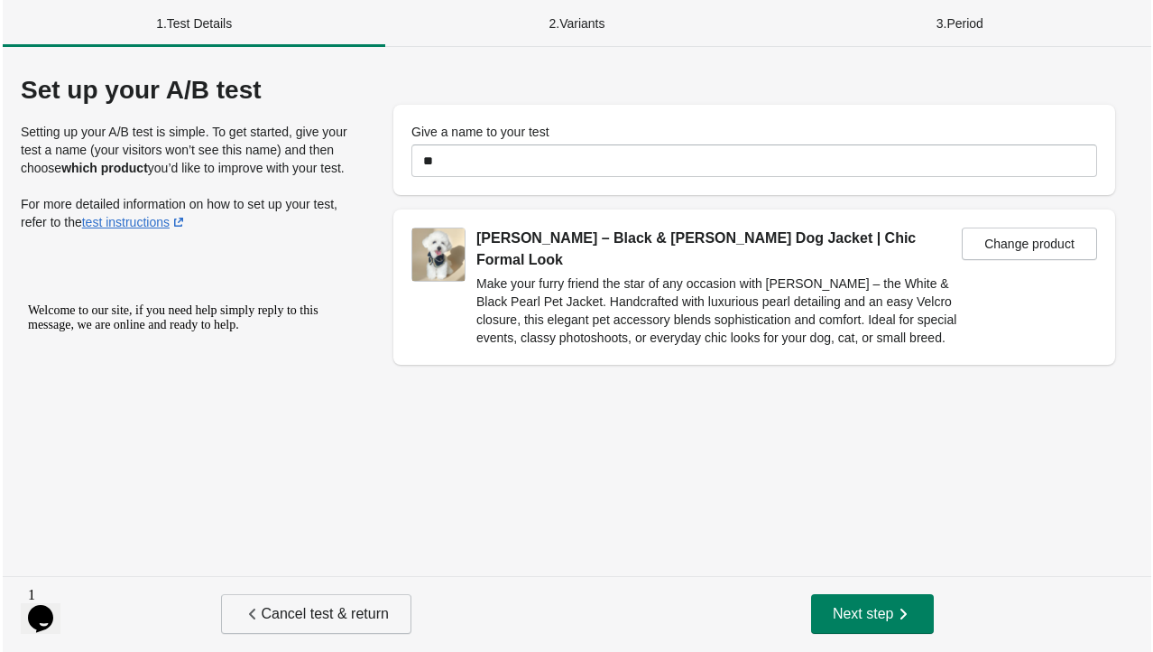
scroll to position [0, 0]
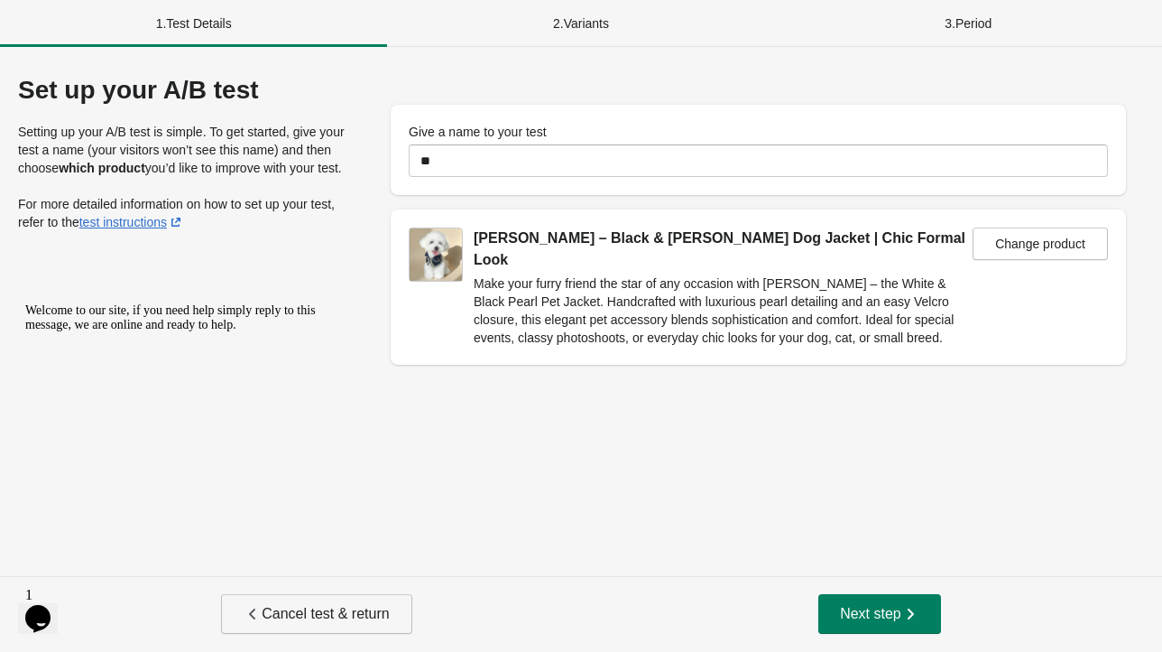
click at [282, 623] on span "Cancel test & return" at bounding box center [316, 614] width 145 height 18
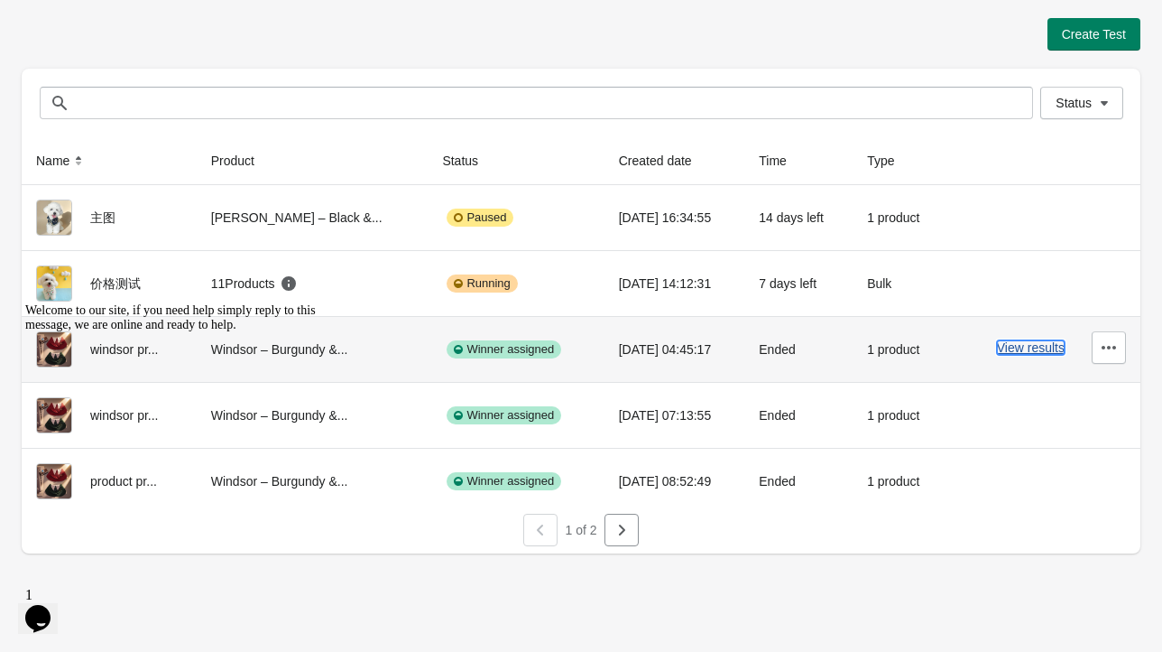
click at [1018, 343] on button "View results" at bounding box center [1031, 347] width 68 height 14
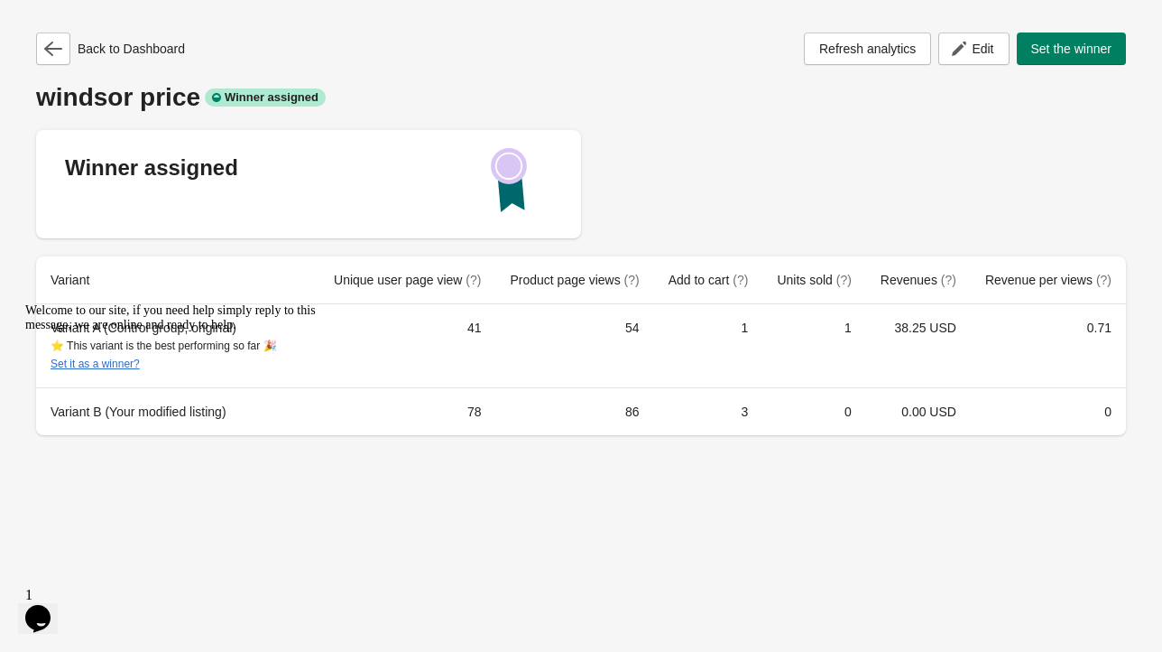
drag, startPoint x: 41, startPoint y: 431, endPoint x: 20, endPoint y: 792, distance: 361.6
click at [25, 303] on icon "Chat attention grabber" at bounding box center [25, 303] width 0 height 0
click at [50, 34] on button "button" at bounding box center [53, 48] width 34 height 32
